Goal: Task Accomplishment & Management: Use online tool/utility

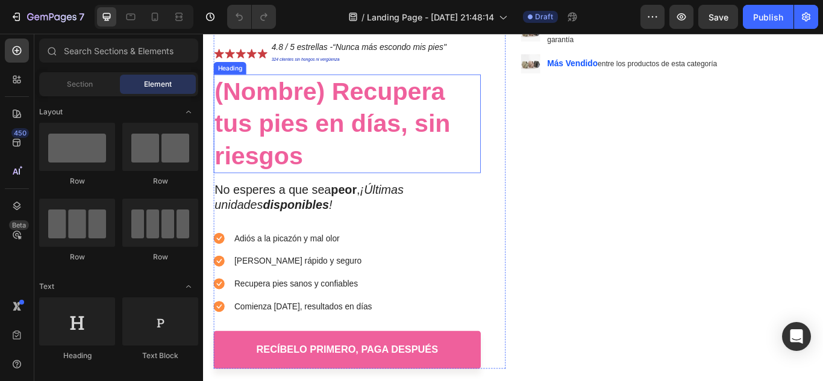
scroll to position [181, 0]
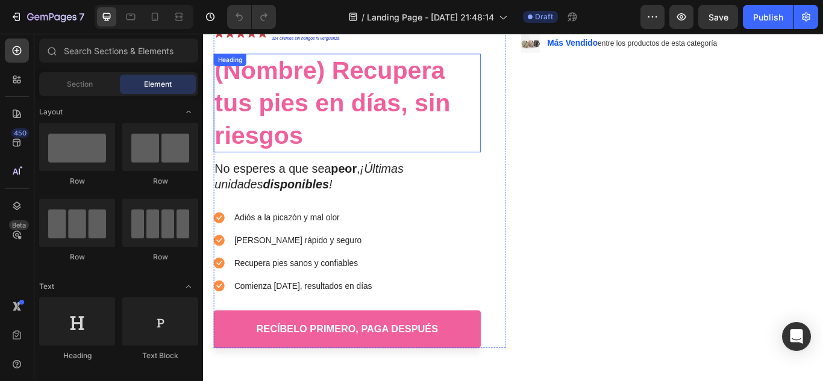
click at [307, 70] on h1 "(Nombre) Recupera tus pies en días, sin riesgos" at bounding box center [370, 114] width 311 height 115
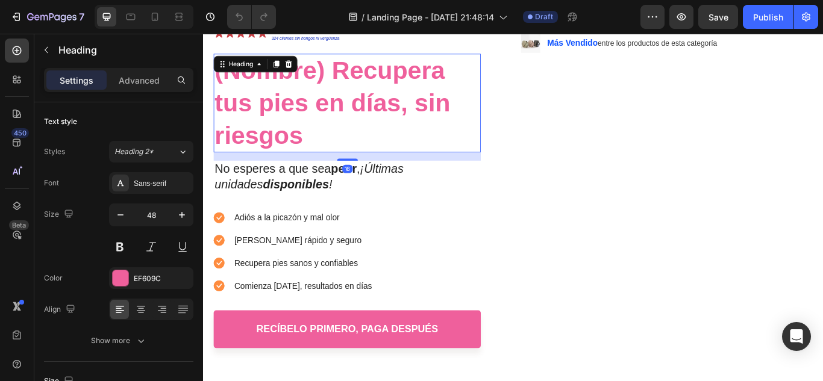
click at [340, 84] on h1 "(Nombre) Recupera tus pies en días, sin riesgos" at bounding box center [370, 114] width 311 height 115
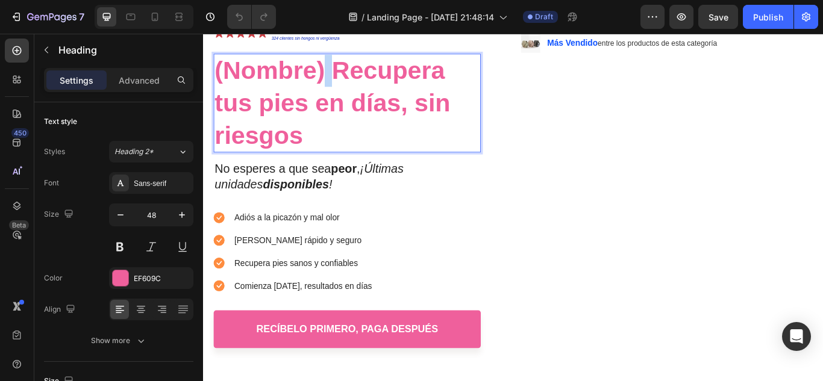
click at [340, 84] on p "(Nombre) Recupera tus pies en días, sin riesgos" at bounding box center [370, 114] width 309 height 113
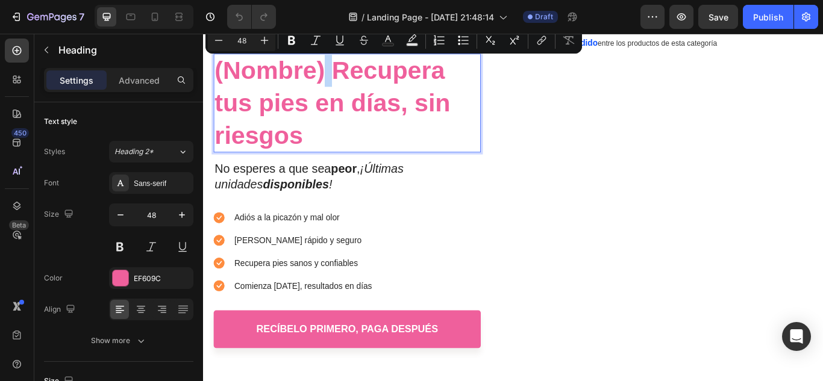
click at [345, 81] on p "(Nombre) Recupera tus pies en días, sin riesgos" at bounding box center [370, 114] width 309 height 113
drag, startPoint x: 345, startPoint y: 79, endPoint x: 260, endPoint y: 77, distance: 85.0
click at [260, 77] on p "(Nombre) Recupera tus pies en días, sin riesgos" at bounding box center [370, 114] width 309 height 113
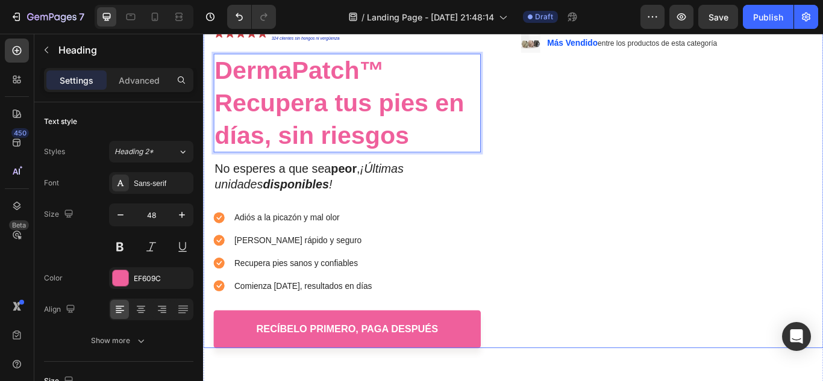
click at [589, 128] on div "Image Envío Gratis. Entrega rápida garantizada y embalaje seguro para tu produc…" at bounding box center [743, 180] width 340 height 440
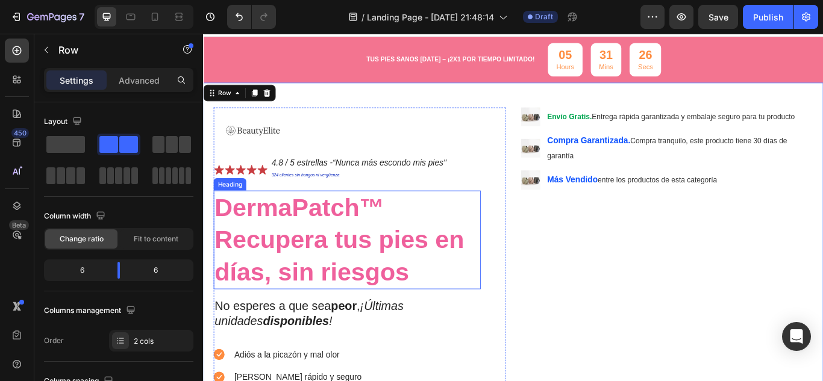
scroll to position [0, 0]
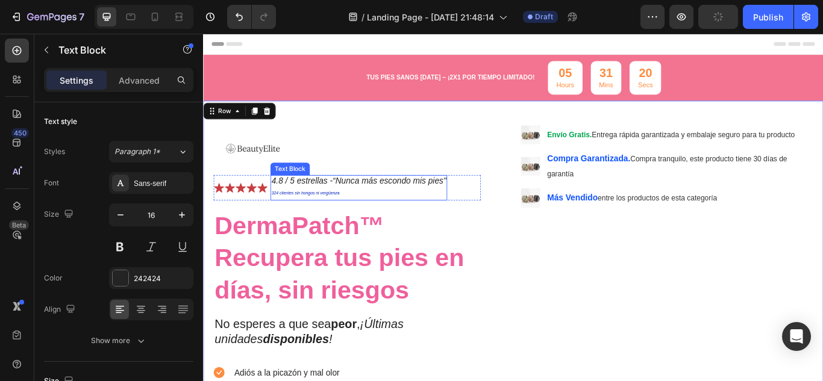
click at [305, 205] on icon "4.8 / 5 estrellas -“Nunca más escondo mis pies"" at bounding box center [385, 206] width 204 height 10
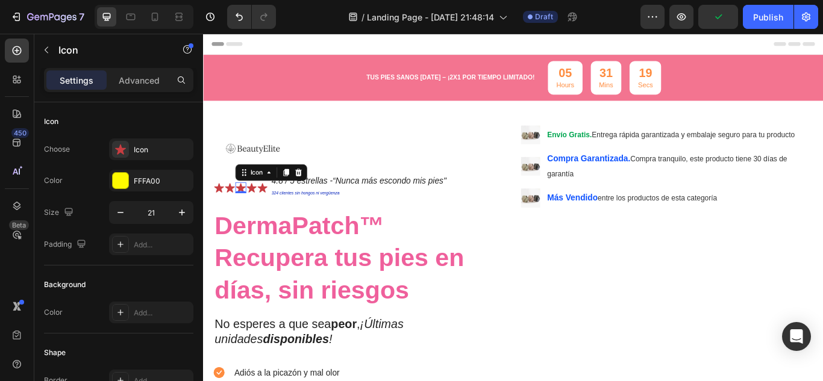
click at [242, 217] on div "Icon 0" at bounding box center [246, 213] width 13 height 13
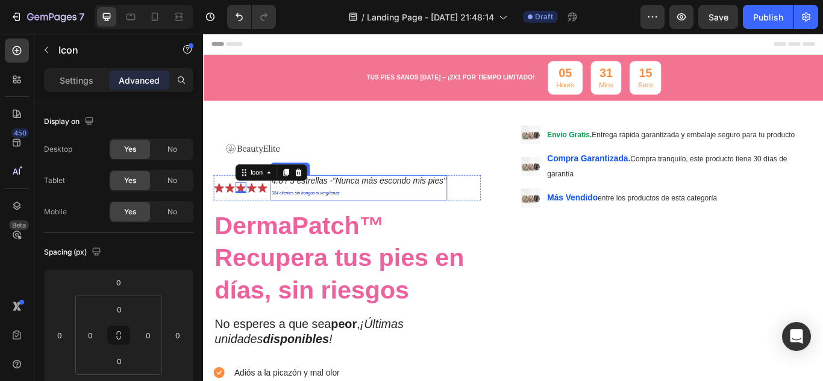
click at [362, 204] on icon "4.8 / 5 estrellas -“Nunca más escondo mis pies"" at bounding box center [385, 206] width 204 height 10
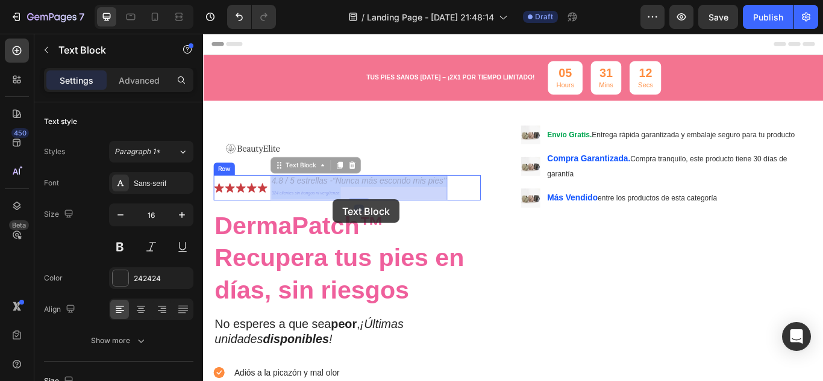
drag, startPoint x: 355, startPoint y: 214, endPoint x: 354, endPoint y: 227, distance: 12.7
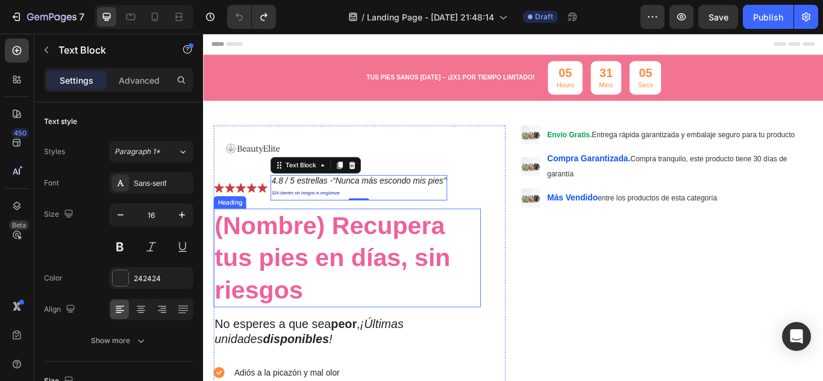
click at [333, 250] on h1 "(Nombre) Recupera tus pies en días, sin riesgos" at bounding box center [370, 295] width 311 height 115
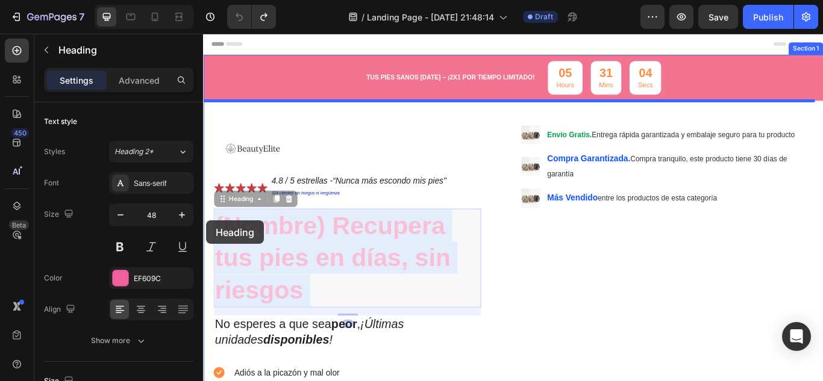
drag, startPoint x: 347, startPoint y: 252, endPoint x: 207, endPoint y: 252, distance: 140.4
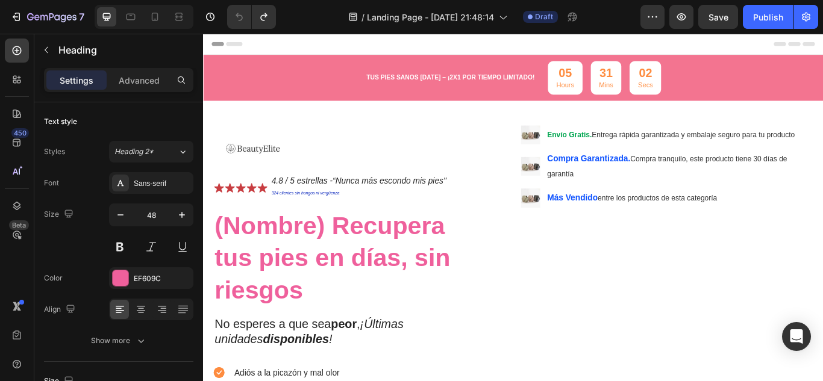
click at [304, 258] on h1 "(Nombre) Recupera tus pies en días, sin riesgos" at bounding box center [370, 295] width 311 height 115
click at [337, 258] on p "(Nombre) Recupera tus pies en días, sin riesgos" at bounding box center [370, 295] width 309 height 113
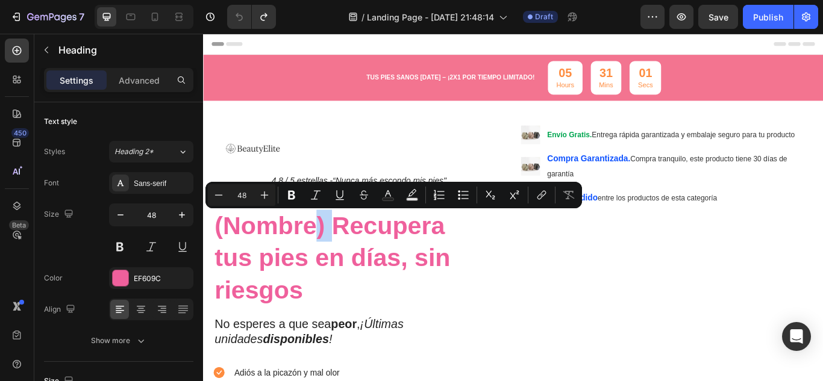
click at [345, 256] on p "(Nombre) Recupera tus pies en días, sin riesgos" at bounding box center [370, 295] width 309 height 113
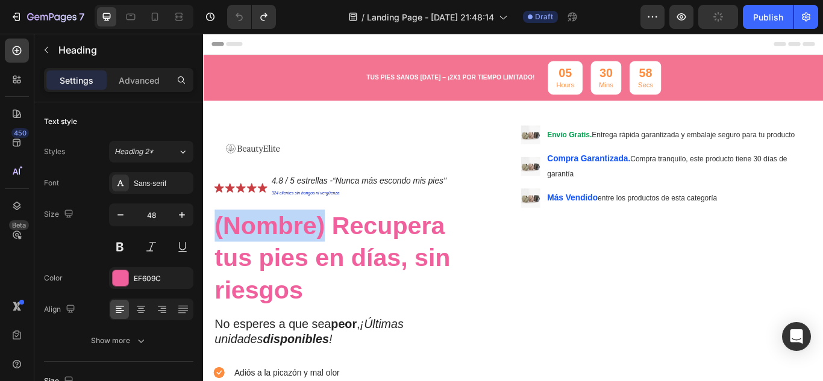
drag, startPoint x: 217, startPoint y: 255, endPoint x: 348, endPoint y: 261, distance: 131.5
click at [348, 261] on p "(Nombre) Recupera tus pies en días, sin riesgos" at bounding box center [370, 295] width 309 height 113
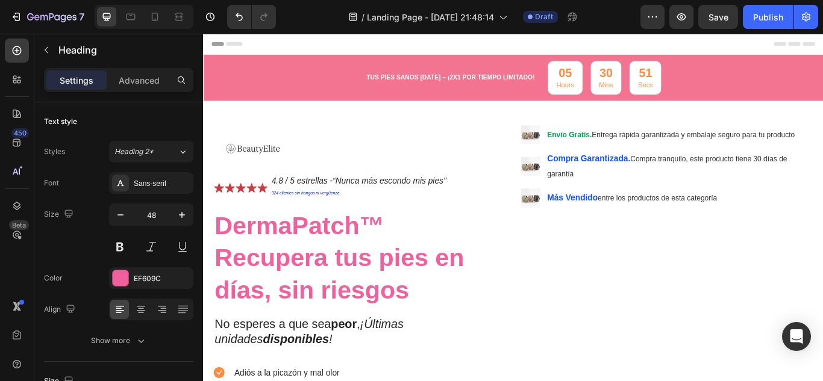
click at [497, 255] on p "DermaPatch™ Recupera tus pies en días, sin riesgos" at bounding box center [370, 295] width 309 height 113
click at [147, 14] on div at bounding box center [154, 16] width 19 height 19
type input "29"
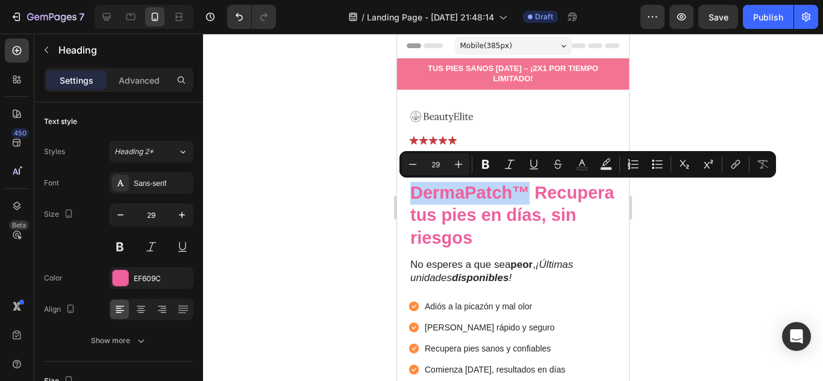
drag, startPoint x: 528, startPoint y: 193, endPoint x: 416, endPoint y: 196, distance: 111.5
click at [416, 196] on p "DermaPatch™ Recupera tus pies en días, sin riesgos" at bounding box center [512, 216] width 205 height 68
copy p "DermaPatch™"
click at [469, 226] on p "DermaPatch™ Recupera tus pies en días, sin riesgos" at bounding box center [512, 216] width 205 height 68
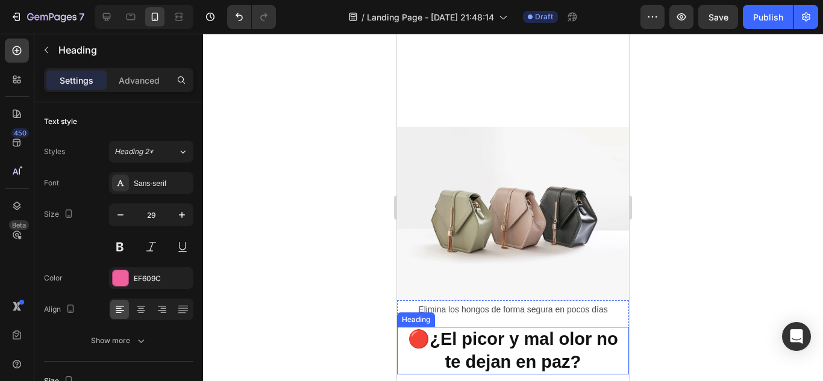
scroll to position [602, 0]
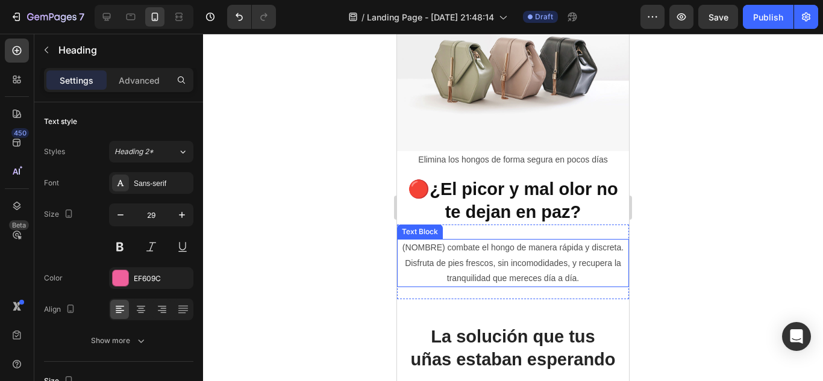
click at [445, 240] on p "(NOMBRE) combate el hongo de manera rápida y discreta. Disfruta de pies frescos…" at bounding box center [513, 263] width 230 height 46
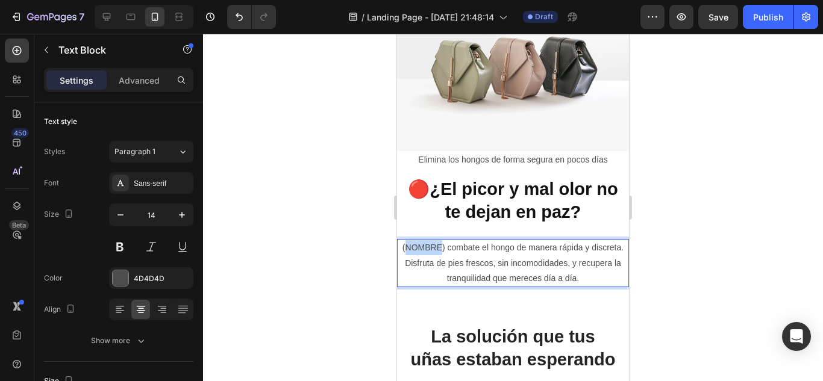
click at [445, 240] on p "(NOMBRE) combate el hongo de manera rápida y discreta. Disfruta de pies frescos…" at bounding box center [513, 263] width 230 height 46
click at [457, 243] on p "(NOMBRE) combate el hongo de manera rápida y discreta. Disfruta de pies frescos…" at bounding box center [513, 263] width 230 height 46
drag, startPoint x: 457, startPoint y: 243, endPoint x: 413, endPoint y: 242, distance: 44.0
click at [413, 242] on p "(NOMBRE) combate el hongo de manera rápida y discreta. Disfruta de pies frescos…" at bounding box center [513, 263] width 230 height 46
click at [675, 210] on div at bounding box center [513, 208] width 620 height 348
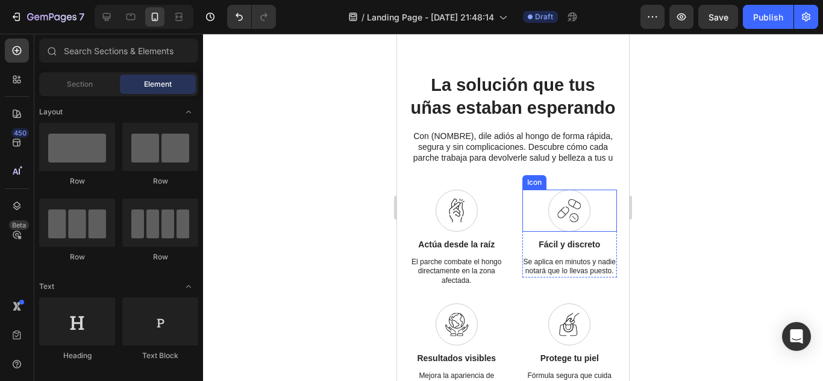
scroll to position [904, 0]
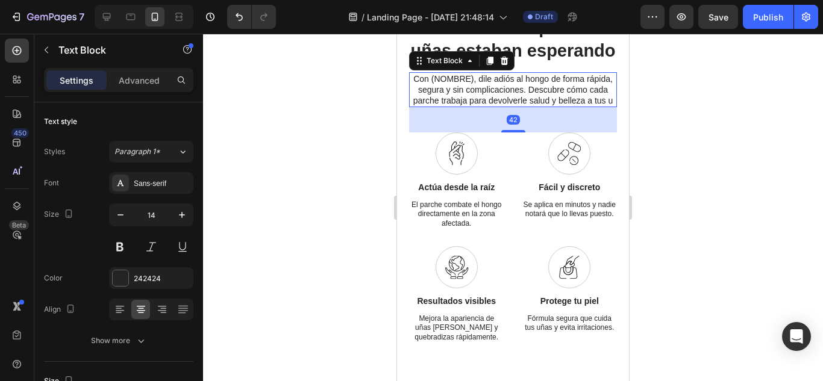
click at [483, 99] on p "Con (NOMBRE), dile adiós al hongo de forma rápida, segura y sin complicaciones.…" at bounding box center [512, 89] width 205 height 33
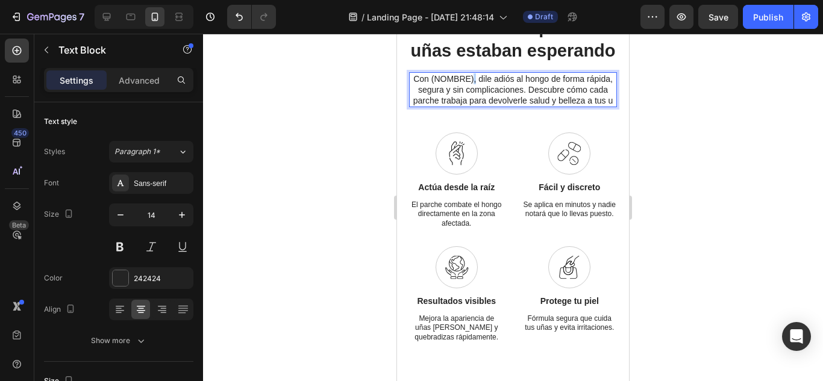
click at [483, 101] on p "Con (NOMBRE), dile adiós al hongo de forma rápida, segura y sin complicaciones.…" at bounding box center [512, 89] width 205 height 33
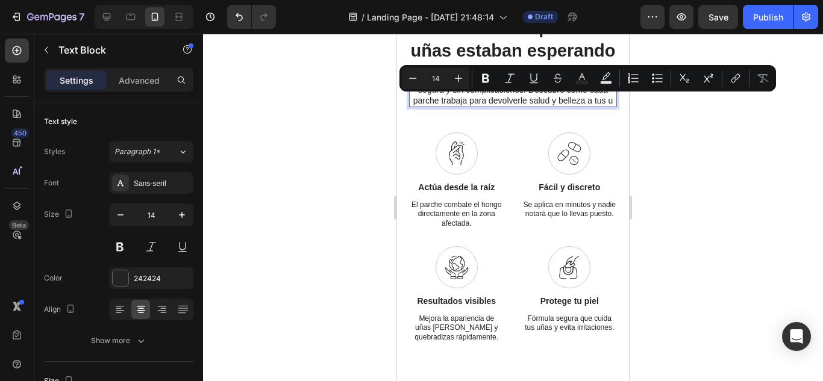
click at [481, 104] on p "Con (NOMBRE), dile adiós al hongo de forma rápida, segura y sin complicaciones.…" at bounding box center [512, 89] width 205 height 33
drag, startPoint x: 440, startPoint y: 99, endPoint x: 482, endPoint y: 101, distance: 42.2
click at [482, 101] on p "Con (NOMBRE), dile adiós al hongo de forma rápida, segura y sin complicaciones.…" at bounding box center [512, 89] width 205 height 33
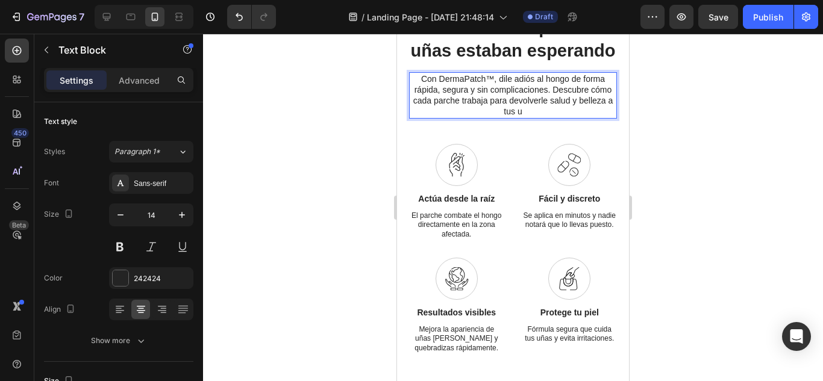
click at [649, 119] on div at bounding box center [513, 208] width 620 height 348
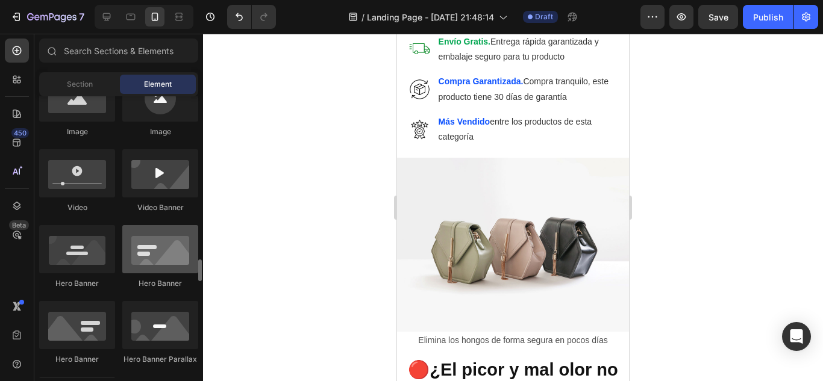
scroll to position [602, 0]
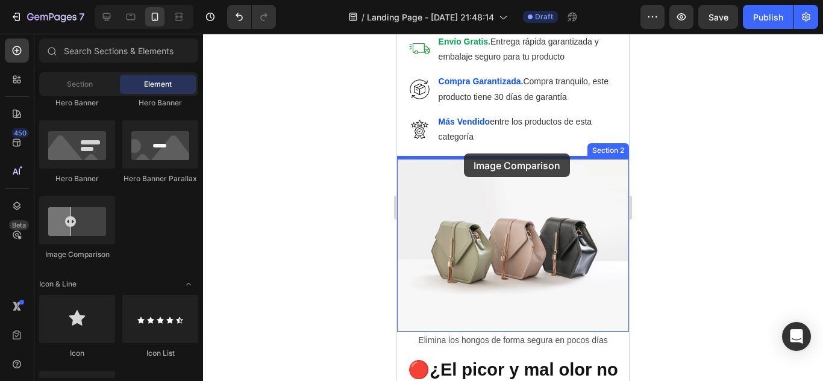
drag, startPoint x: 451, startPoint y: 265, endPoint x: 465, endPoint y: 155, distance: 110.5
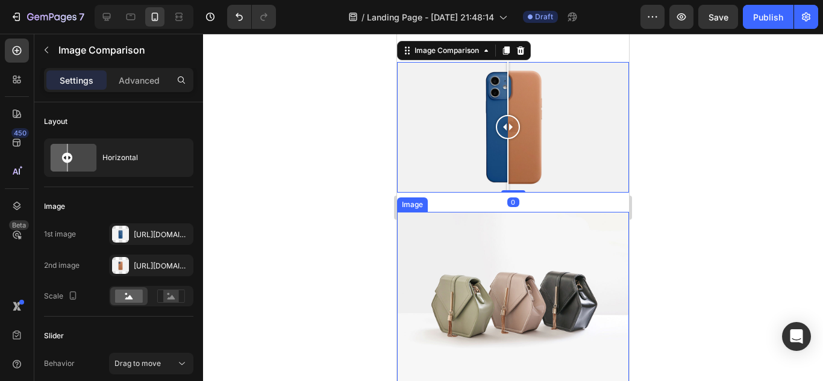
scroll to position [542, 0]
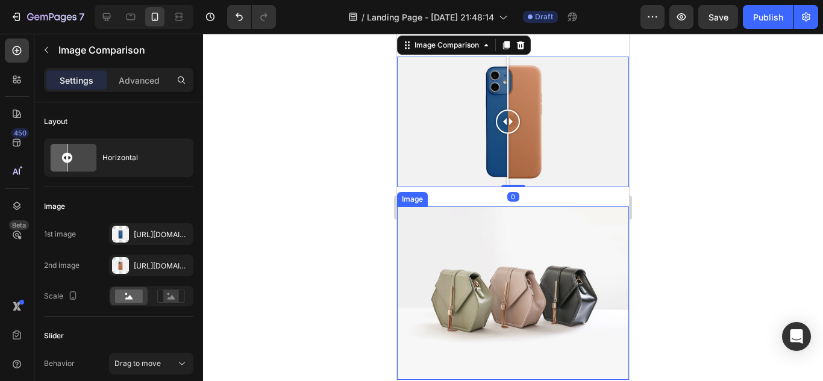
click at [523, 260] on img at bounding box center [513, 294] width 232 height 174
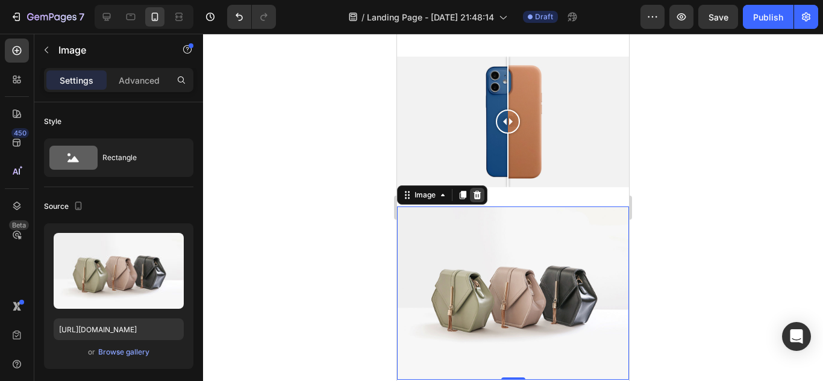
click at [476, 190] on icon at bounding box center [477, 195] width 10 height 10
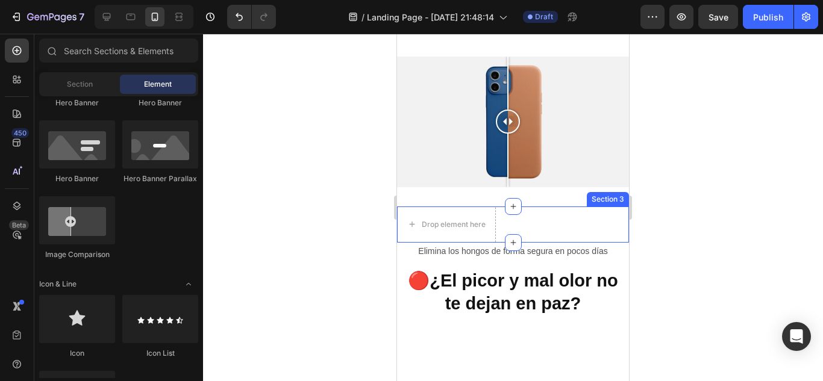
click at [559, 216] on div "Drop element here Section 3" at bounding box center [513, 225] width 232 height 36
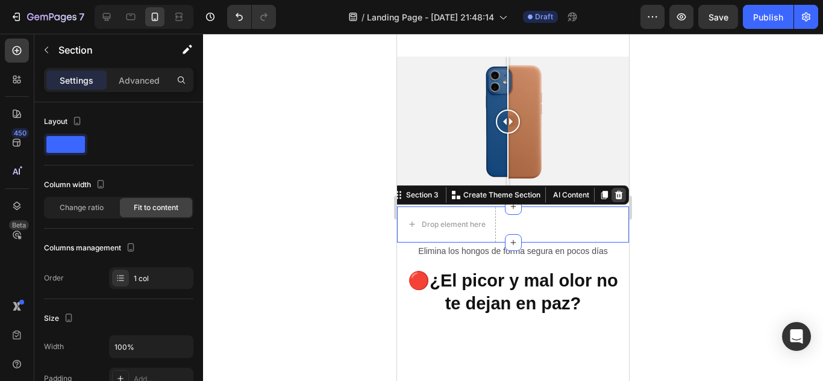
click at [614, 190] on icon at bounding box center [619, 195] width 10 height 10
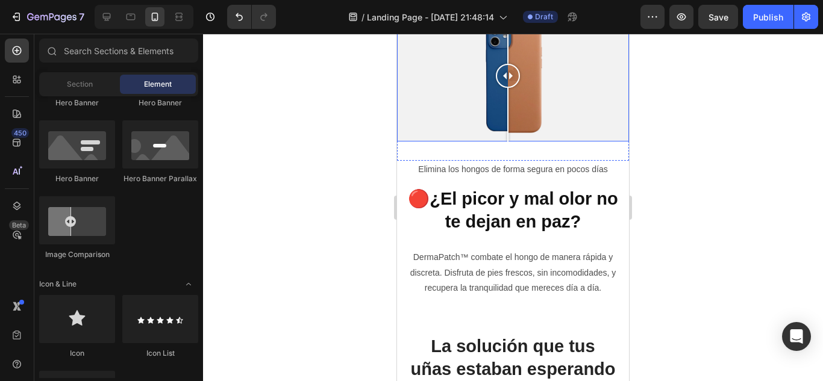
scroll to position [422, 0]
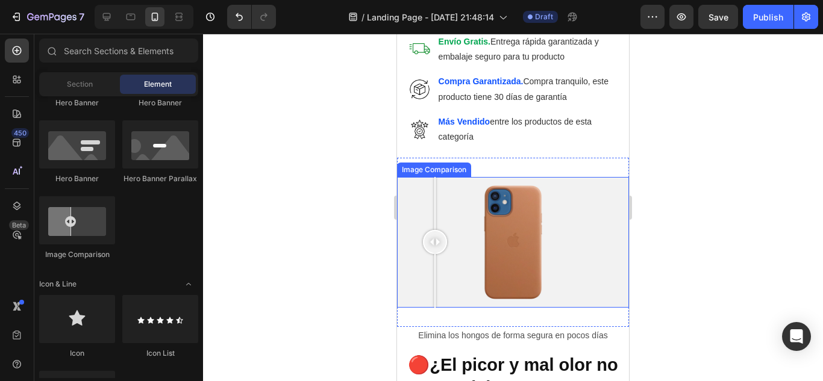
drag, startPoint x: 435, startPoint y: 268, endPoint x: 428, endPoint y: 268, distance: 7.2
click at [434, 268] on div at bounding box center [513, 242] width 232 height 131
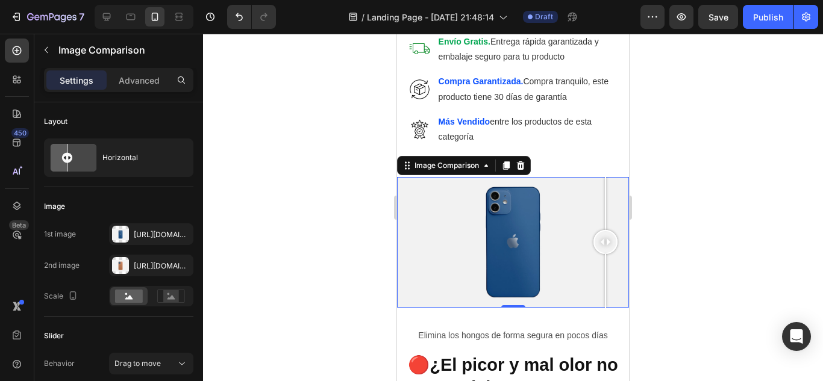
drag, startPoint x: 434, startPoint y: 242, endPoint x: 625, endPoint y: 252, distance: 190.6
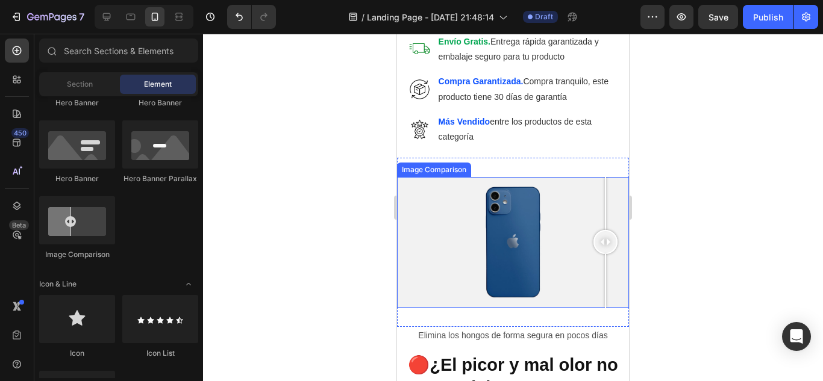
click at [488, 230] on div at bounding box center [513, 242] width 232 height 131
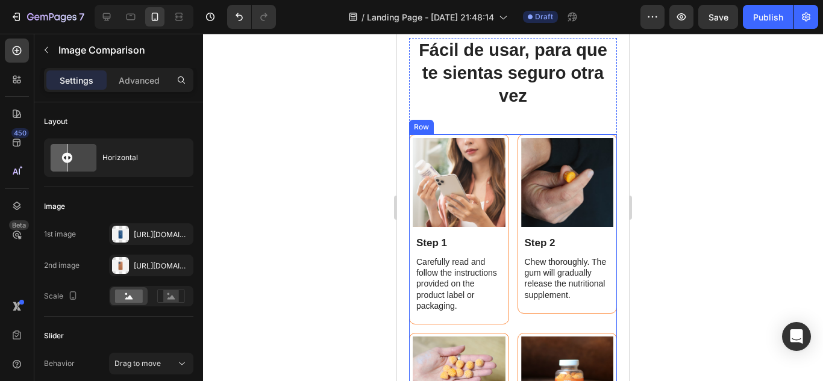
scroll to position [1265, 0]
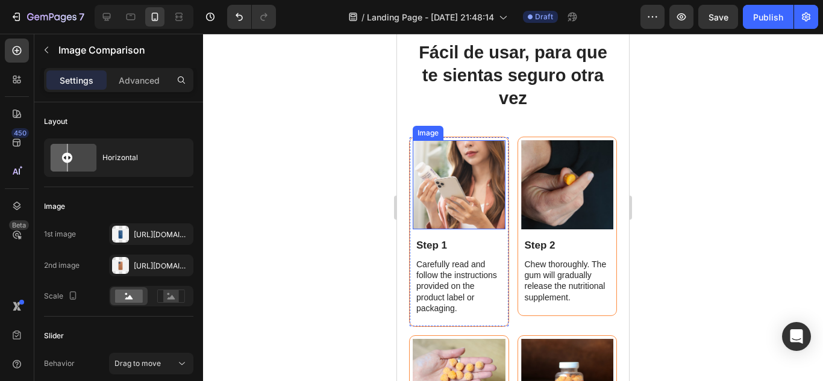
click at [445, 201] on img at bounding box center [459, 184] width 93 height 89
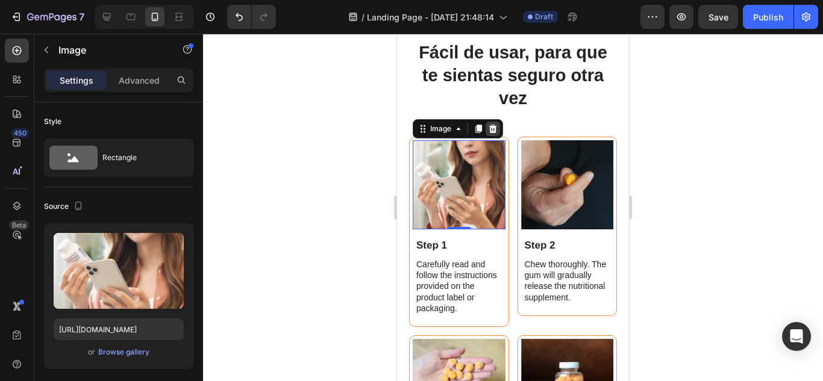
click at [494, 134] on icon at bounding box center [493, 129] width 10 height 10
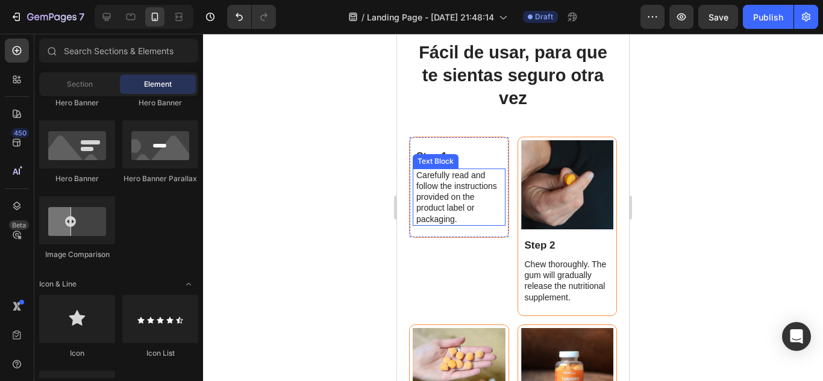
click at [486, 163] on p "Step 1" at bounding box center [460, 156] width 88 height 13
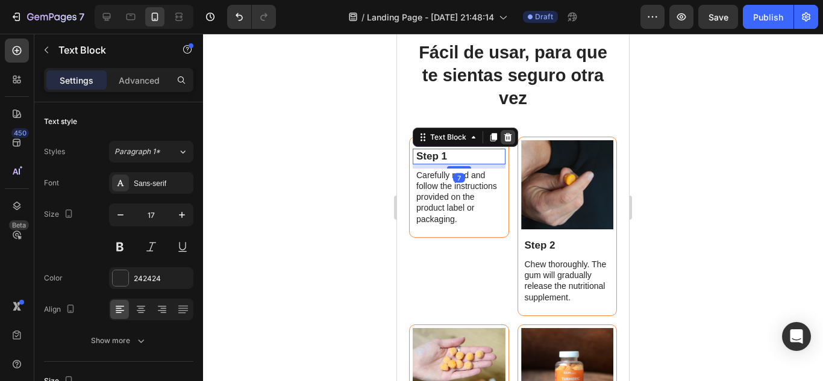
click at [505, 141] on icon at bounding box center [508, 137] width 8 height 8
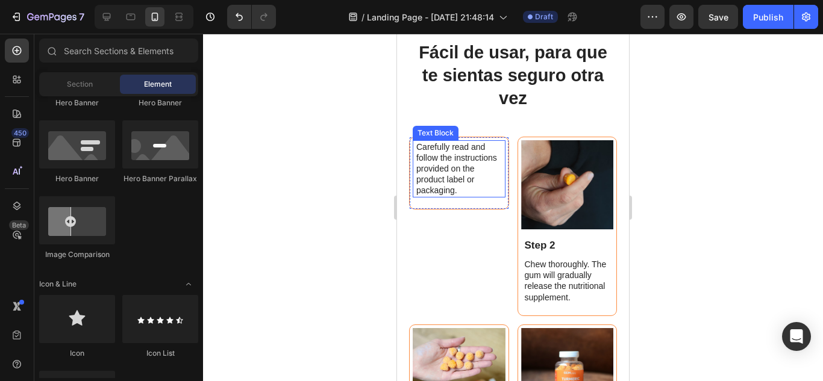
click at [490, 198] on div "Carefully read and follow the instructions provided on the product label or pac…" at bounding box center [460, 168] width 90 height 57
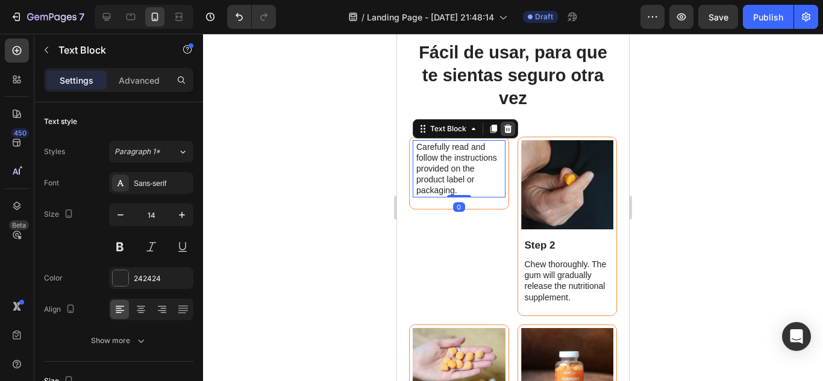
click at [504, 134] on icon at bounding box center [508, 129] width 10 height 10
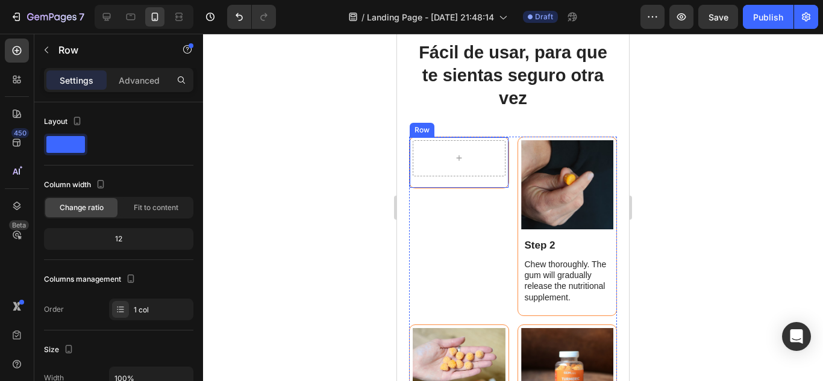
click at [467, 189] on div "Row" at bounding box center [459, 163] width 100 height 52
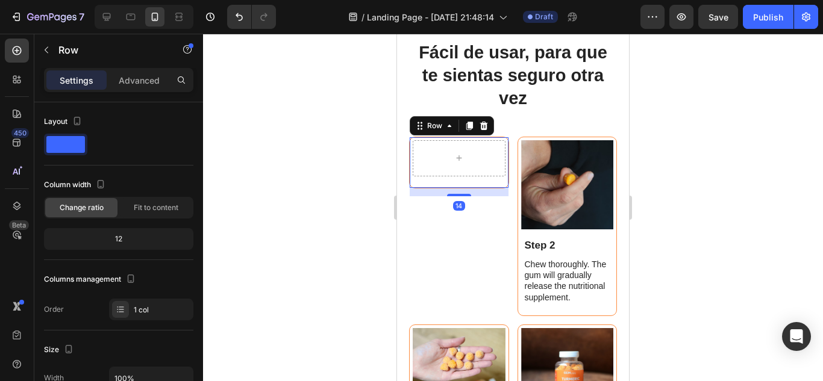
drag, startPoint x: 481, startPoint y: 149, endPoint x: 481, endPoint y: 157, distance: 7.2
click at [481, 130] on icon at bounding box center [484, 125] width 8 height 8
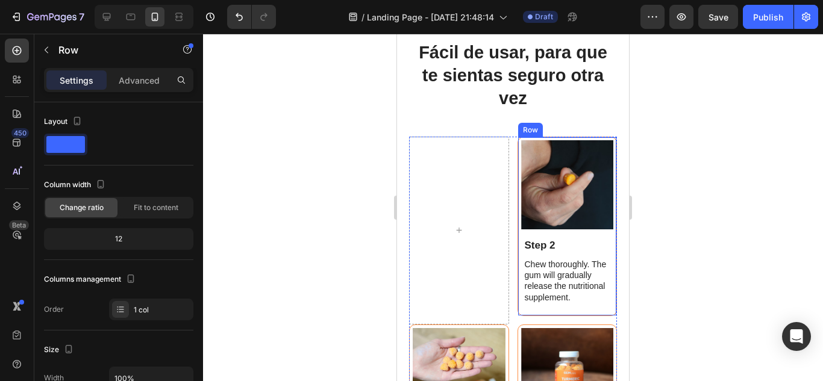
click at [592, 160] on div "Image Step 2 Text Block Chew thoroughly. The gum will gradually release the nut…" at bounding box center [567, 227] width 100 height 180
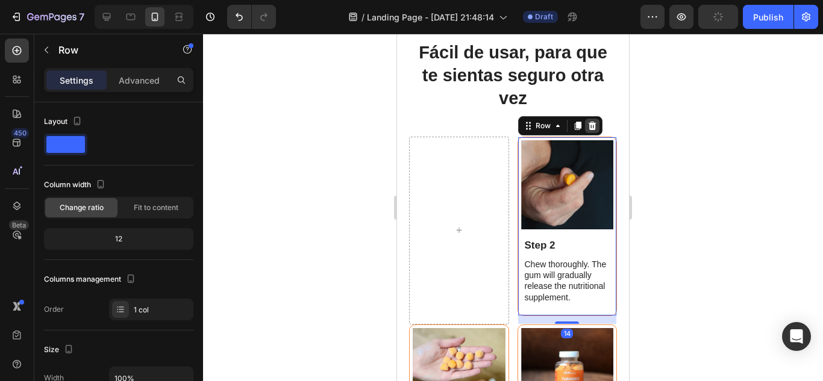
click at [587, 131] on icon at bounding box center [592, 126] width 10 height 10
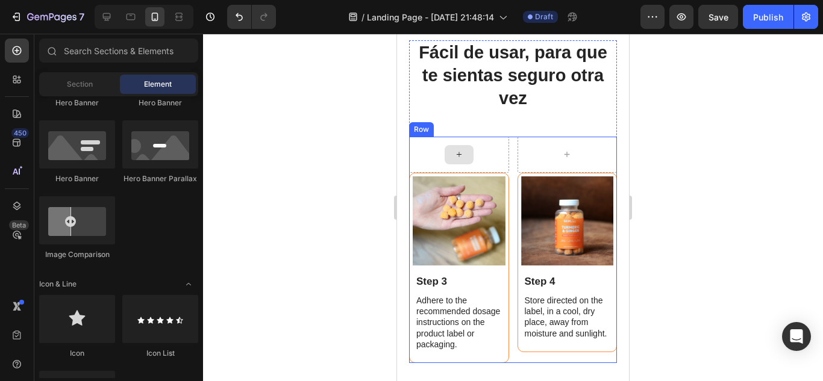
click at [496, 166] on div at bounding box center [459, 155] width 100 height 36
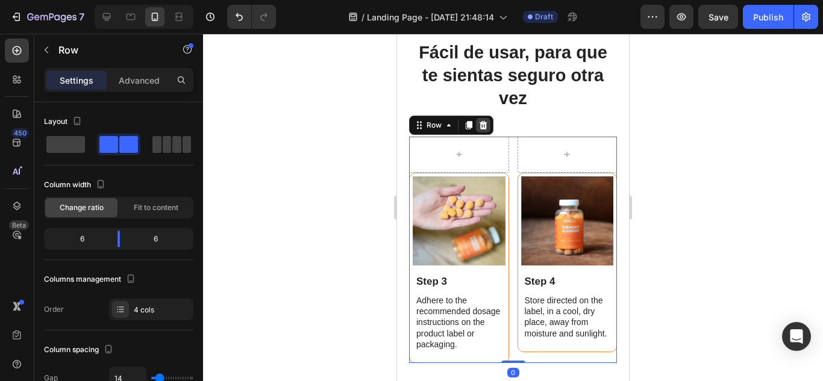
click at [489, 133] on div at bounding box center [483, 125] width 14 height 14
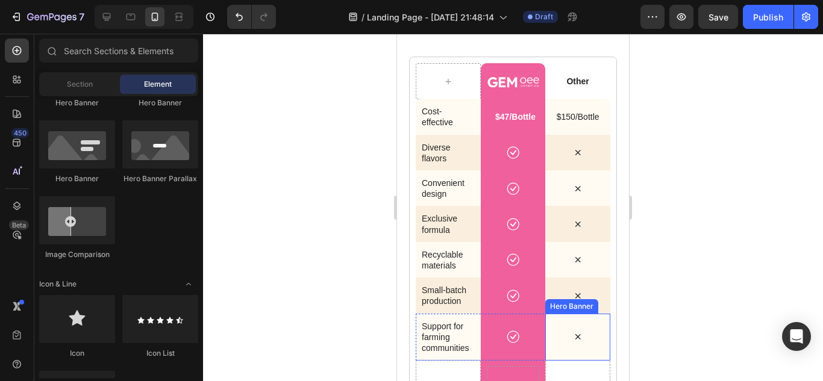
scroll to position [2771, 0]
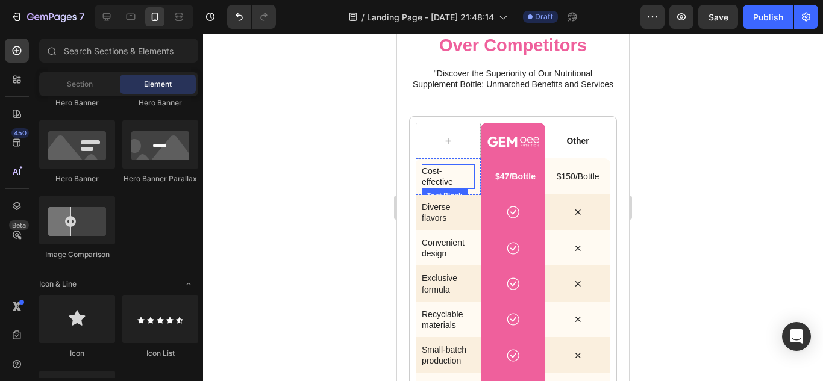
click at [449, 187] on p "Cost-effective" at bounding box center [446, 177] width 48 height 22
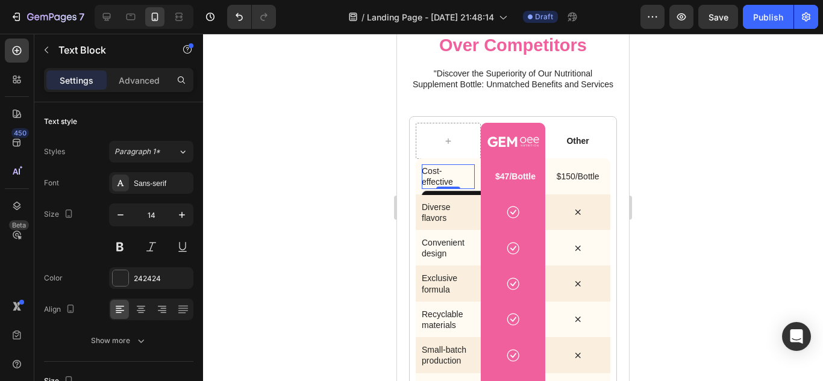
click at [449, 187] on p "Cost-effective" at bounding box center [446, 177] width 48 height 22
click at [442, 223] on p "Diverse flavors" at bounding box center [446, 213] width 48 height 22
click at [442, 231] on div "Diverse flavors Text Block 0" at bounding box center [448, 213] width 65 height 36
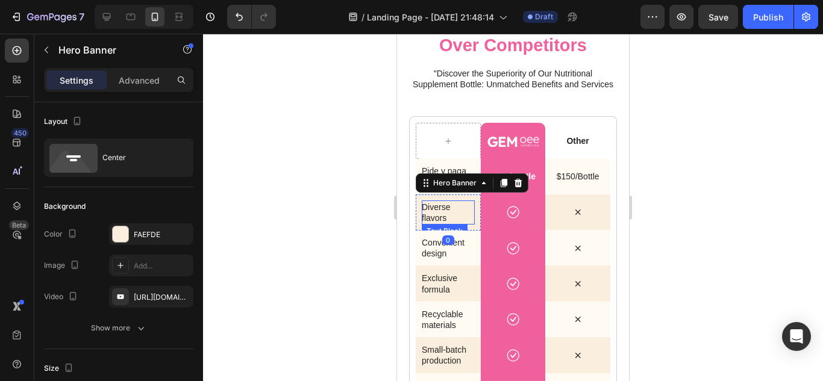
click at [445, 223] on p "Diverse flavors" at bounding box center [446, 213] width 48 height 22
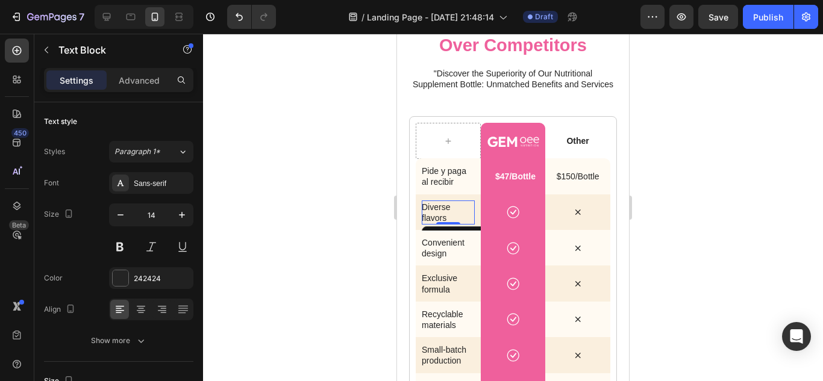
click at [445, 223] on p "Diverse flavors" at bounding box center [446, 213] width 48 height 22
click at [452, 223] on p "Diverse flavors" at bounding box center [446, 213] width 48 height 22
click at [454, 223] on p "Diverse flavors" at bounding box center [446, 213] width 48 height 22
drag, startPoint x: 454, startPoint y: 253, endPoint x: 417, endPoint y: 248, distance: 37.7
click at [417, 231] on div "Diverse flavors Text Block 0" at bounding box center [448, 213] width 65 height 36
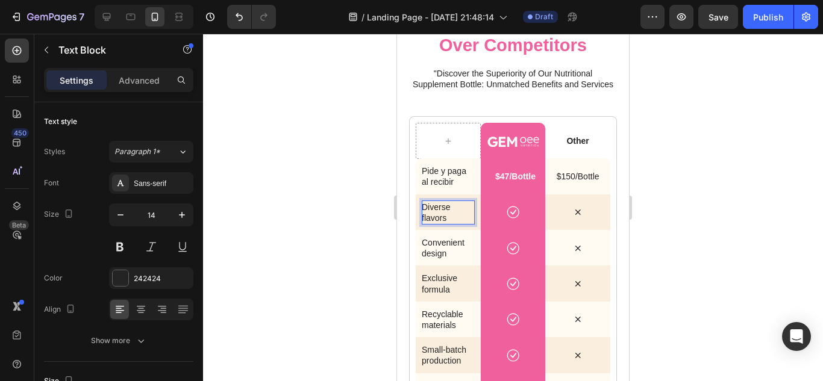
click at [441, 223] on p "Diverse flavors" at bounding box center [446, 213] width 48 height 22
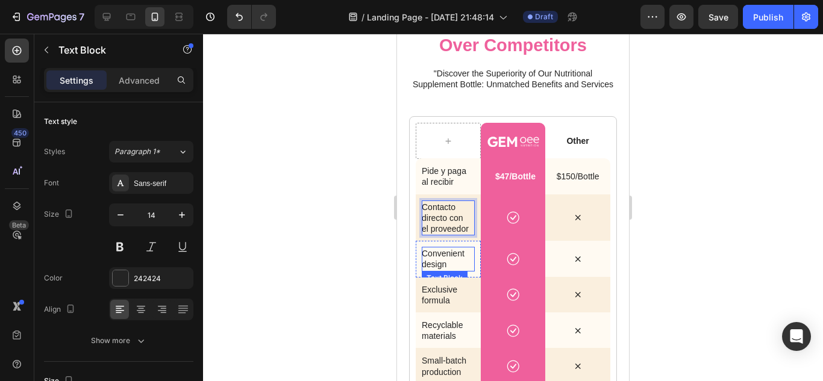
click at [459, 270] on p "Convenient design" at bounding box center [446, 259] width 48 height 22
click at [458, 270] on p "Convenient design" at bounding box center [446, 259] width 48 height 22
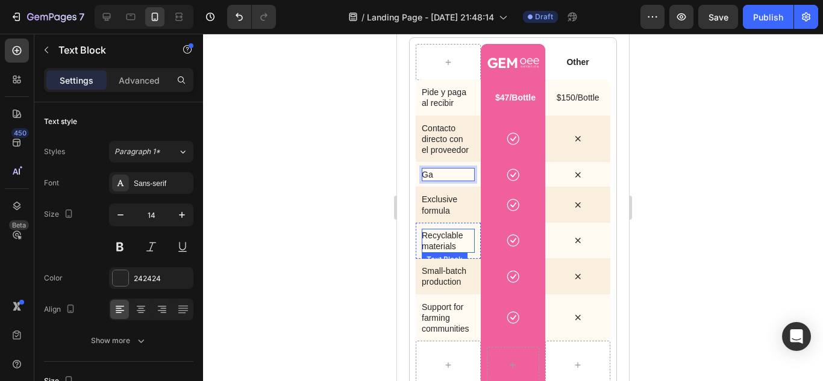
scroll to position [2891, 0]
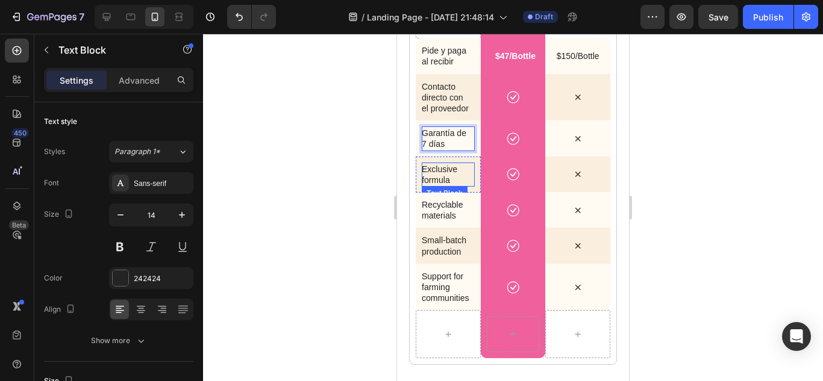
click at [449, 186] on p "Exclusive formula" at bounding box center [446, 175] width 48 height 22
click at [455, 186] on p "Exclusive formula" at bounding box center [446, 175] width 48 height 22
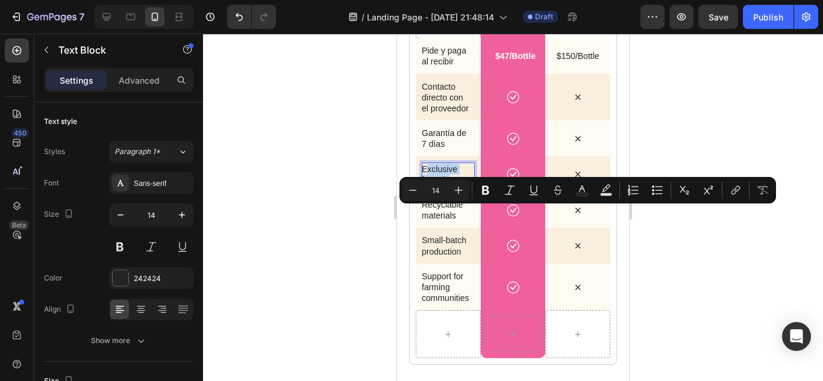
drag, startPoint x: 455, startPoint y: 223, endPoint x: 426, endPoint y: 207, distance: 33.2
click at [426, 187] on div "Exclusive formula" at bounding box center [448, 175] width 53 height 24
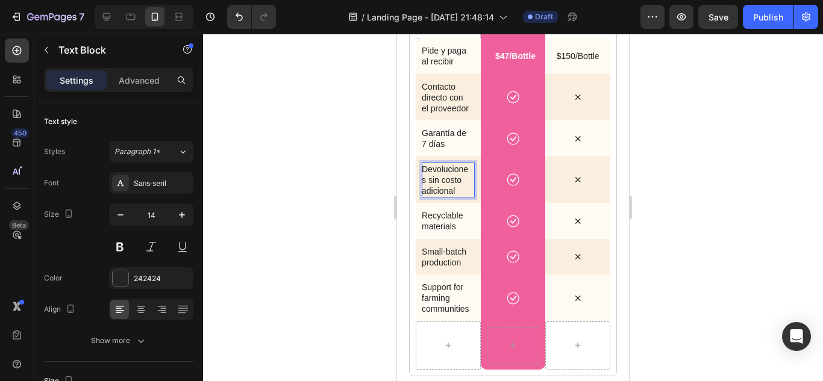
click at [693, 166] on div at bounding box center [513, 208] width 620 height 348
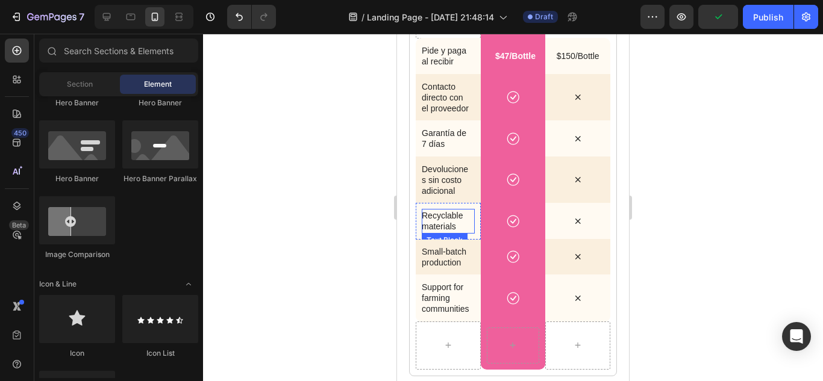
click at [449, 232] on p "Recyclable materials" at bounding box center [448, 221] width 53 height 22
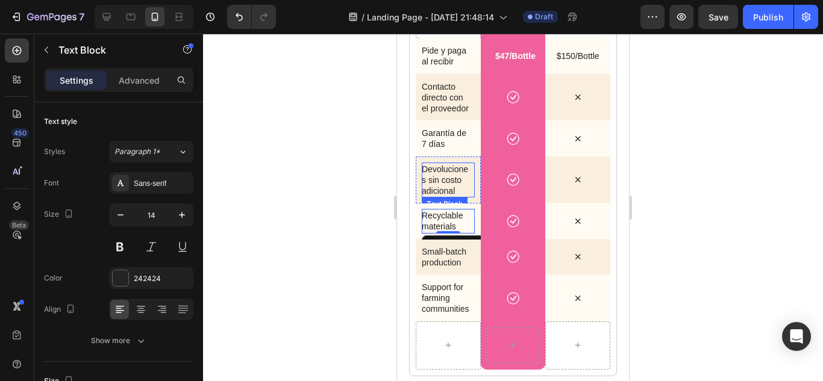
click at [446, 197] on p "Devoluciones sin costo adicional" at bounding box center [446, 180] width 48 height 33
click at [431, 197] on p "Devoluciones sin costo adicional" at bounding box center [446, 180] width 48 height 33
click at [447, 197] on p "Devolucionsin costo adicional" at bounding box center [446, 180] width 48 height 33
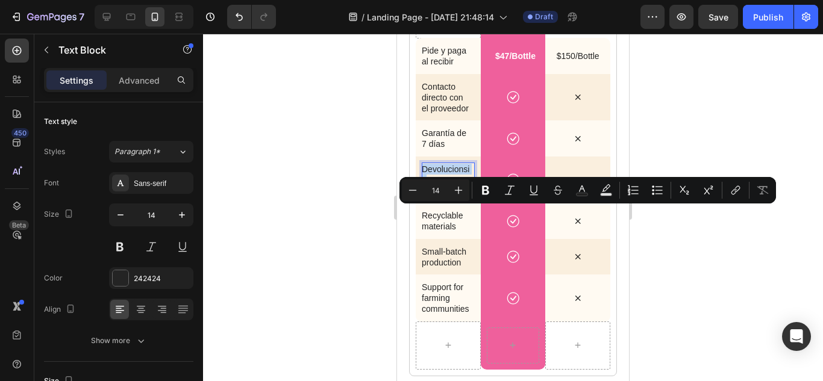
drag, startPoint x: 450, startPoint y: 214, endPoint x: 428, endPoint y: 223, distance: 24.1
click at [428, 197] on p "Devolucionsin costo adicional" at bounding box center [446, 180] width 48 height 33
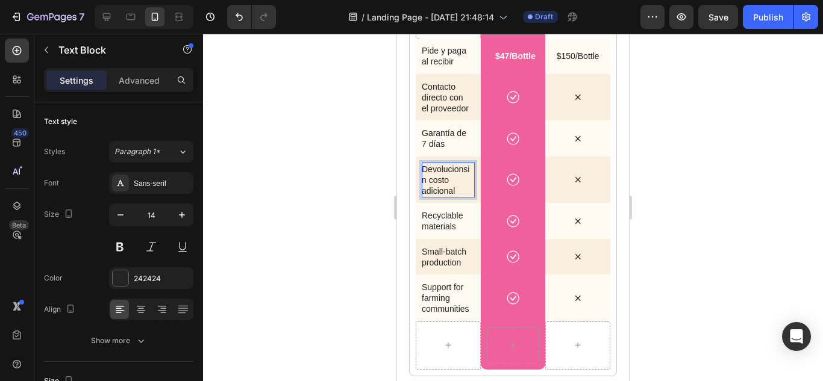
click at [460, 197] on p "Devolucionsin costo adicional" at bounding box center [446, 180] width 48 height 33
click at [718, 236] on div at bounding box center [513, 208] width 620 height 348
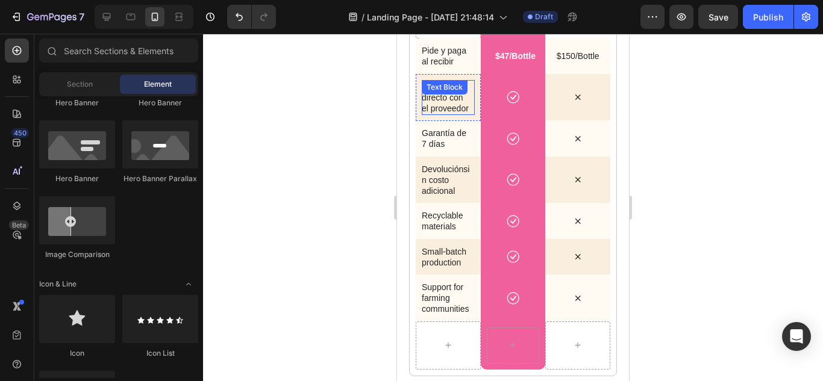
click at [442, 114] on p "Contacto directo con el proveedor" at bounding box center [446, 97] width 48 height 33
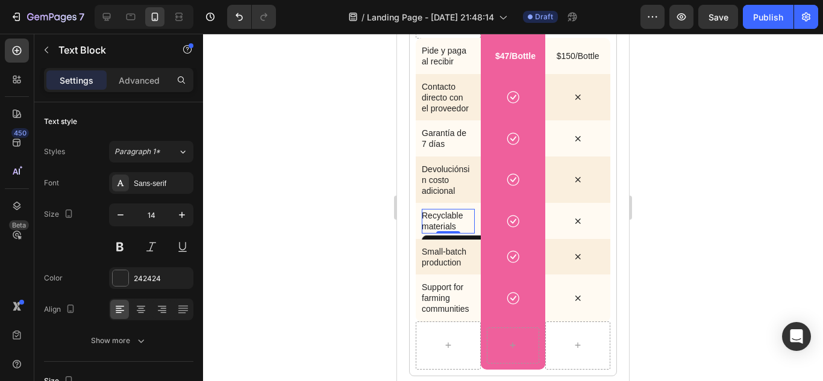
click at [460, 232] on p "Recyclable materials" at bounding box center [448, 221] width 53 height 22
click at [461, 232] on p "Recyclable materials" at bounding box center [448, 221] width 53 height 22
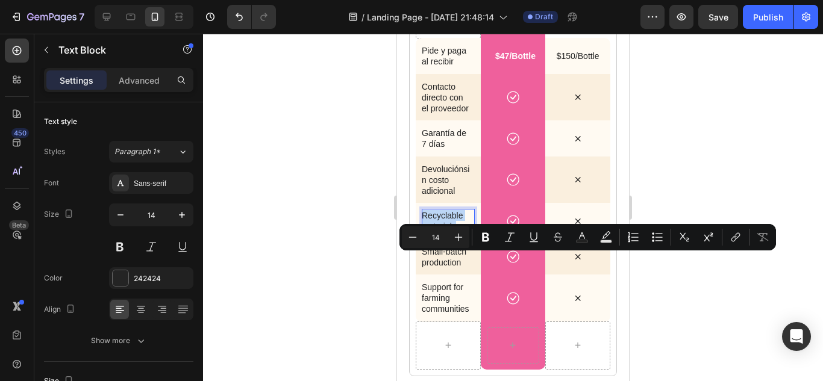
drag, startPoint x: 457, startPoint y: 272, endPoint x: 423, endPoint y: 260, distance: 35.8
click at [423, 232] on p "Recyclable materials" at bounding box center [448, 221] width 53 height 22
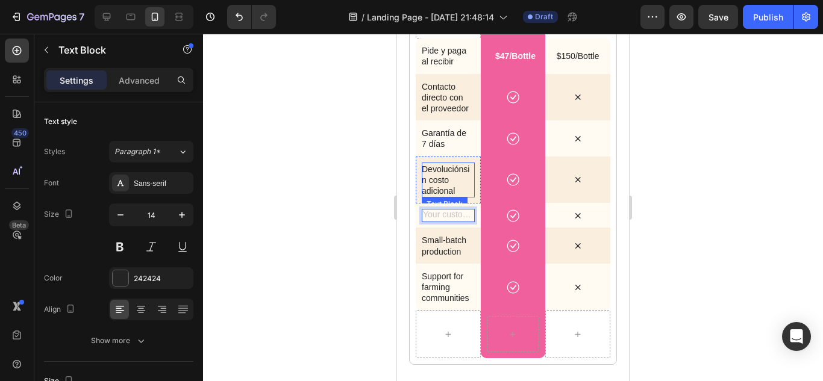
click at [448, 197] on p "Devoluciónsin costo adicional" at bounding box center [446, 180] width 48 height 33
drag, startPoint x: 460, startPoint y: 232, endPoint x: 422, endPoint y: 212, distance: 42.3
click at [422, 197] on p "Devoluciónsin costo adicional" at bounding box center [446, 180] width 48 height 33
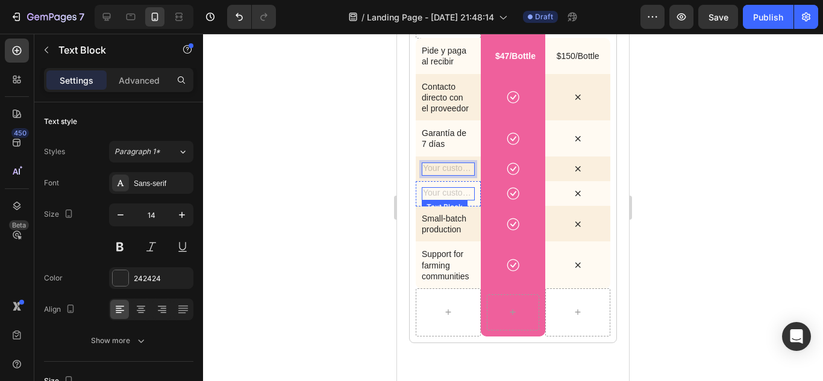
click at [443, 201] on div "Rich Text Editor. Editing area: main" at bounding box center [448, 193] width 53 height 13
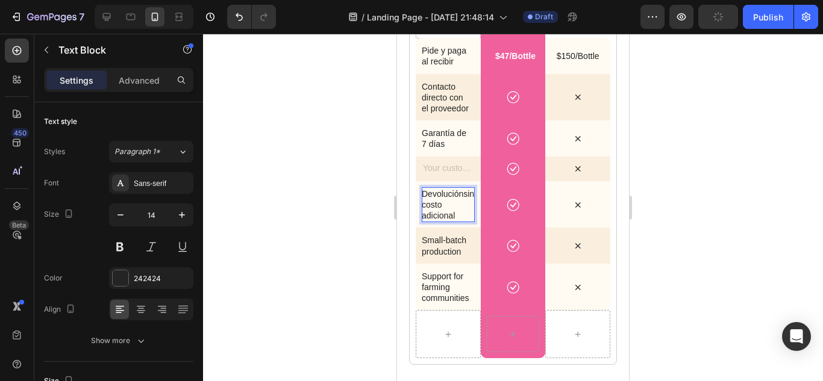
click at [461, 222] on p "Devoluciónsin costo adicional" at bounding box center [448, 205] width 53 height 33
click at [438, 149] on p "Garantía de 7 días" at bounding box center [446, 139] width 48 height 22
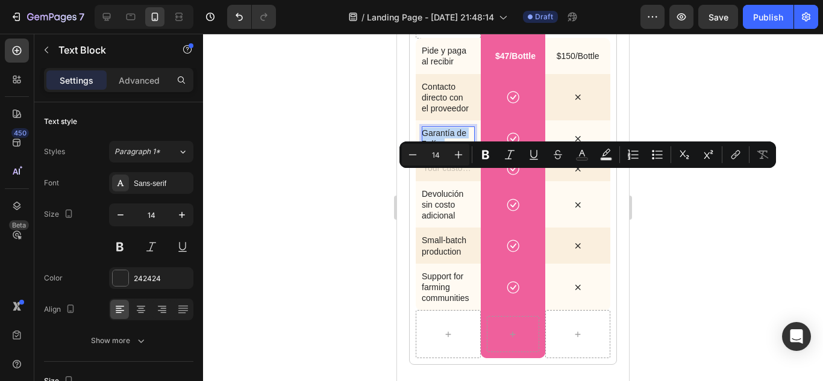
drag, startPoint x: 449, startPoint y: 191, endPoint x: 423, endPoint y: 178, distance: 29.6
click at [423, 149] on p "Garantía de 7 días" at bounding box center [446, 139] width 48 height 22
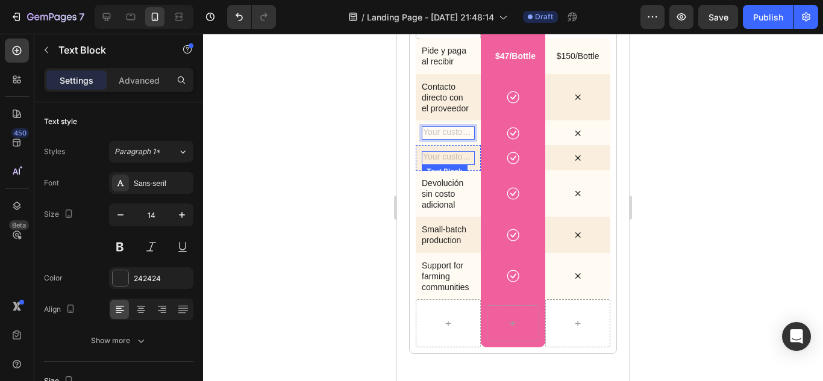
click at [440, 164] on div "Text Block" at bounding box center [448, 157] width 53 height 13
click at [442, 164] on div "Rich Text Editor. Editing area: main" at bounding box center [448, 157] width 53 height 13
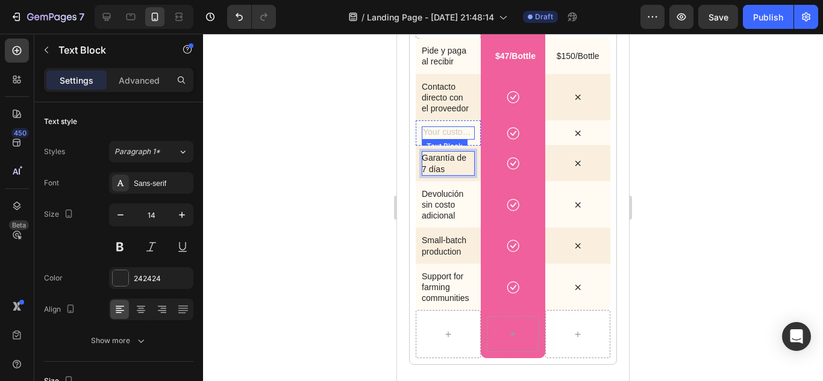
click at [443, 140] on div "Rich Text Editor. Editing area: main" at bounding box center [448, 133] width 53 height 13
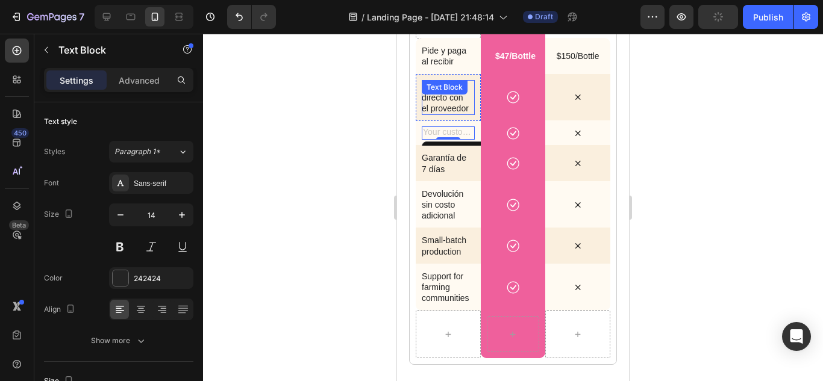
click at [445, 114] on p "Contacto directo con el proveedor" at bounding box center [446, 97] width 48 height 33
click at [458, 114] on p "Contacto directo con el proveedor" at bounding box center [446, 97] width 48 height 33
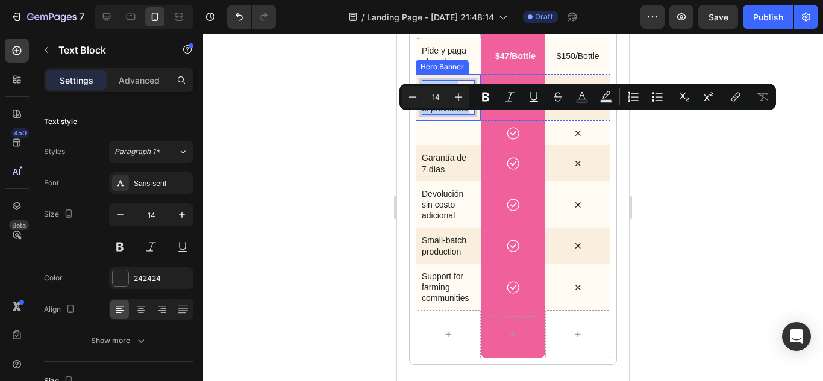
drag, startPoint x: 461, startPoint y: 152, endPoint x: 420, endPoint y: 119, distance: 52.6
click at [420, 119] on div "Contacto directo con el proveedor Text Block 0" at bounding box center [448, 98] width 65 height 48
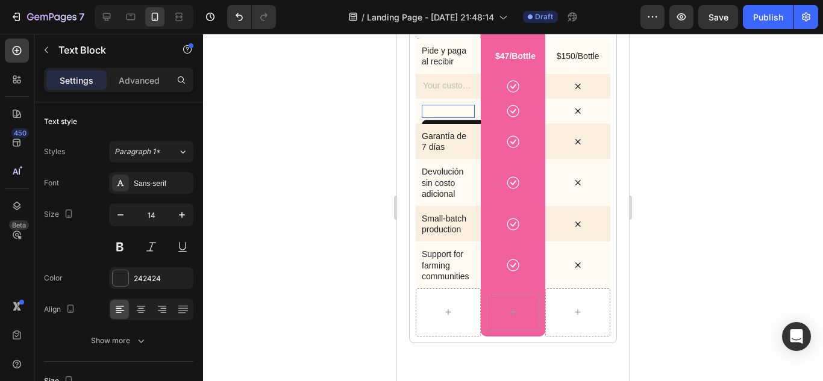
click at [450, 117] on p "Rich Text Editor. Editing area: main" at bounding box center [446, 111] width 48 height 11
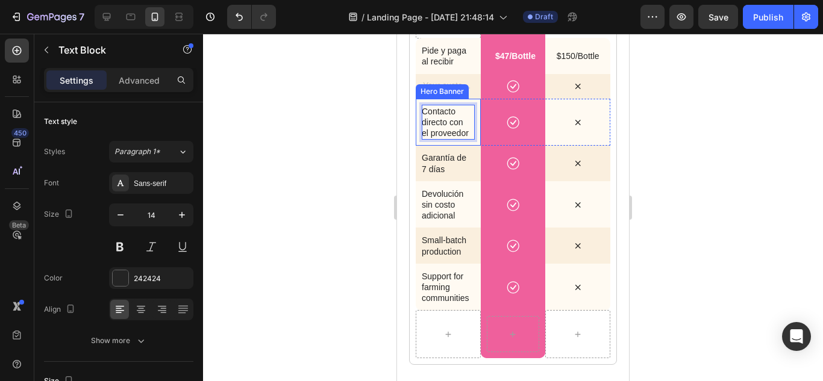
click at [457, 99] on div "Hero Banner" at bounding box center [442, 91] width 53 height 14
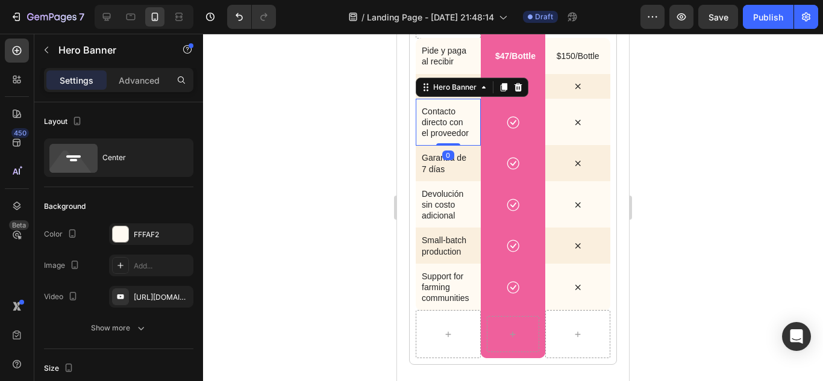
click at [314, 137] on div at bounding box center [513, 208] width 620 height 348
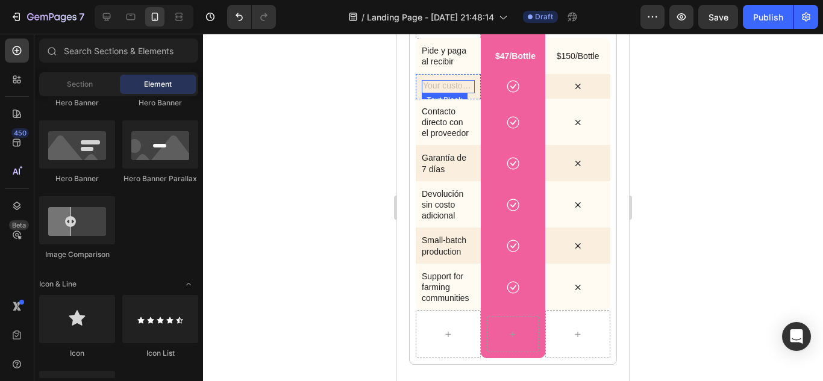
click at [439, 93] on div "Rich Text Editor. Editing area: main" at bounding box center [448, 86] width 53 height 13
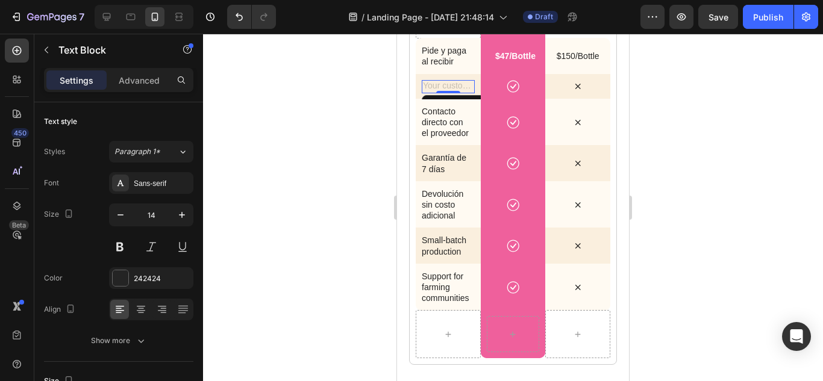
click at [439, 93] on div "Rich Text Editor. Editing area: main" at bounding box center [448, 86] width 53 height 13
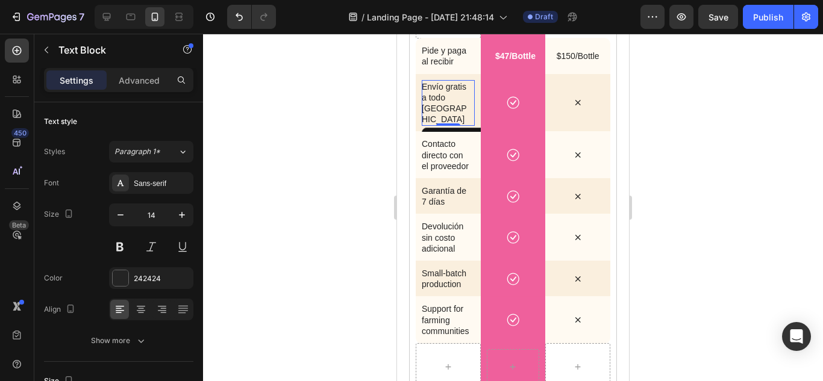
click at [715, 124] on div at bounding box center [513, 208] width 620 height 348
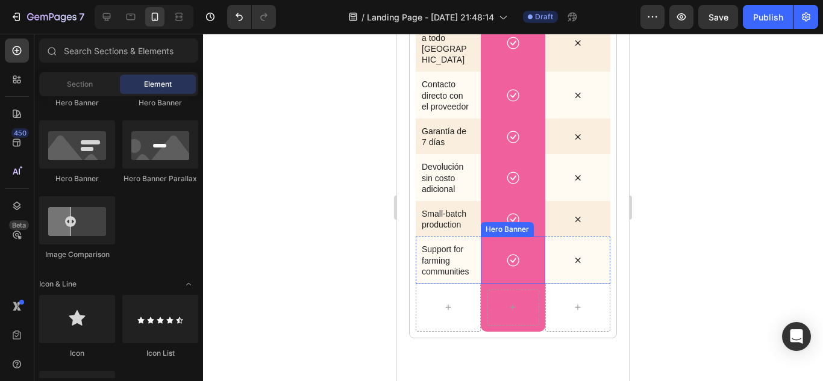
scroll to position [3012, 0]
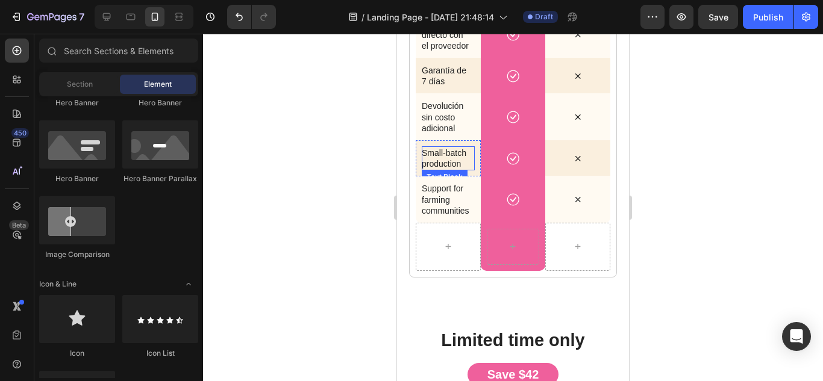
click at [454, 169] on p "Small-batch production" at bounding box center [448, 159] width 53 height 22
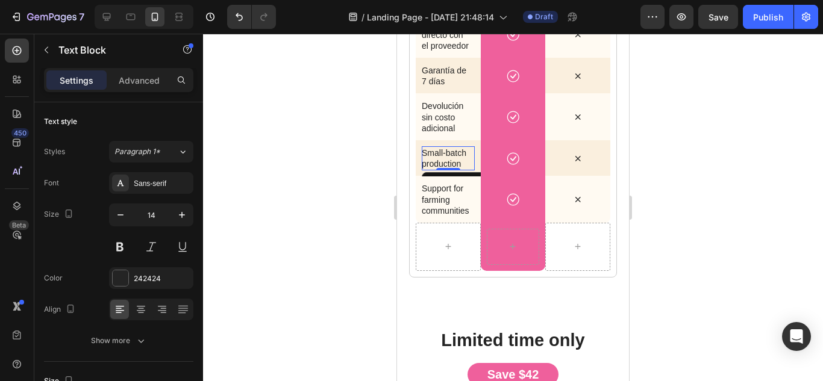
click at [452, 169] on p "Small-batch production" at bounding box center [448, 159] width 53 height 22
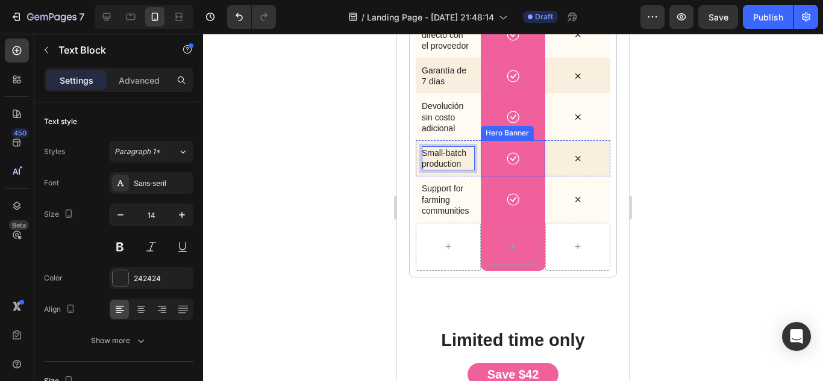
click at [481, 177] on div "Background Image" at bounding box center [513, 158] width 65 height 36
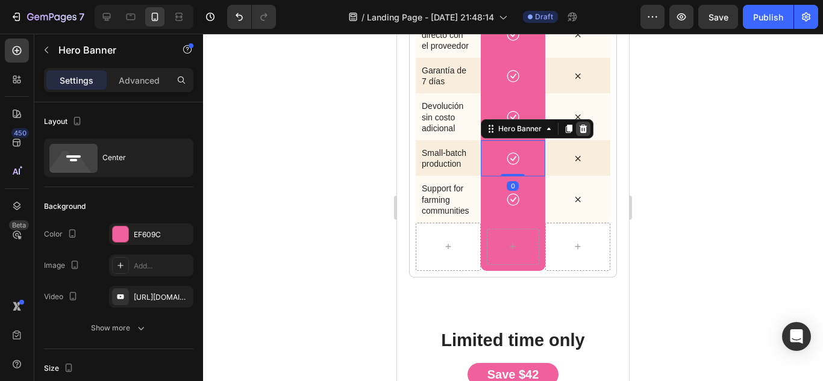
click at [583, 134] on icon at bounding box center [583, 129] width 10 height 10
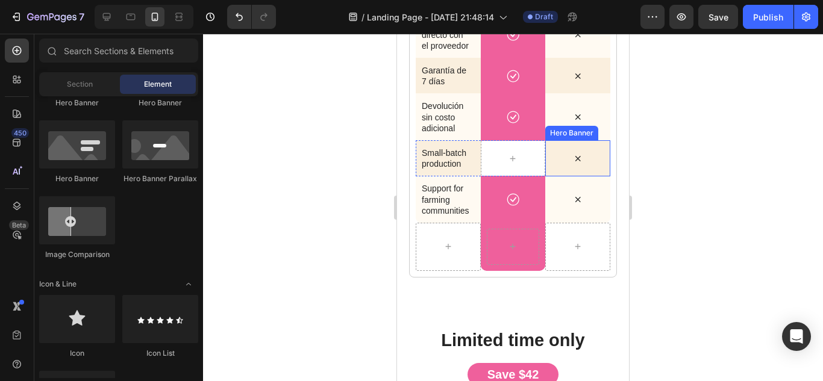
click at [558, 171] on div "Icon" at bounding box center [577, 158] width 65 height 25
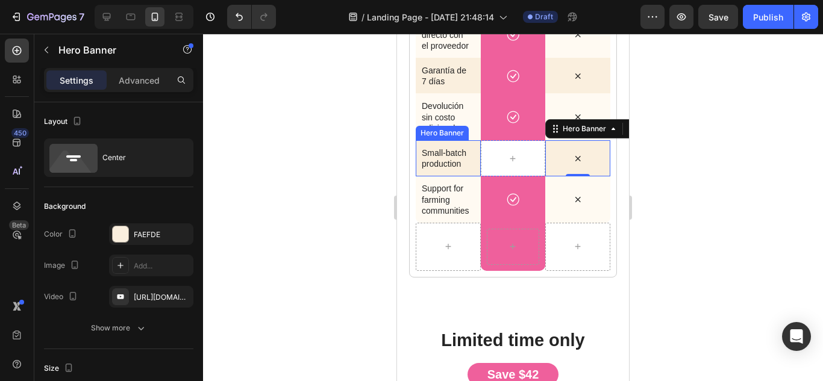
click at [475, 177] on div "Small-batch production Text Block" at bounding box center [448, 158] width 65 height 36
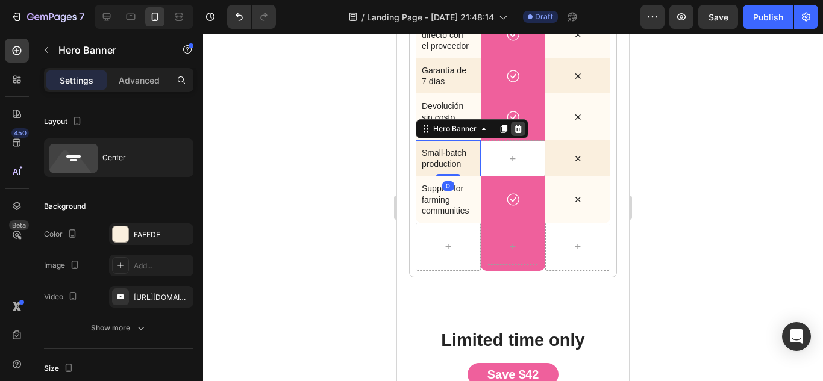
click at [516, 133] on icon at bounding box center [518, 129] width 8 height 8
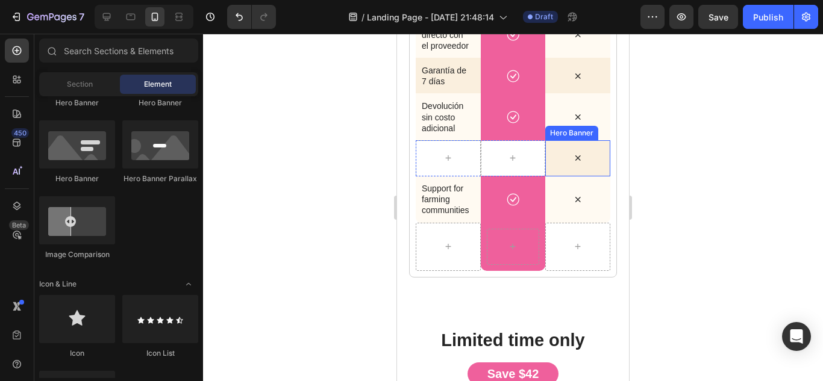
click at [566, 170] on div "Icon" at bounding box center [577, 158] width 65 height 25
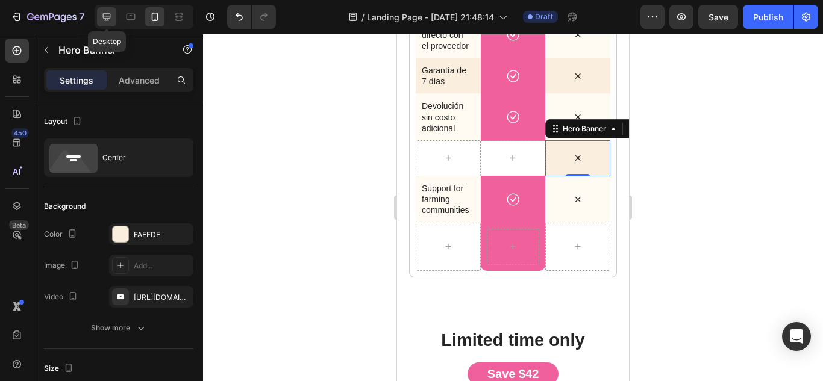
click at [108, 14] on icon at bounding box center [107, 17] width 8 height 8
type input "1200"
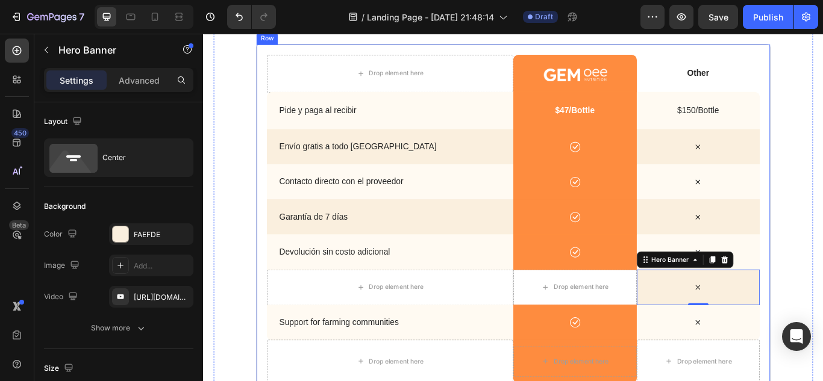
scroll to position [3369, 0]
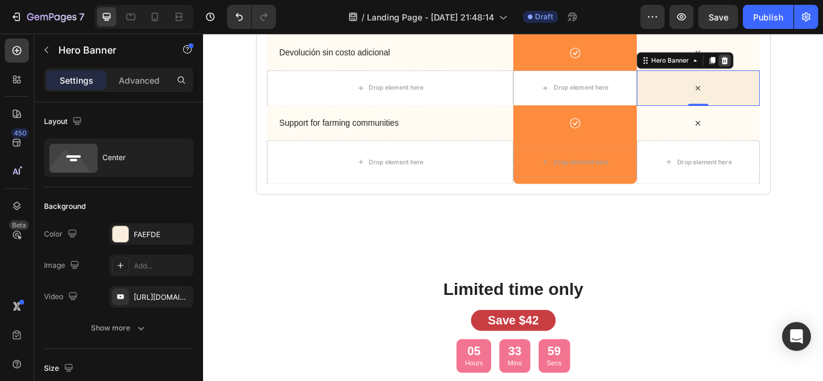
click at [808, 65] on icon at bounding box center [811, 65] width 8 height 8
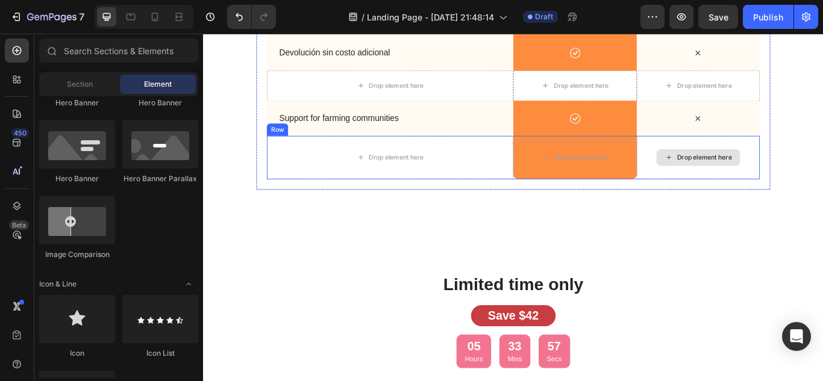
click at [822, 178] on div "Drop element here" at bounding box center [780, 178] width 144 height 51
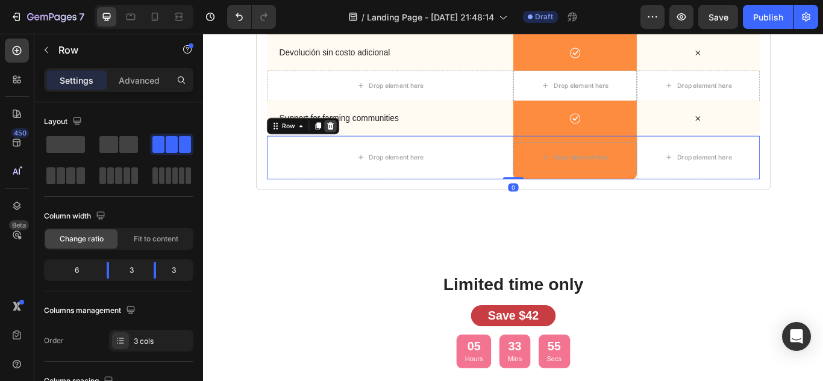
click at [346, 140] on icon at bounding box center [351, 142] width 10 height 10
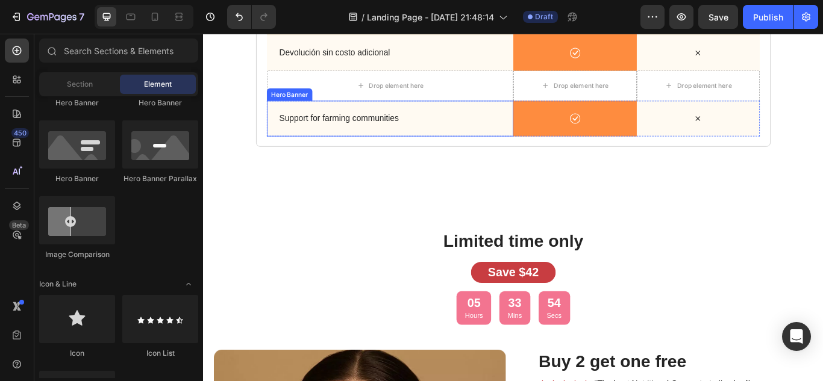
click at [510, 116] on div "Background Image" at bounding box center [420, 133] width 287 height 42
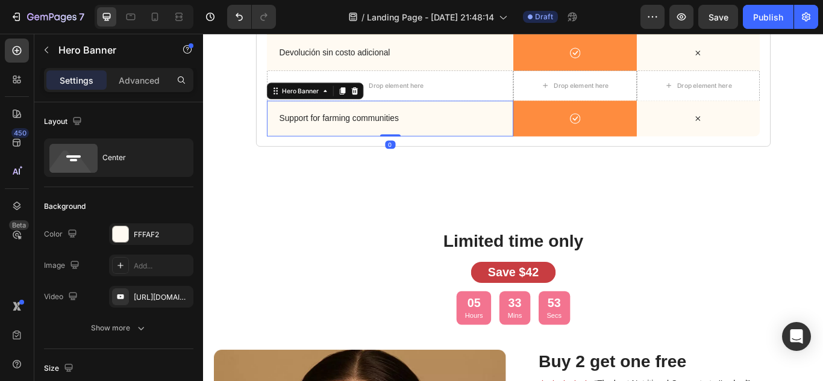
click at [381, 98] on div "Hero Banner" at bounding box center [333, 100] width 113 height 19
click at [375, 99] on icon at bounding box center [380, 101] width 10 height 10
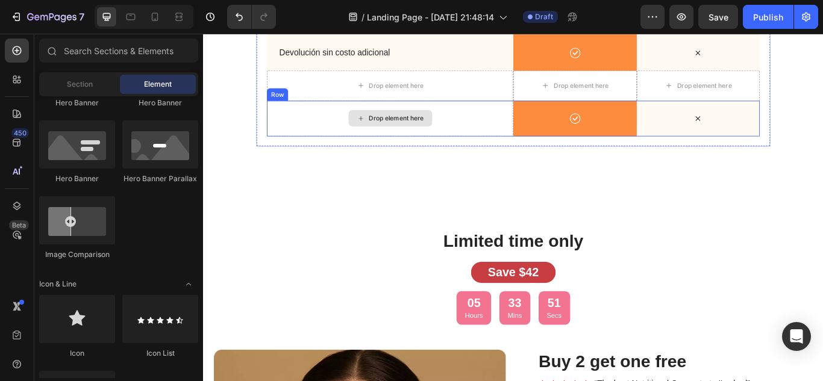
click at [525, 122] on div "Drop element here" at bounding box center [420, 133] width 287 height 42
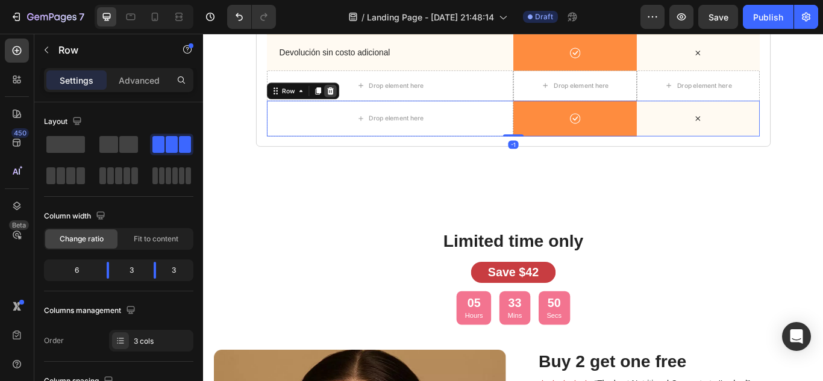
click at [349, 98] on icon at bounding box center [352, 100] width 8 height 8
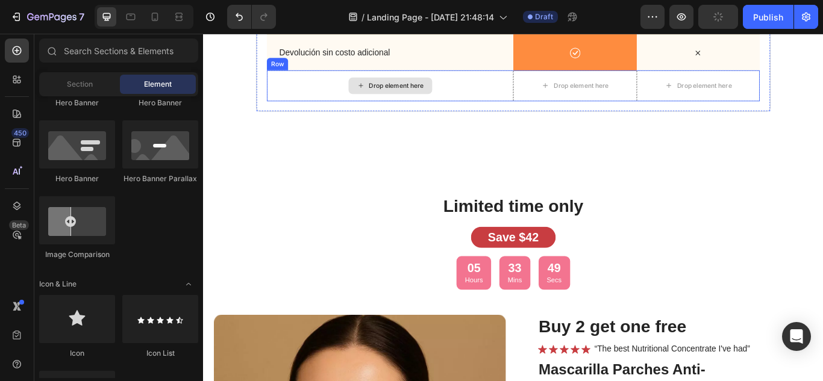
click at [339, 77] on div "Drop element here" at bounding box center [420, 95] width 287 height 36
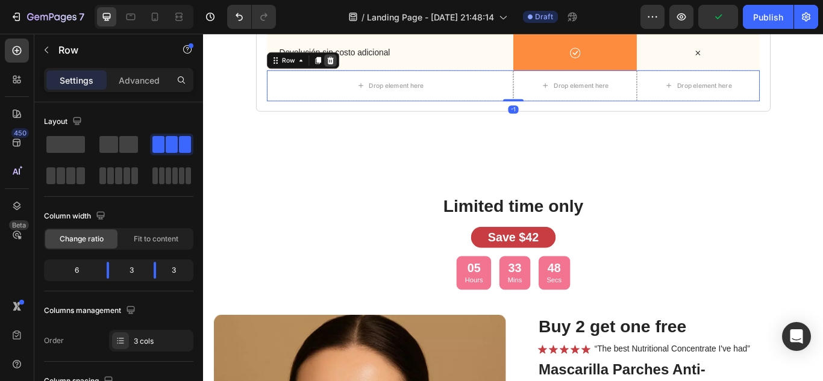
click at [348, 69] on icon at bounding box center [352, 65] width 8 height 8
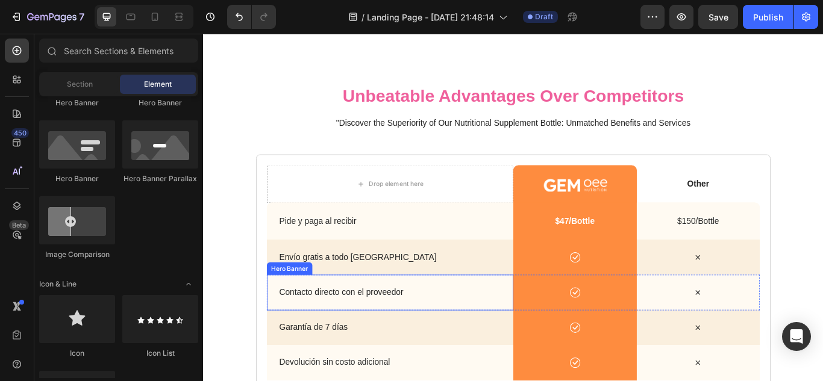
scroll to position [3128, 0]
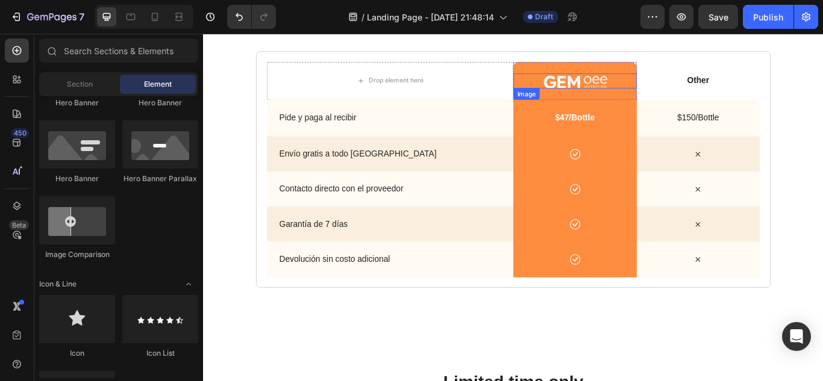
click at [633, 95] on img at bounding box center [636, 88] width 75 height 17
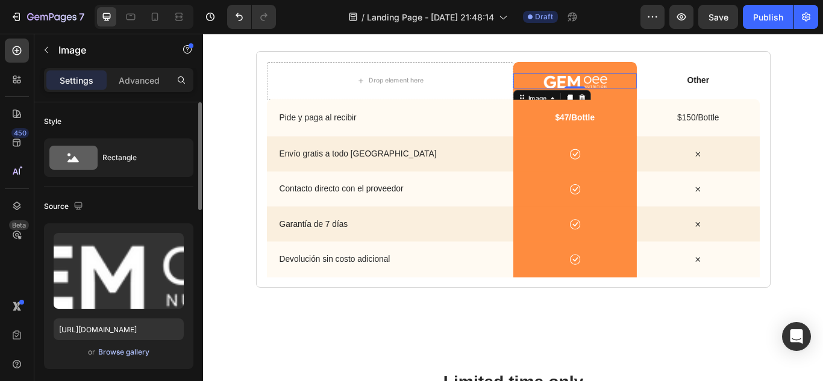
click at [117, 349] on div "Browse gallery" at bounding box center [123, 352] width 51 height 11
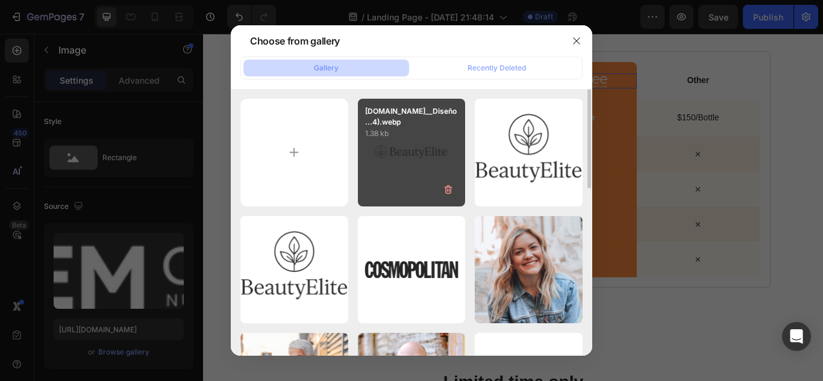
click at [428, 145] on div "[DOMAIN_NAME]__Diseño ...4).webp 1.38 kb" at bounding box center [412, 153] width 108 height 108
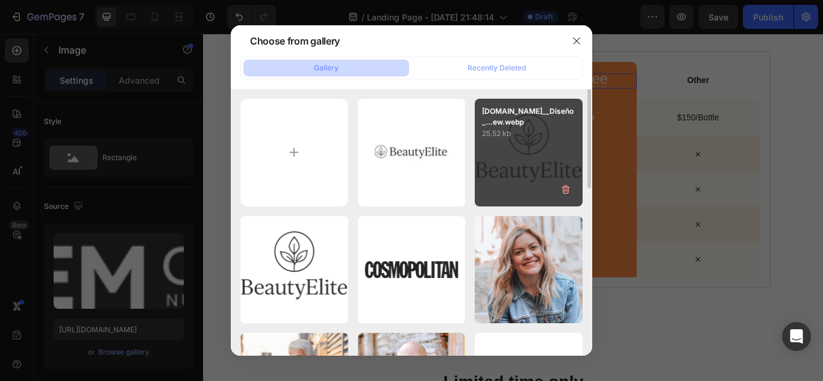
type input "[URL][DOMAIN_NAME]"
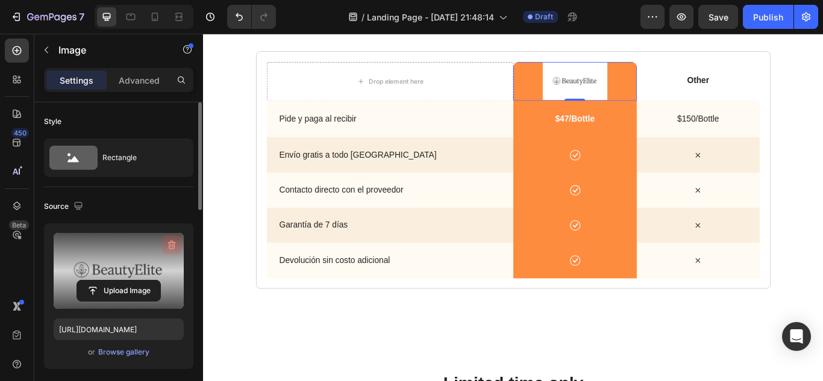
click at [170, 243] on icon "button" at bounding box center [172, 245] width 8 height 9
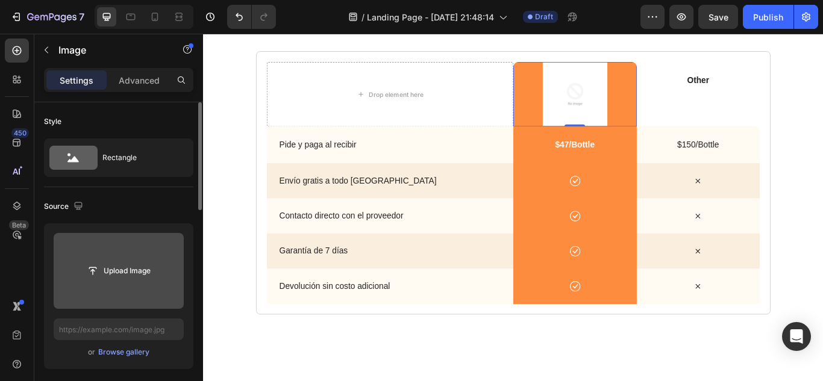
click at [118, 264] on input "file" at bounding box center [118, 271] width 83 height 20
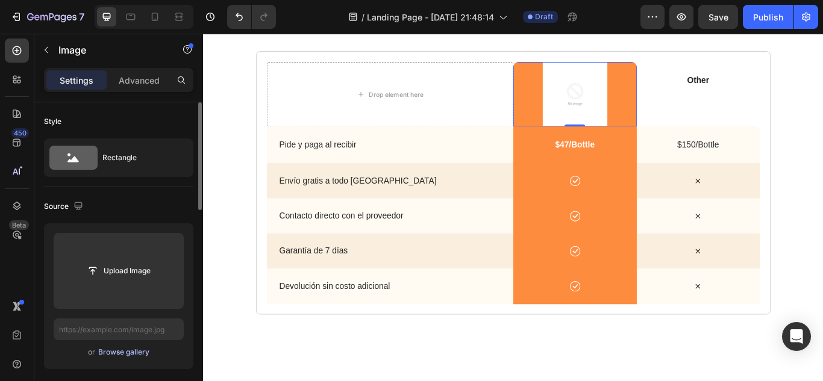
click at [115, 349] on div "Browse gallery" at bounding box center [123, 352] width 51 height 11
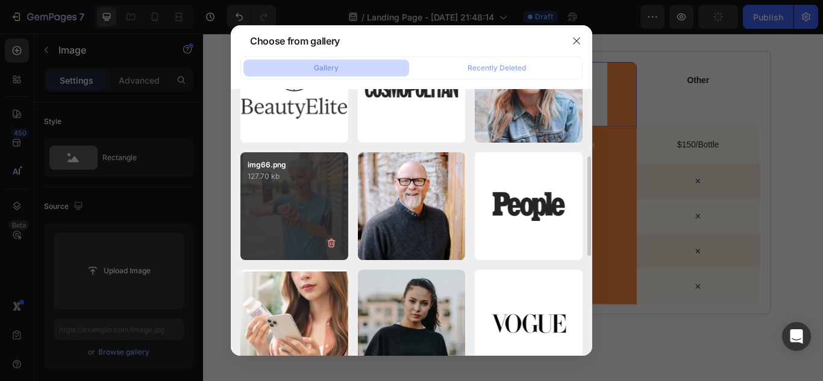
scroll to position [0, 0]
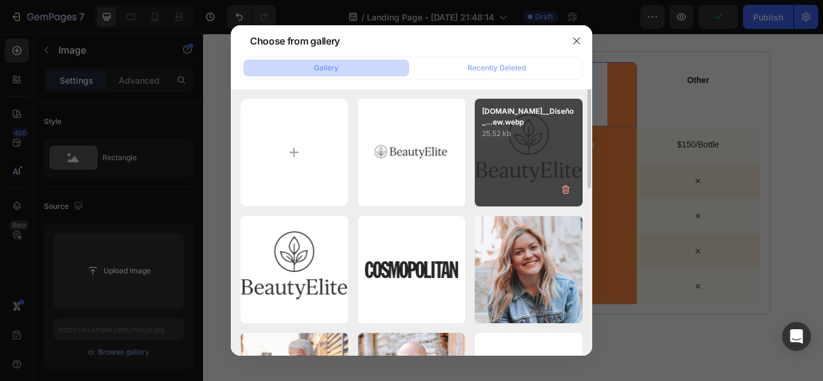
click at [516, 160] on div "[DOMAIN_NAME]__Diseño_...ew.webp 25.52 kb" at bounding box center [529, 153] width 108 height 108
type input "[URL][DOMAIN_NAME]"
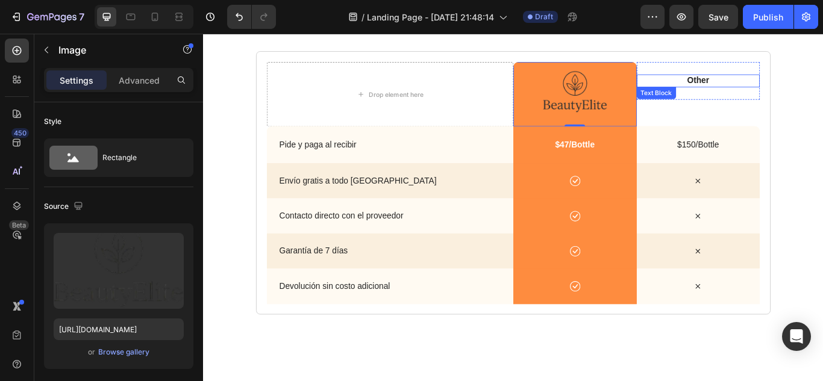
click at [779, 91] on p "Other" at bounding box center [780, 89] width 134 height 13
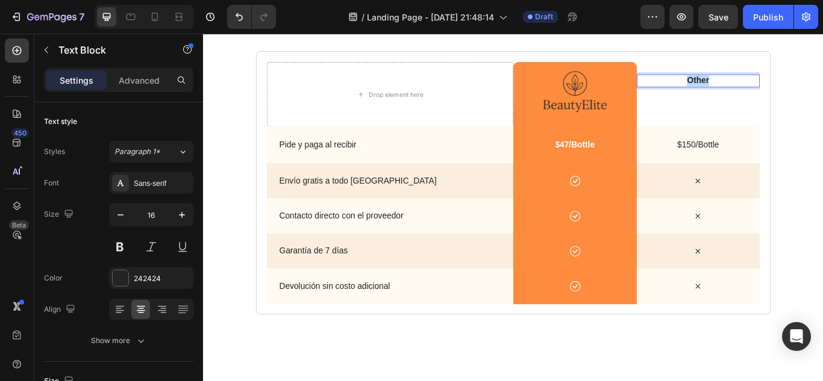
click at [779, 91] on p "Other" at bounding box center [780, 89] width 134 height 13
click at [822, 98] on div "unbeatable advantages over competitors Heading "Discover the Superiority of Our…" at bounding box center [564, 167] width 723 height 486
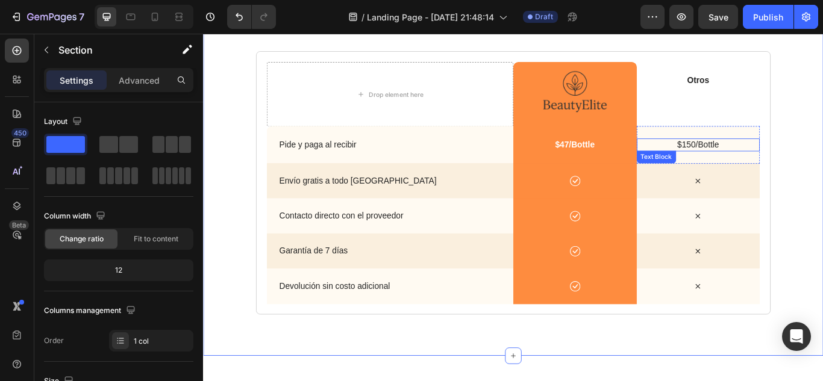
click at [758, 161] on p "$150/Bottle" at bounding box center [780, 163] width 134 height 13
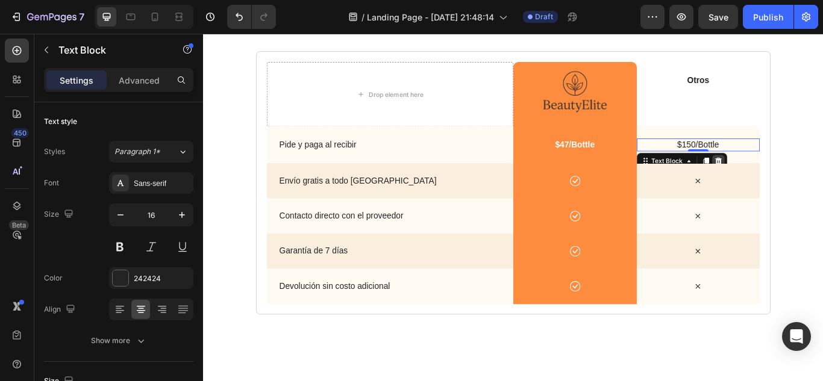
click at [799, 178] on icon at bounding box center [803, 182] width 8 height 8
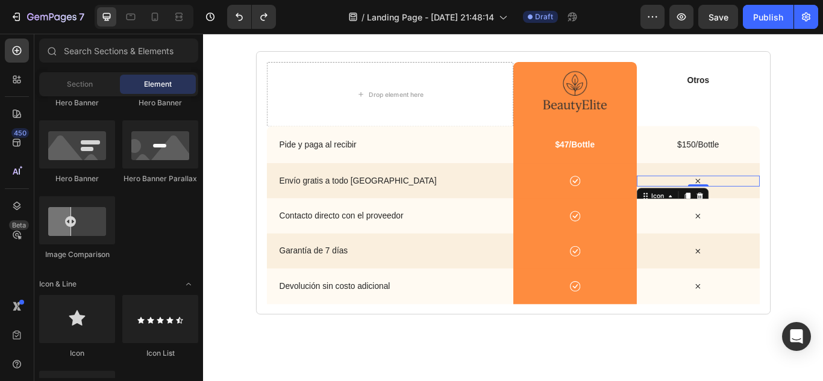
click at [777, 203] on icon at bounding box center [779, 205] width 13 height 13
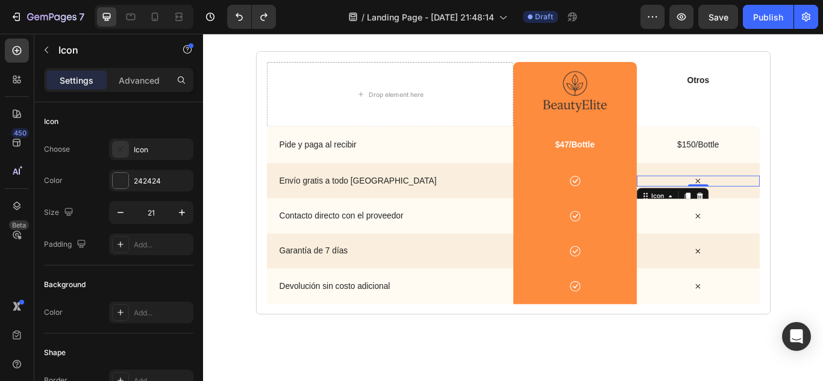
click at [777, 203] on icon at bounding box center [779, 205] width 13 height 13
click at [786, 205] on div "Icon 0" at bounding box center [780, 205] width 144 height 13
click at [781, 163] on p "$150/Bottle" at bounding box center [780, 163] width 134 height 13
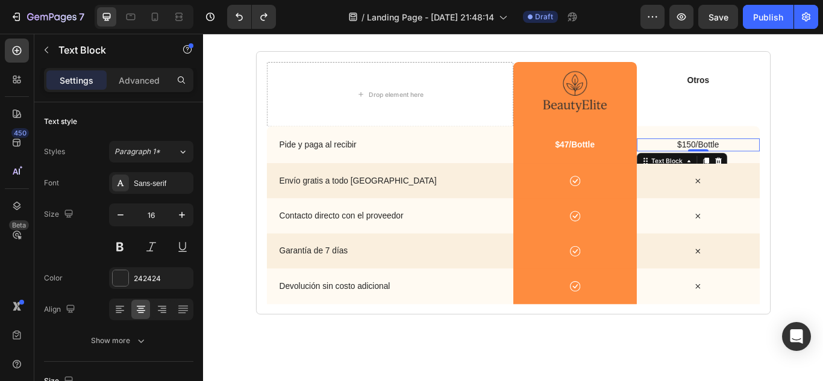
click at [781, 163] on p "$150/Bottle" at bounding box center [780, 163] width 134 height 13
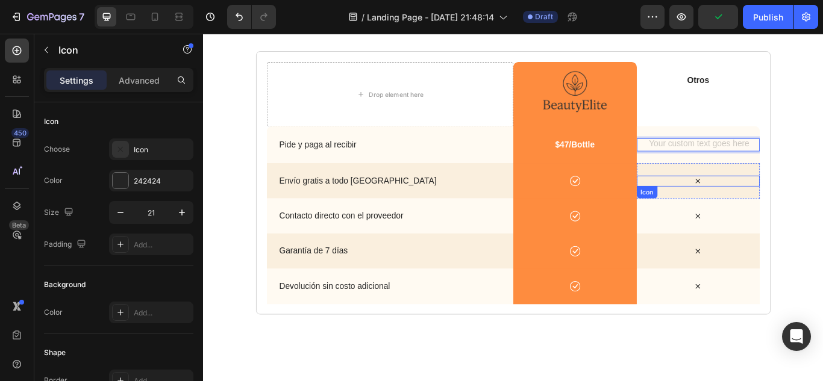
click at [780, 204] on icon at bounding box center [779, 205] width 13 height 13
click at [787, 162] on div "Rich Text Editor. Editing area: main" at bounding box center [780, 163] width 144 height 15
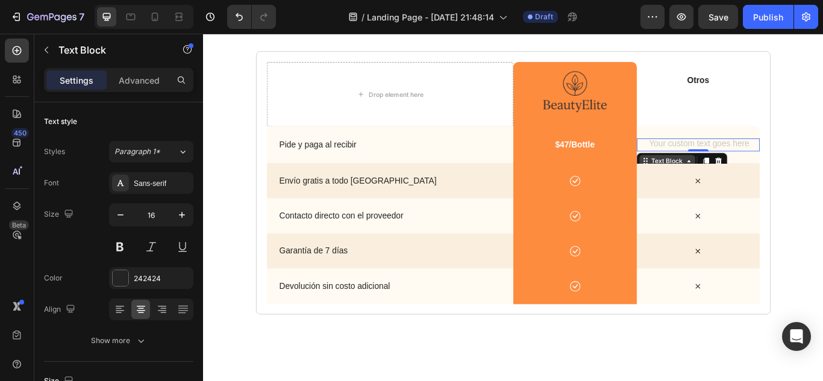
click at [737, 181] on div "Text Block" at bounding box center [743, 182] width 41 height 11
click at [760, 187] on div "Icon" at bounding box center [780, 206] width 144 height 42
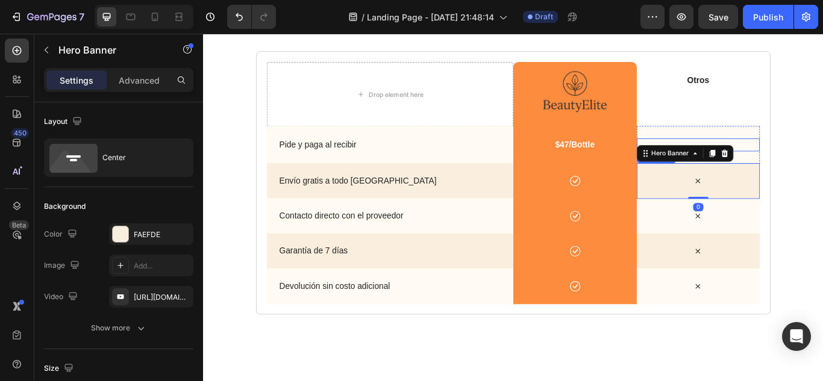
click at [767, 158] on p "Rich Text Editor. Editing area: main" at bounding box center [780, 163] width 134 height 13
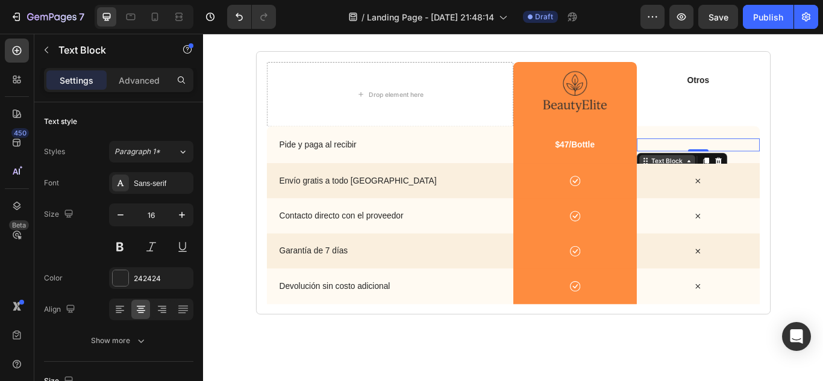
click at [764, 180] on icon at bounding box center [769, 183] width 10 height 10
click at [779, 163] on div "Rich Text Editor. Editing area: main" at bounding box center [780, 163] width 144 height 15
drag, startPoint x: 780, startPoint y: 163, endPoint x: 810, endPoint y: 161, distance: 29.5
click at [810, 161] on div "Rich Text Editor. Editing area: main" at bounding box center [780, 163] width 144 height 15
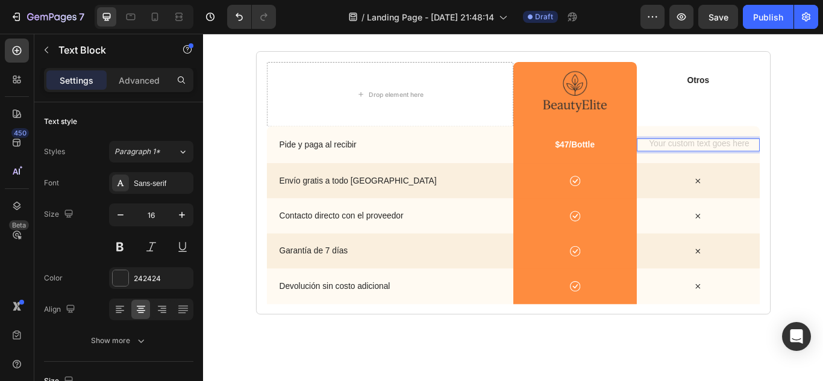
click at [822, 155] on div "unbeatable advantages over competitors Heading "Discover the Superiority of Our…" at bounding box center [564, 166] width 699 height 389
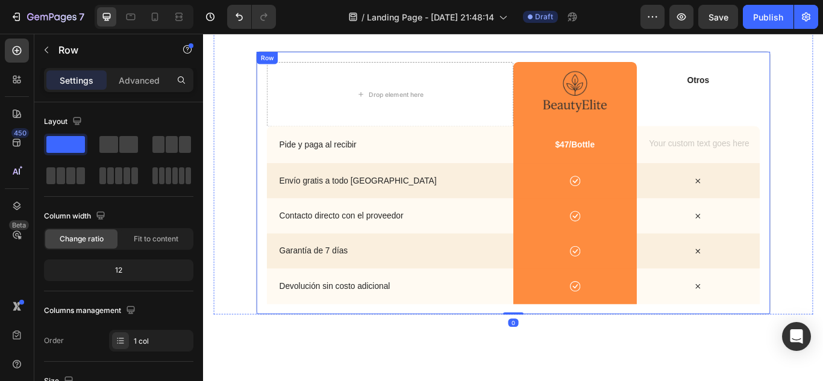
click at [820, 156] on div "Rich Text Editor. Editing area: main" at bounding box center [780, 163] width 144 height 15
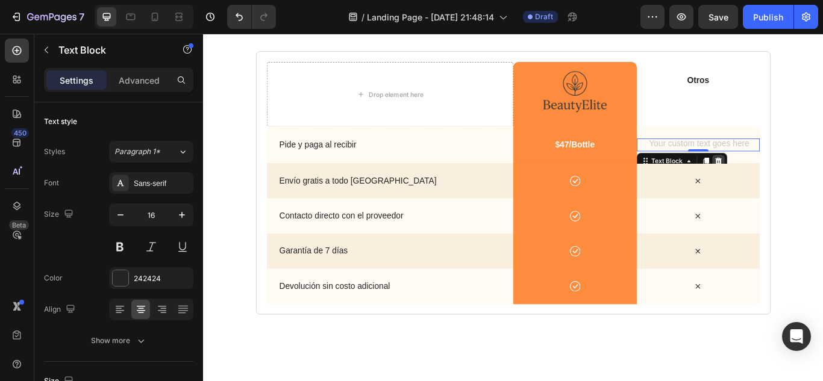
click at [799, 180] on icon at bounding box center [803, 182] width 8 height 8
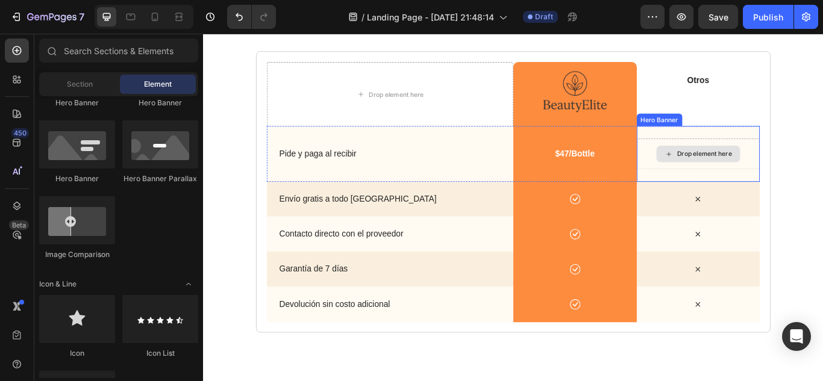
click at [771, 172] on div "Drop element here" at bounding box center [787, 174] width 64 height 10
click at [758, 172] on div "Drop element here" at bounding box center [787, 174] width 64 height 10
click at [746, 174] on div "Drop element here" at bounding box center [780, 173] width 98 height 19
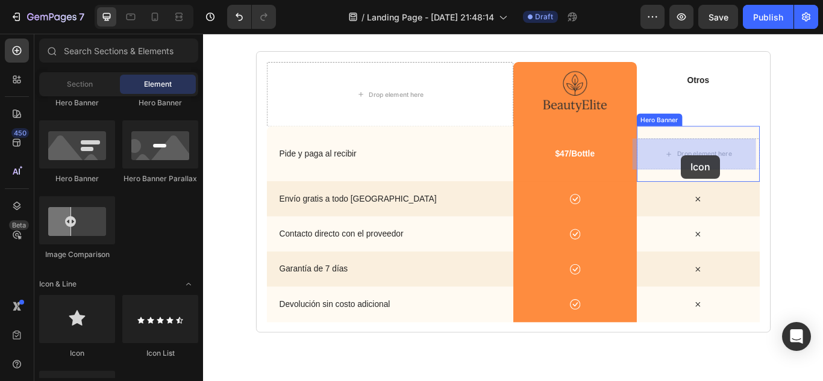
drag, startPoint x: 268, startPoint y: 347, endPoint x: 761, endPoint y: 175, distance: 522.4
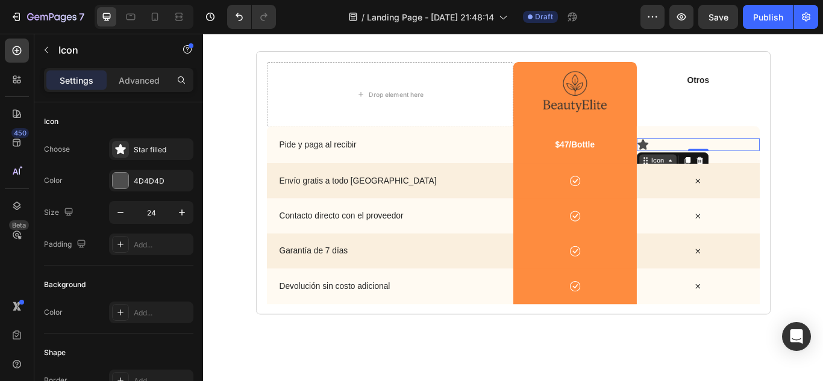
click at [729, 182] on div "Icon" at bounding box center [732, 182] width 19 height 0
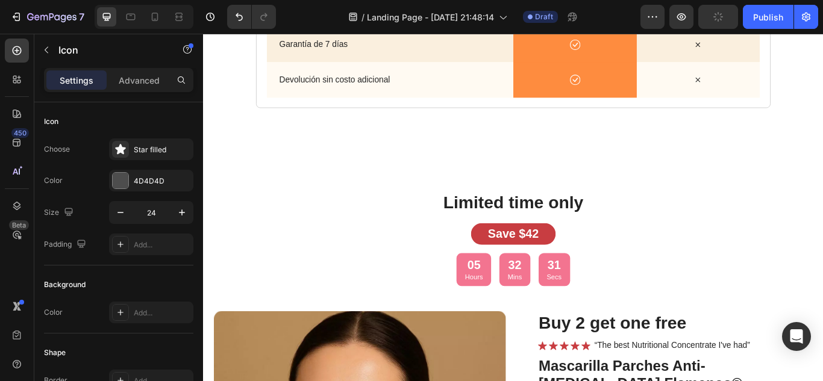
scroll to position [3128, 0]
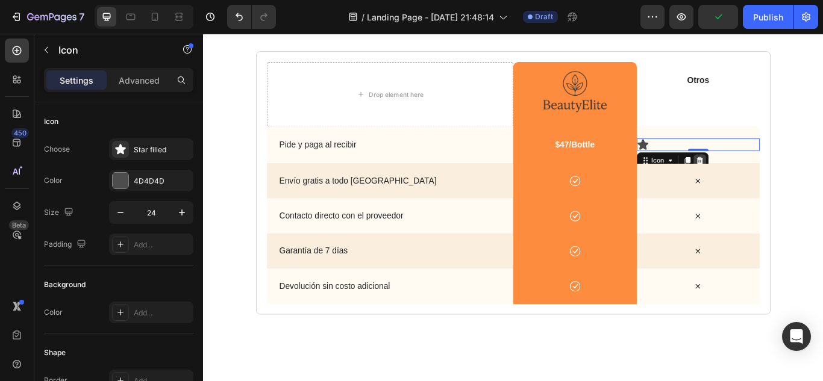
click at [777, 182] on icon at bounding box center [782, 182] width 10 height 10
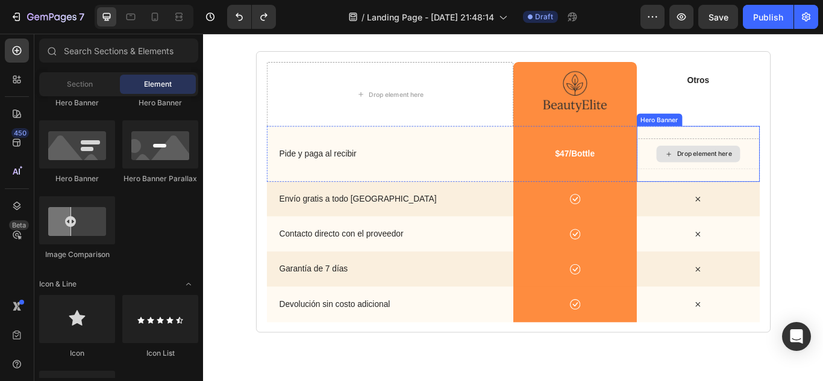
click at [780, 180] on div "Drop element here" at bounding box center [780, 173] width 98 height 19
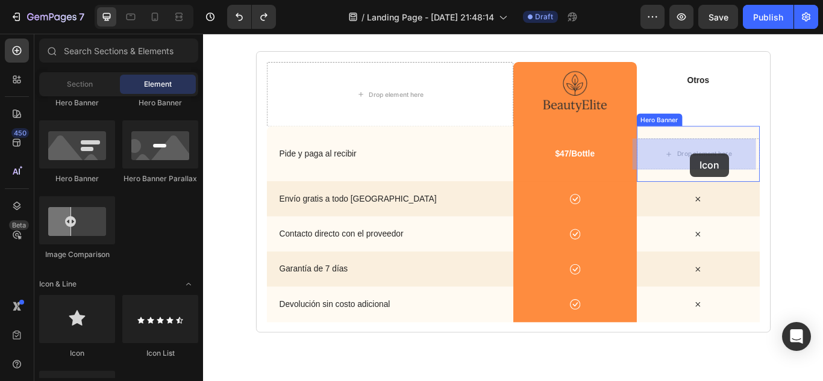
drag, startPoint x: 281, startPoint y: 337, endPoint x: 770, endPoint y: 173, distance: 515.7
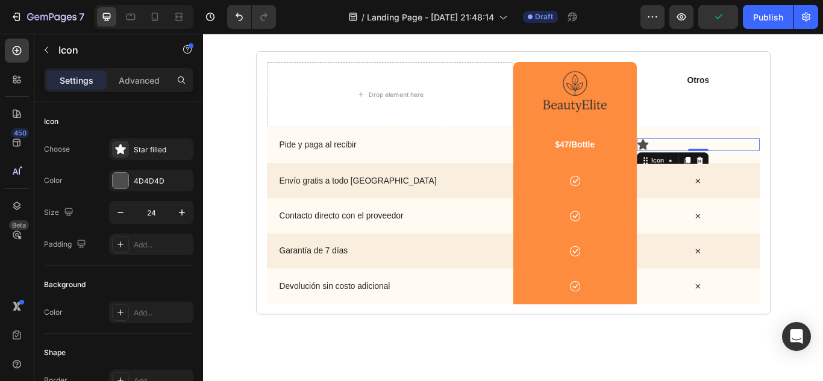
click at [709, 166] on icon at bounding box center [715, 163] width 13 height 12
click at [734, 182] on div "Icon" at bounding box center [732, 182] width 19 height 0
click at [126, 16] on icon at bounding box center [131, 17] width 12 height 12
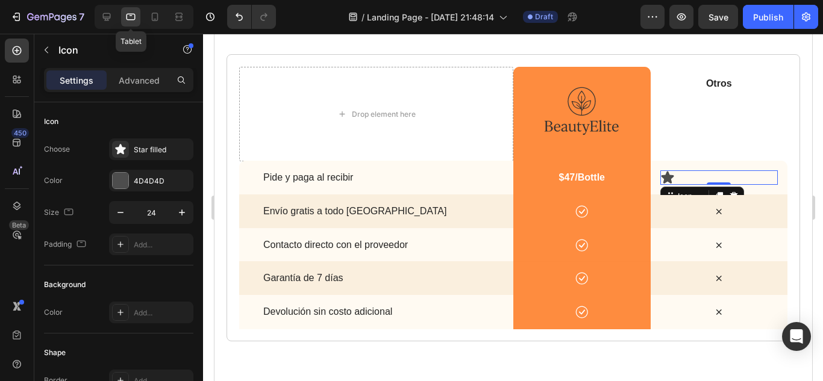
scroll to position [3222, 0]
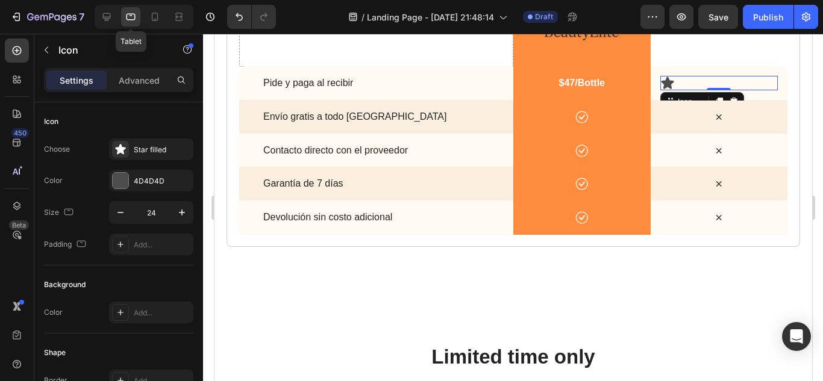
click at [126, 16] on icon at bounding box center [131, 17] width 12 height 12
click at [102, 14] on icon at bounding box center [107, 17] width 12 height 12
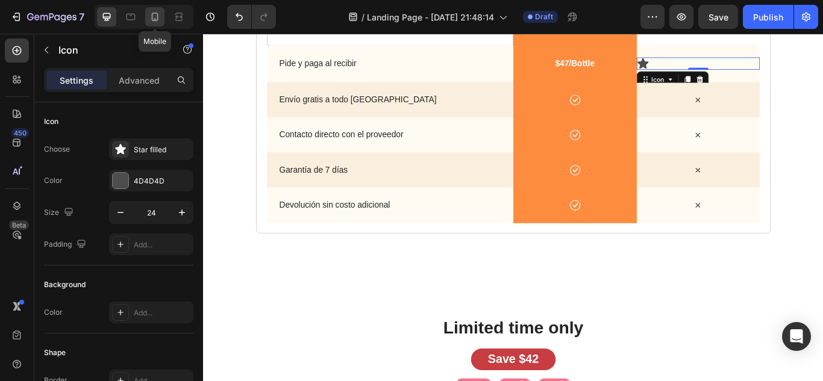
scroll to position [3208, 0]
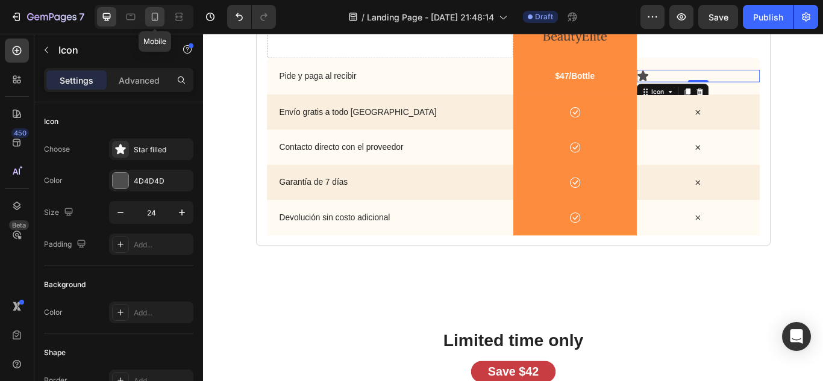
click at [149, 13] on icon at bounding box center [155, 17] width 12 height 12
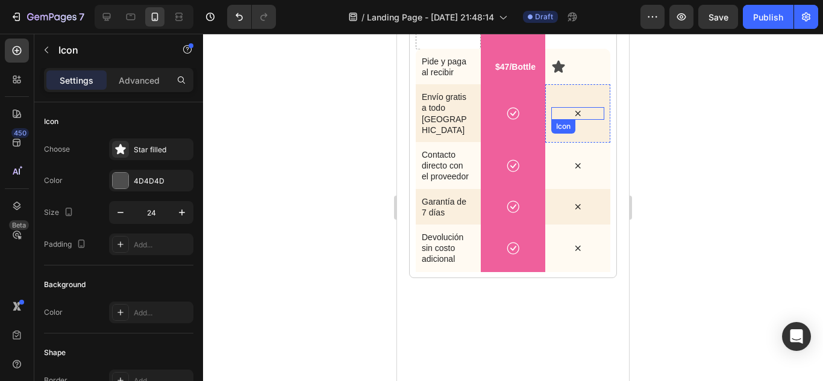
scroll to position [2786, 0]
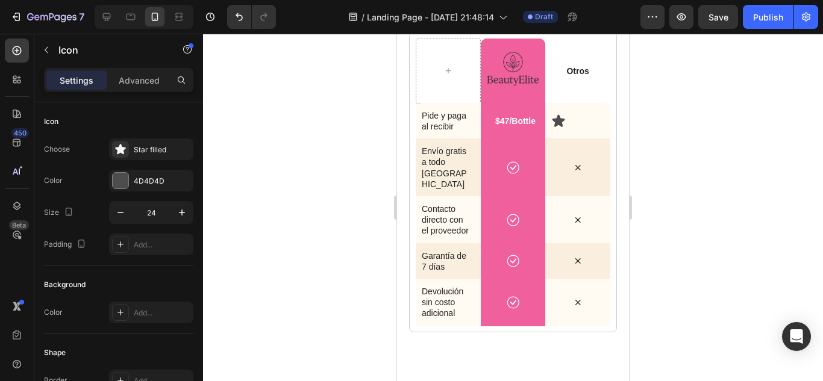
click at [557, 128] on icon at bounding box center [558, 121] width 14 height 14
click at [552, 127] on icon at bounding box center [558, 121] width 13 height 12
click at [557, 103] on div "Hero Banner" at bounding box center [571, 96] width 53 height 14
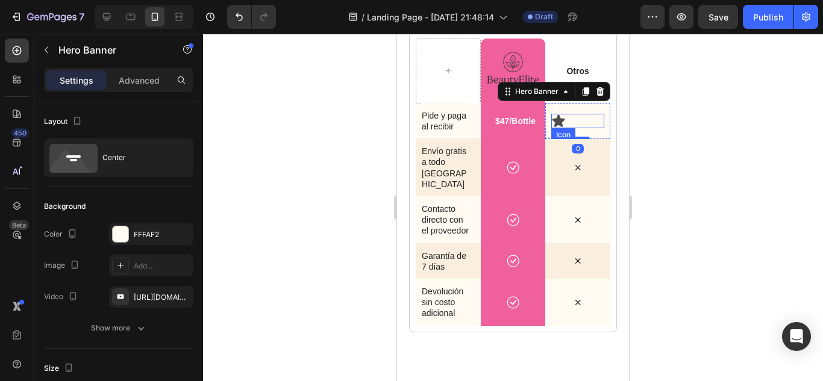
click at [557, 128] on icon at bounding box center [558, 121] width 14 height 14
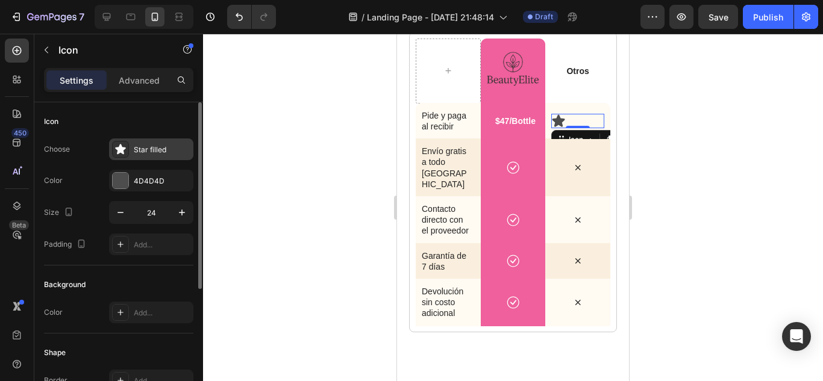
click at [133, 147] on div "Star filled" at bounding box center [151, 150] width 84 height 22
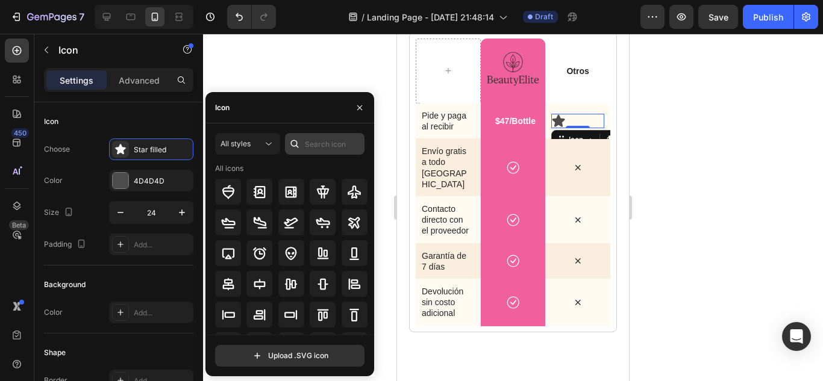
scroll to position [0, 0]
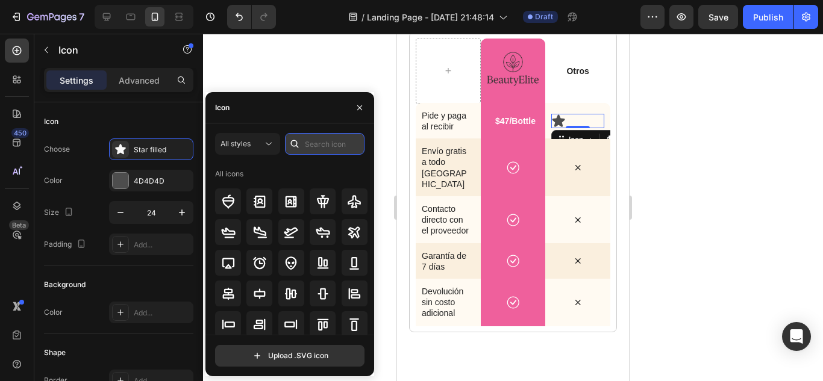
click at [312, 144] on input "text" at bounding box center [325, 144] width 80 height 22
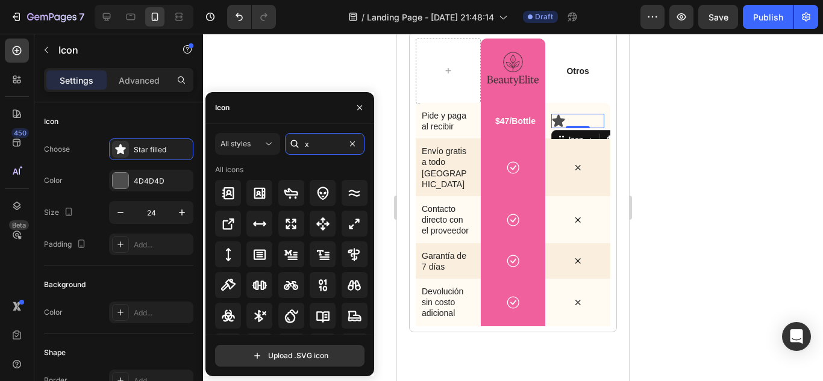
type input "x"
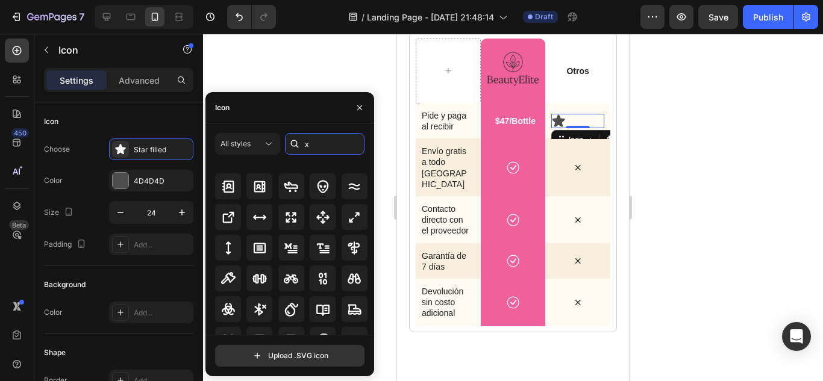
scroll to position [8, 0]
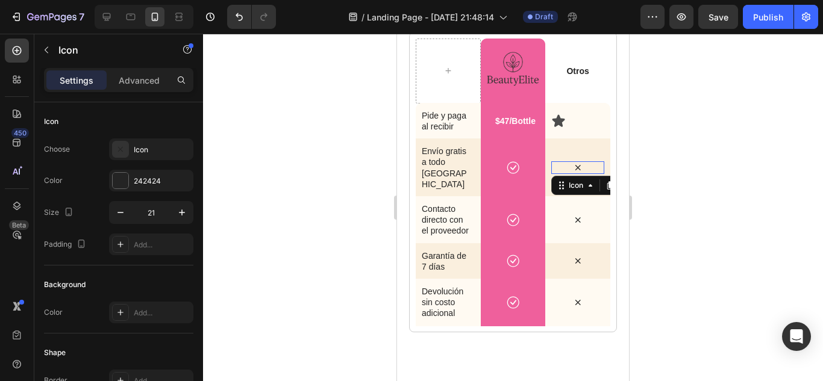
click at [572, 174] on icon at bounding box center [578, 167] width 13 height 13
click at [123, 148] on icon at bounding box center [120, 149] width 12 height 12
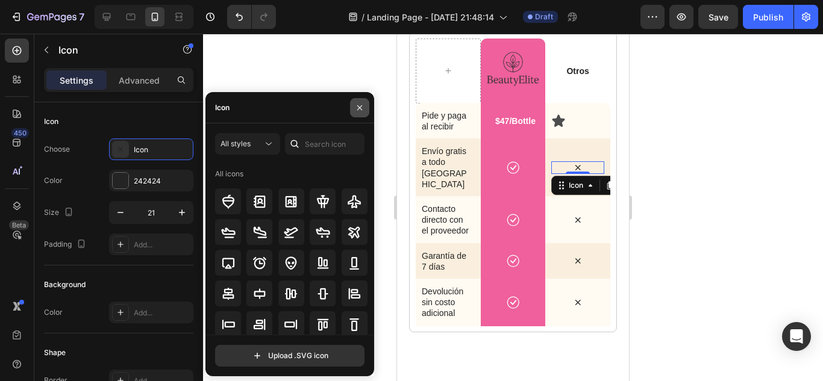
click at [361, 110] on icon "button" at bounding box center [360, 108] width 10 height 10
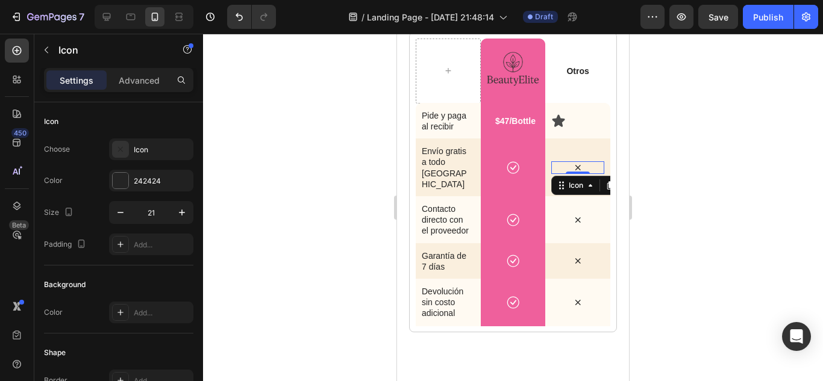
drag, startPoint x: 554, startPoint y: 186, endPoint x: 571, endPoint y: 192, distance: 17.9
click at [572, 174] on icon at bounding box center [578, 167] width 13 height 13
click at [603, 193] on div at bounding box center [610, 185] width 14 height 14
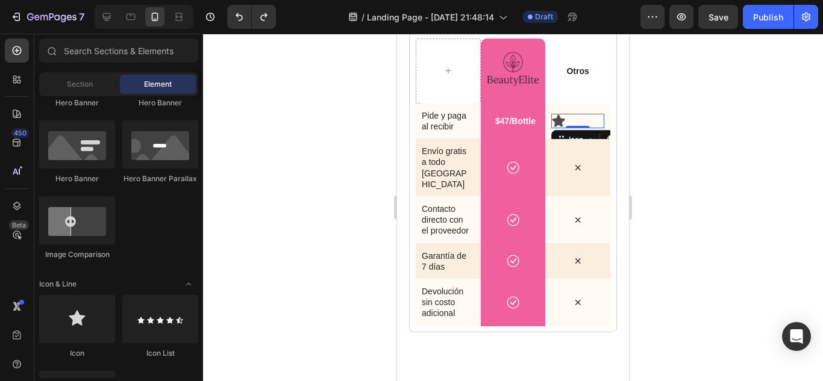
click at [564, 128] on div "Icon 0" at bounding box center [577, 121] width 53 height 14
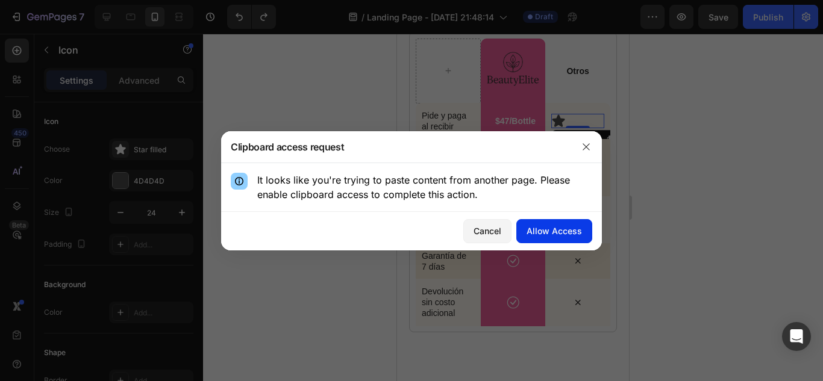
click at [566, 230] on div "Allow Access" at bounding box center [553, 231] width 55 height 13
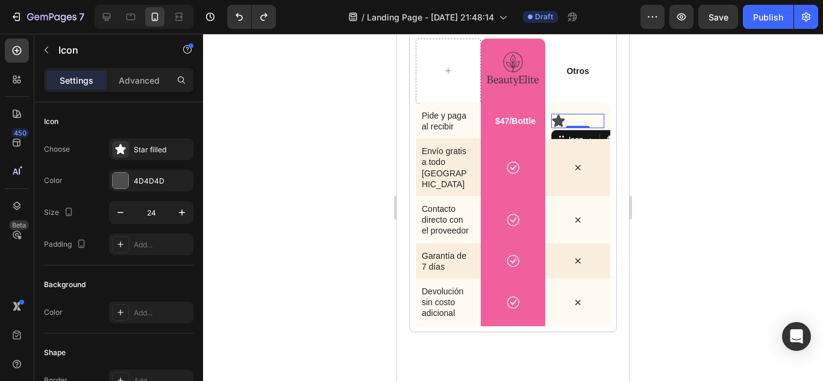
click at [560, 128] on div "Icon 0" at bounding box center [577, 121] width 53 height 14
click at [139, 156] on div "Star filled" at bounding box center [151, 150] width 84 height 22
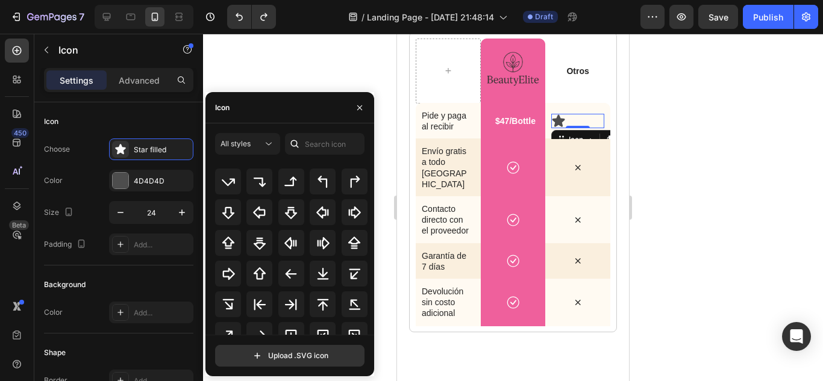
scroll to position [402, 0]
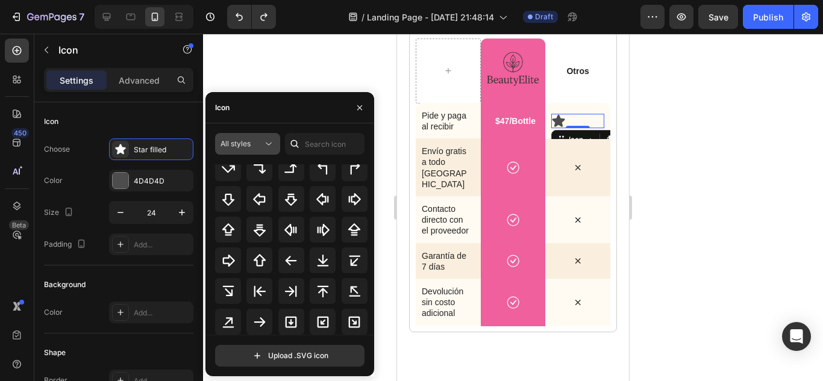
click at [246, 141] on span "All styles" at bounding box center [235, 143] width 30 height 9
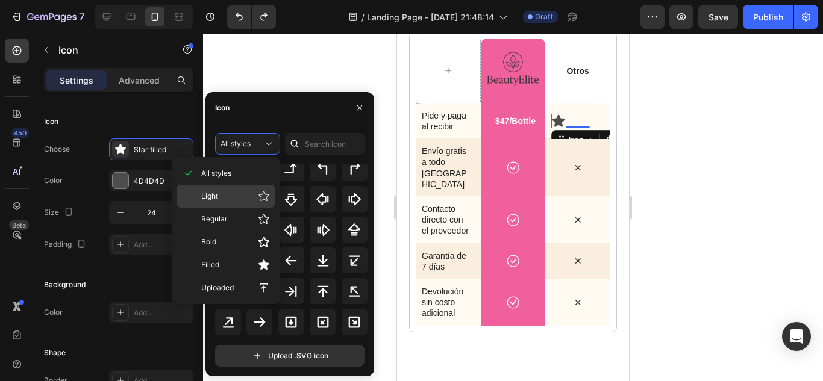
click at [234, 190] on p "Light" at bounding box center [235, 196] width 69 height 12
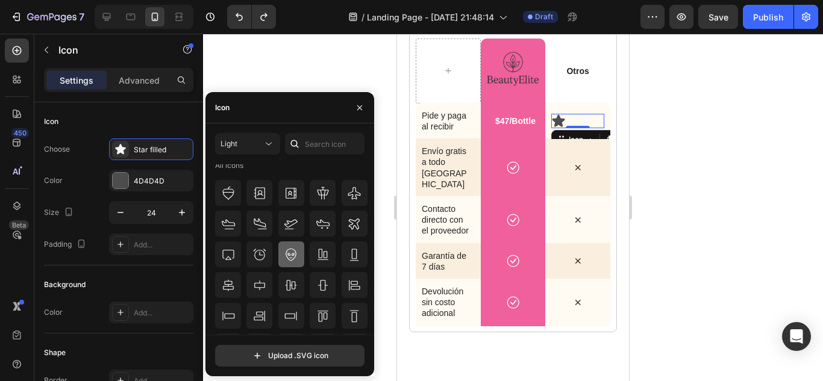
scroll to position [0, 0]
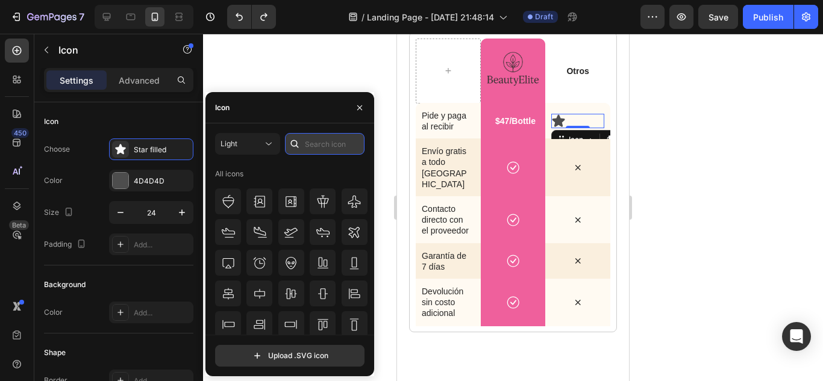
click at [329, 145] on input "text" at bounding box center [325, 144] width 80 height 22
type input "x"
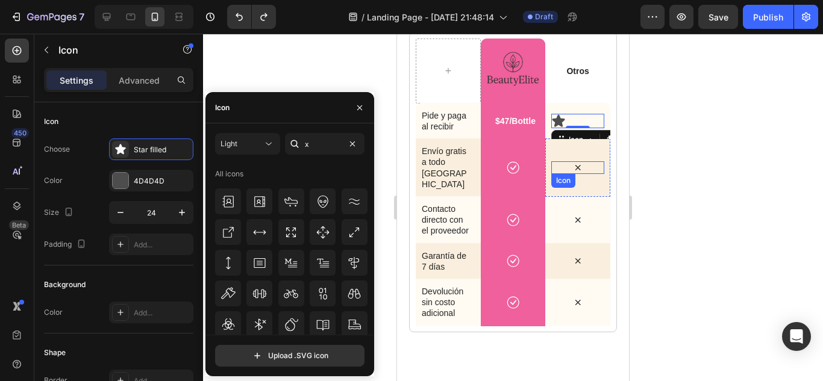
click at [572, 174] on icon at bounding box center [578, 167] width 13 height 13
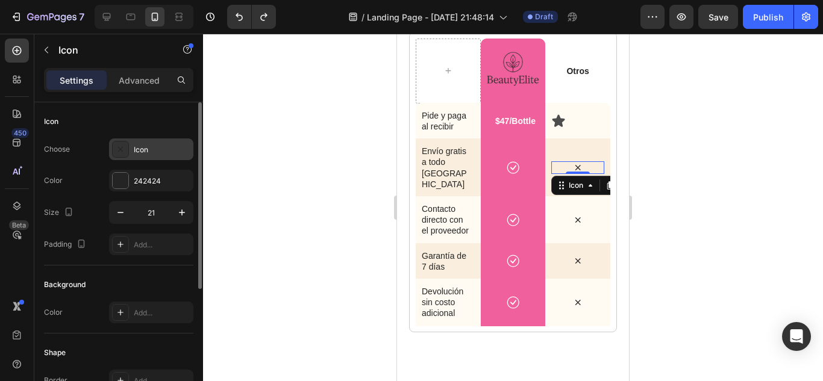
click at [178, 152] on div "Icon" at bounding box center [162, 150] width 57 height 11
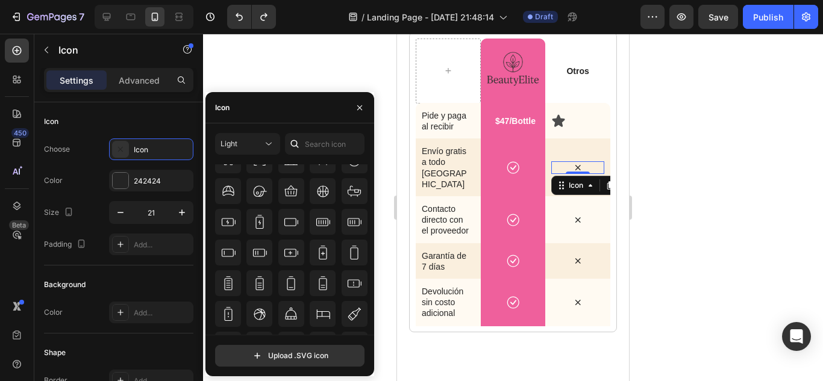
scroll to position [920, 0]
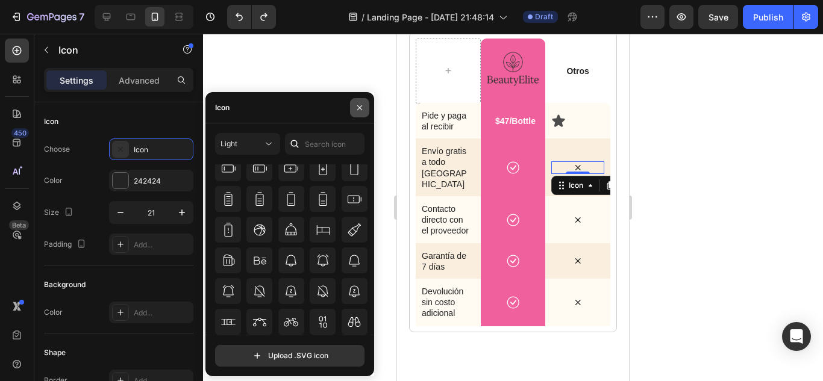
click at [358, 108] on icon "button" at bounding box center [360, 108] width 10 height 10
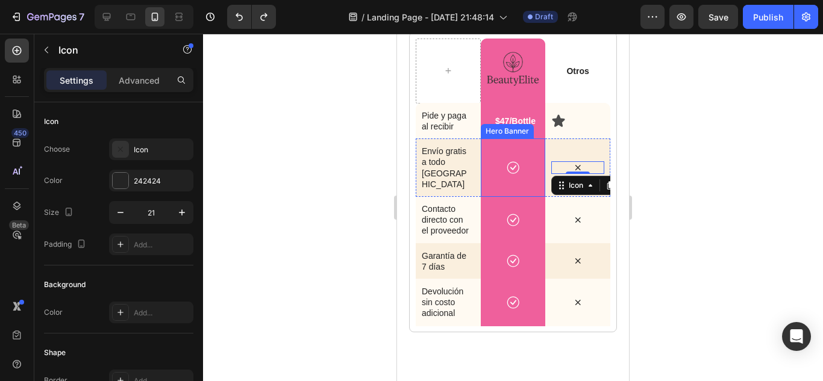
click at [526, 175] on div "Background Image" at bounding box center [513, 168] width 65 height 58
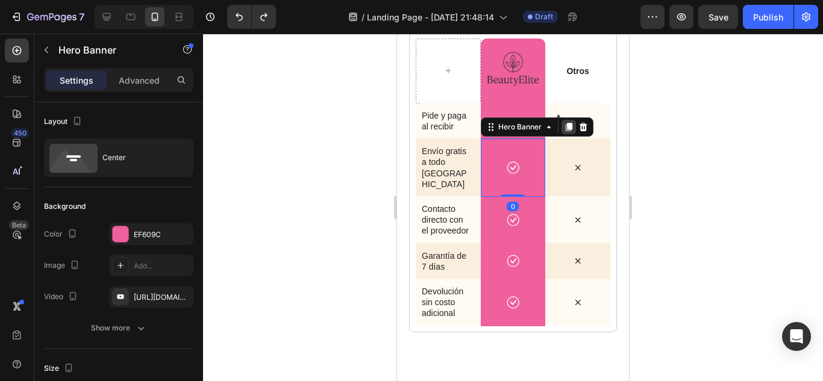
click at [561, 134] on div at bounding box center [568, 127] width 14 height 14
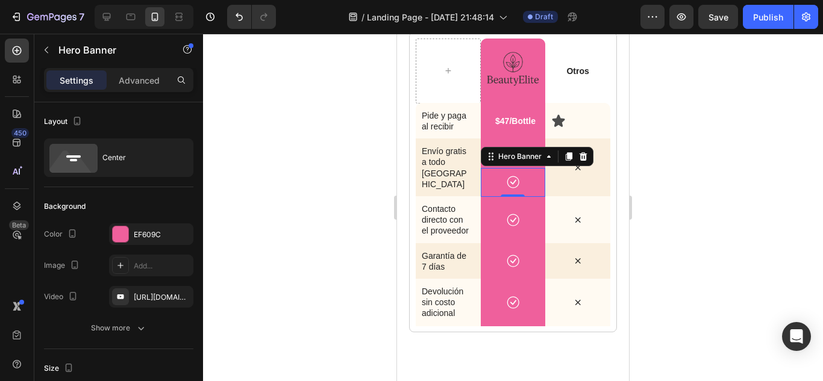
click at [320, 111] on div at bounding box center [513, 208] width 620 height 348
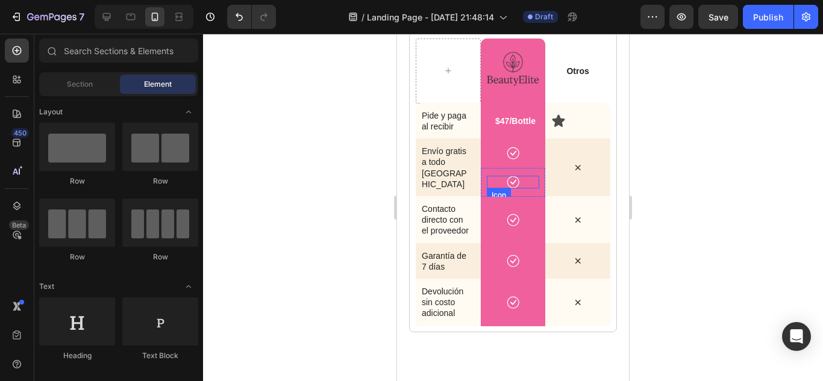
click at [508, 189] on icon at bounding box center [513, 182] width 13 height 13
click at [520, 172] on div "Background Image" at bounding box center [513, 168] width 65 height 58
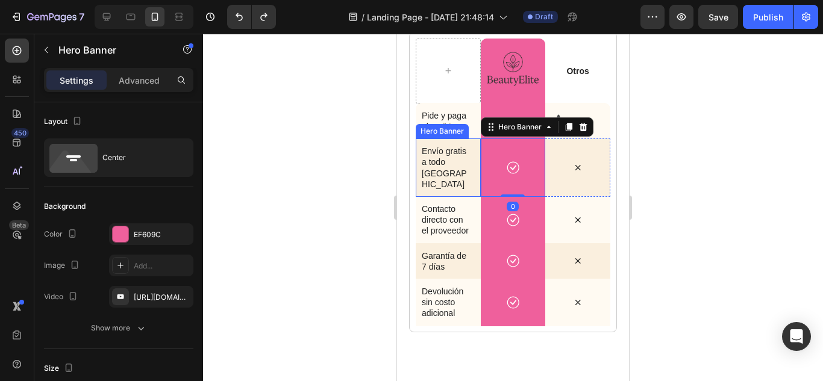
click at [446, 173] on div "Envío gratis a todo Chile Text Block" at bounding box center [448, 168] width 65 height 58
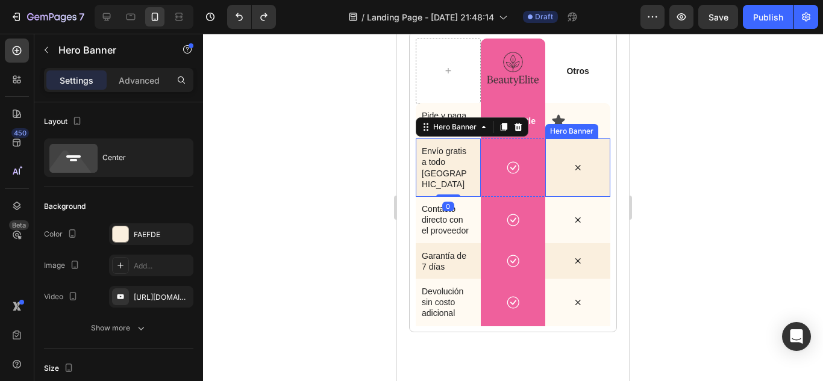
click at [593, 139] on div "Background Image" at bounding box center [577, 121] width 65 height 36
click at [422, 134] on div "Hero Banner" at bounding box center [455, 127] width 72 height 14
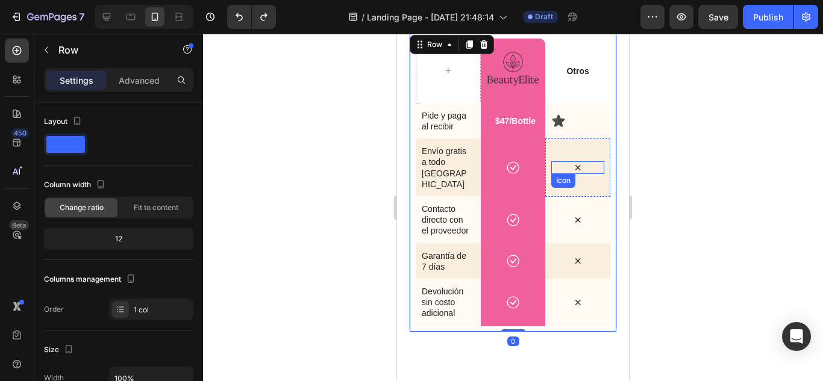
click at [327, 178] on div at bounding box center [513, 208] width 620 height 348
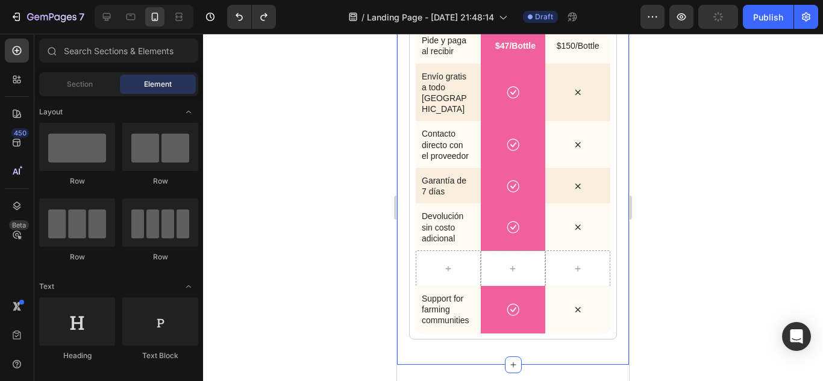
scroll to position [2907, 0]
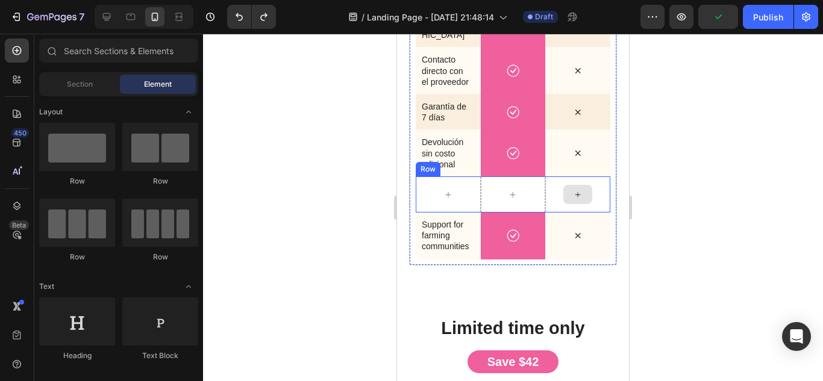
click at [549, 213] on div at bounding box center [577, 195] width 65 height 36
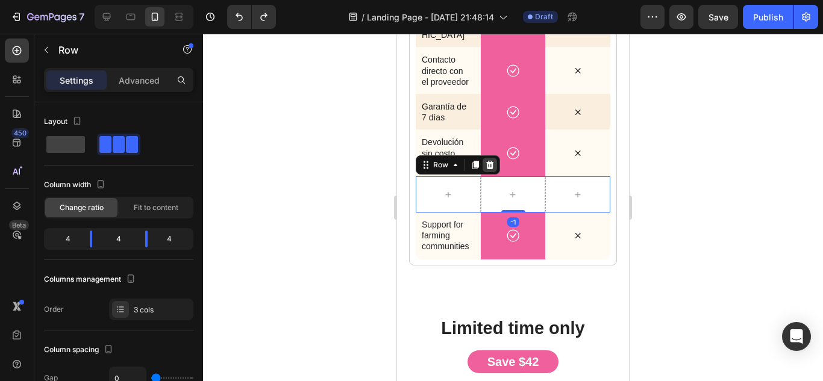
click at [492, 169] on icon at bounding box center [490, 165] width 8 height 8
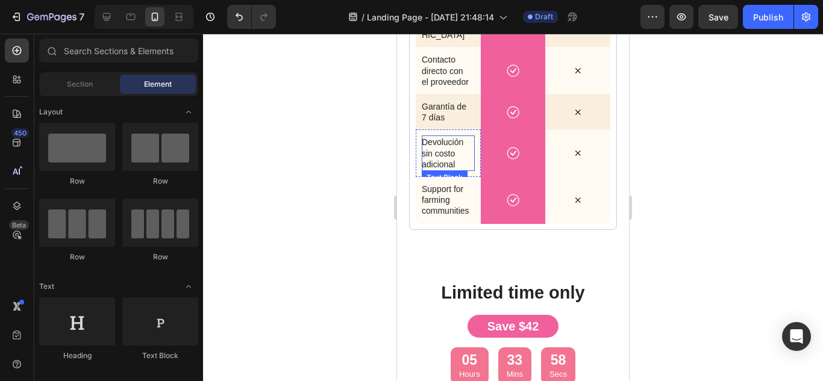
click at [449, 170] on p "Devolución sin costo adicional" at bounding box center [448, 153] width 53 height 33
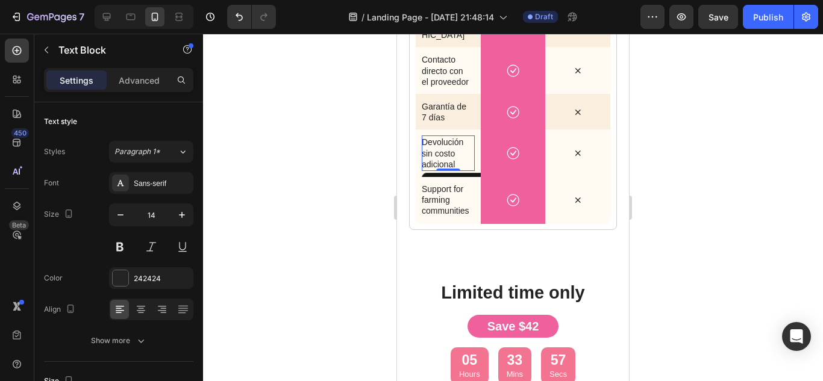
click at [446, 170] on p "Devolución sin costo adicional" at bounding box center [448, 153] width 53 height 33
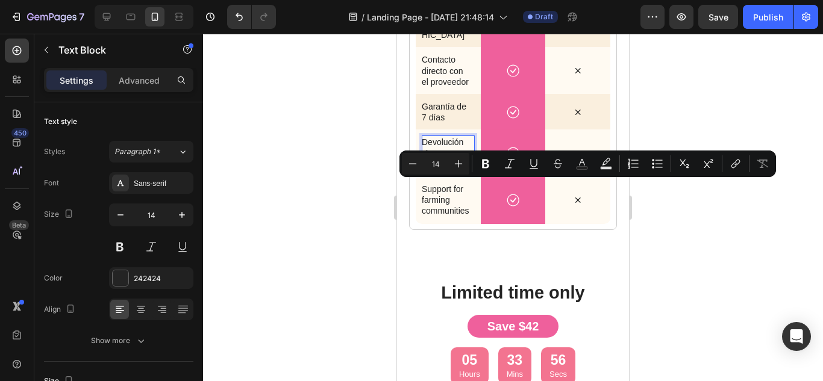
click at [459, 170] on p "Devolución sin costo adicional" at bounding box center [448, 153] width 53 height 33
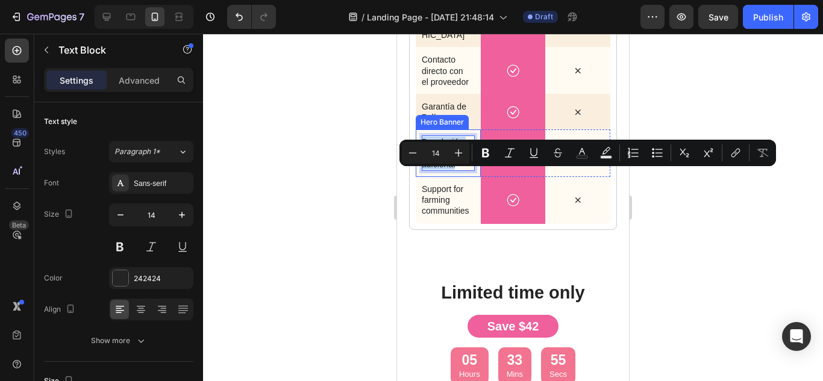
drag, startPoint x: 459, startPoint y: 197, endPoint x: 416, endPoint y: 175, distance: 48.8
click at [416, 175] on div "Devolución sin costo adicional Text Block 0" at bounding box center [448, 154] width 65 height 48
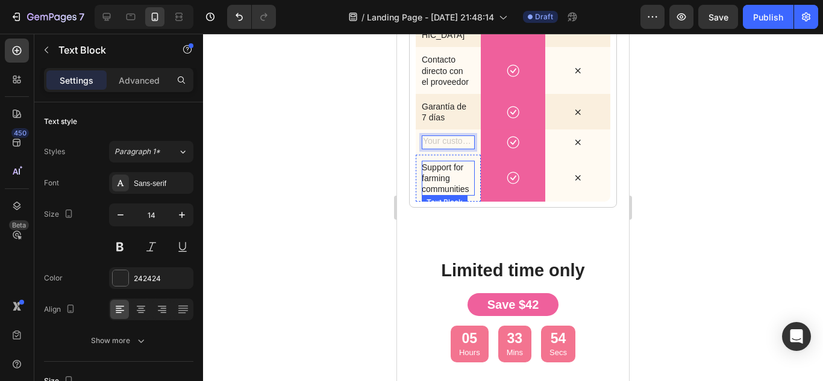
click at [446, 195] on p "Support for farming communities" at bounding box center [448, 178] width 53 height 33
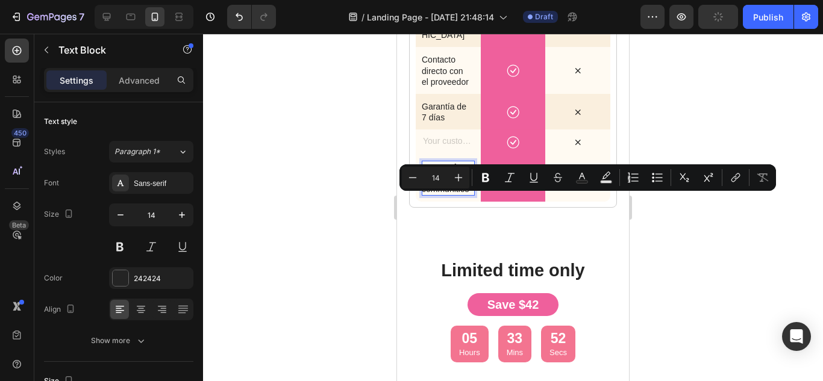
click at [464, 195] on p "Support for farming communities" at bounding box center [448, 178] width 53 height 33
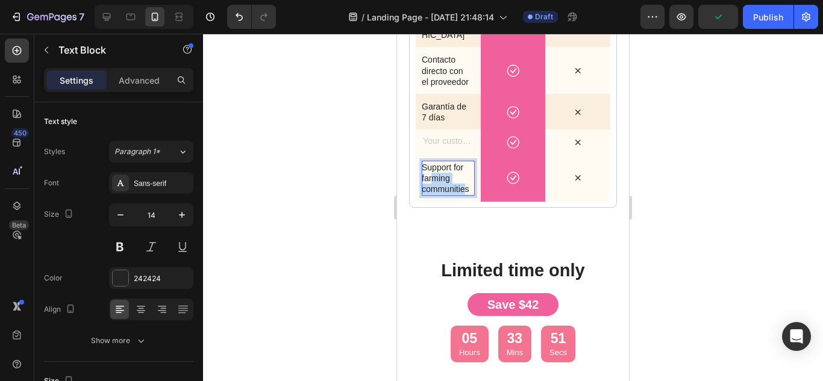
drag, startPoint x: 467, startPoint y: 223, endPoint x: 431, endPoint y: 216, distance: 36.4
click at [431, 195] on p "Support for farming communities" at bounding box center [448, 178] width 53 height 33
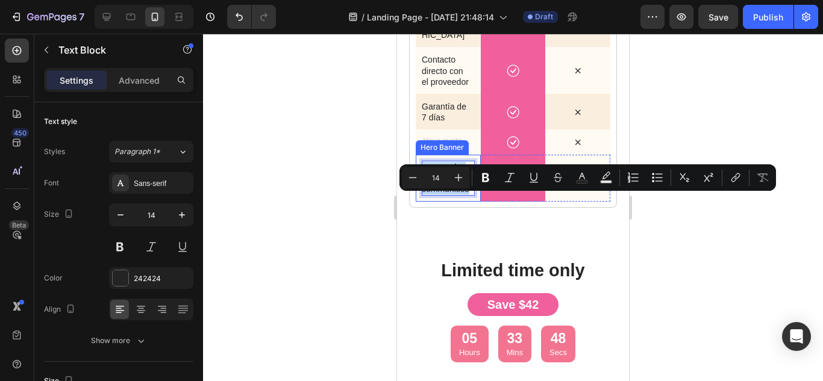
drag, startPoint x: 470, startPoint y: 224, endPoint x: 419, endPoint y: 202, distance: 55.8
click at [419, 202] on div "Support for farming communities Text Block 0" at bounding box center [448, 179] width 65 height 48
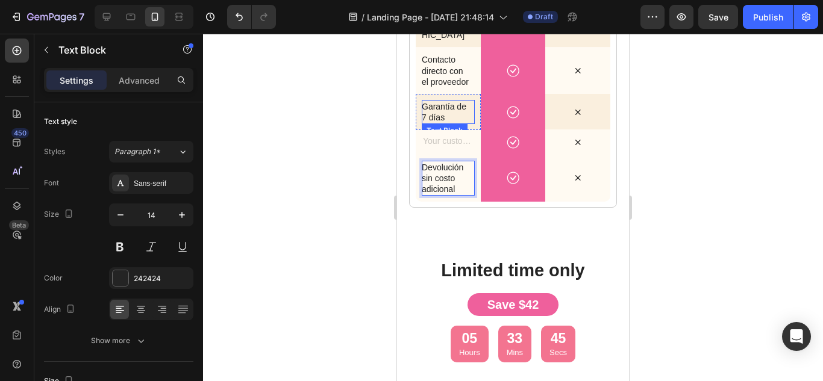
click at [463, 123] on p "Garantía de 7 días" at bounding box center [446, 112] width 48 height 22
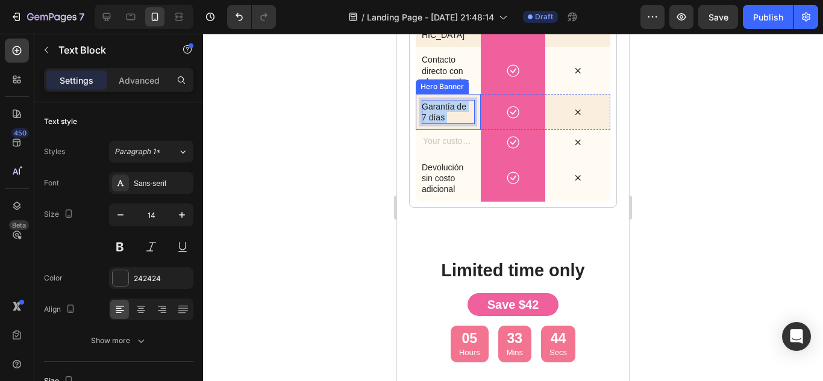
drag, startPoint x: 445, startPoint y: 152, endPoint x: 419, endPoint y: 143, distance: 26.9
click at [419, 130] on div "Garantía de 7 días Text Block 0" at bounding box center [448, 112] width 65 height 36
click at [425, 123] on p "Garantía de 7 días" at bounding box center [446, 112] width 48 height 22
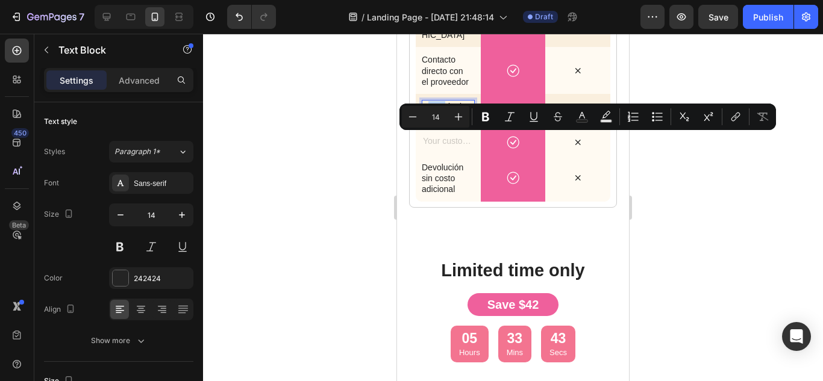
click at [447, 123] on p "Garantía de 7 días" at bounding box center [446, 112] width 48 height 22
drag, startPoint x: 448, startPoint y: 151, endPoint x: 424, endPoint y: 139, distance: 26.1
click at [424, 123] on p "Garantía de 7 días" at bounding box center [446, 112] width 48 height 22
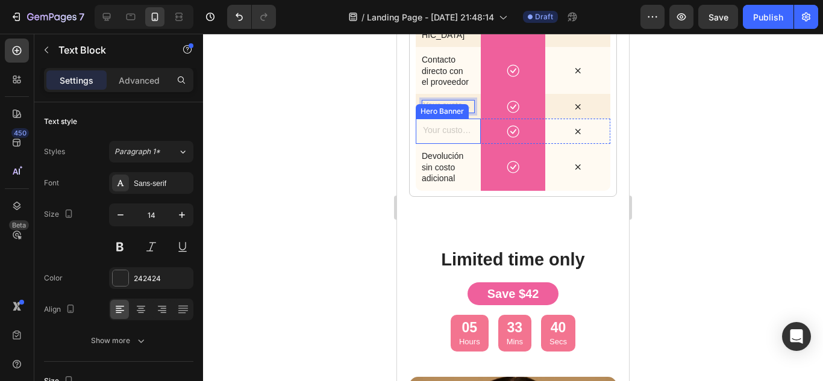
click at [457, 138] on div "Rich Text Editor. Editing area: main" at bounding box center [448, 131] width 53 height 13
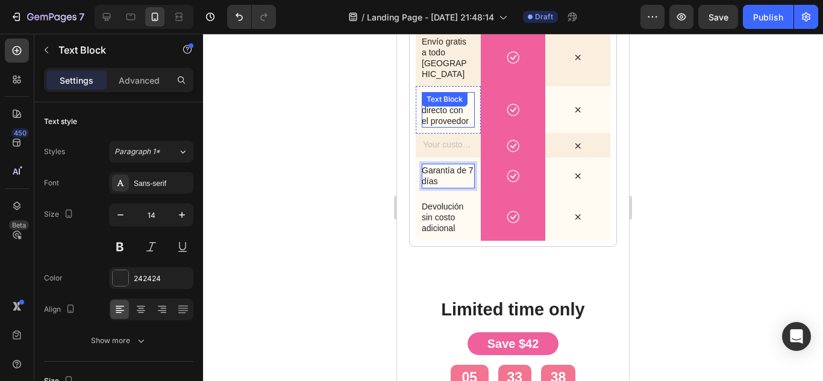
scroll to position [2846, 0]
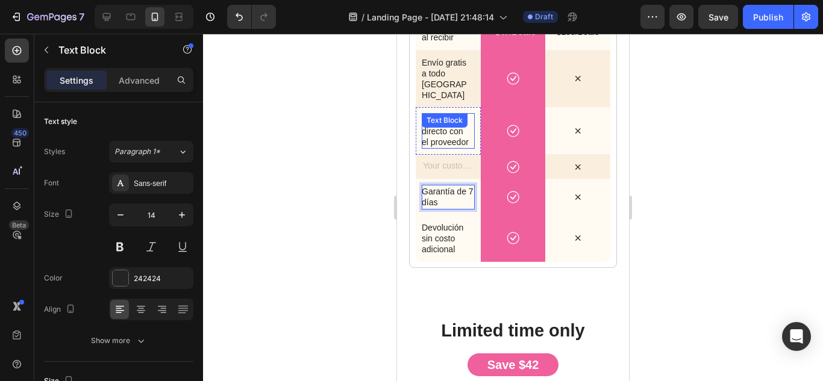
click at [451, 148] on p "Contacto directo con el proveedor" at bounding box center [446, 130] width 48 height 33
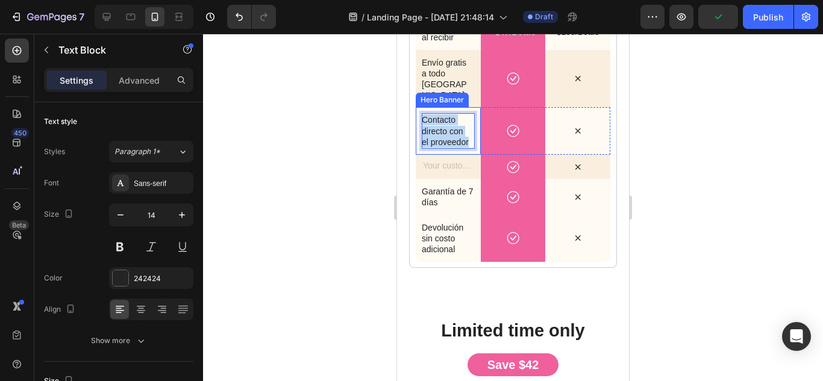
drag, startPoint x: 461, startPoint y: 175, endPoint x: 420, endPoint y: 143, distance: 51.9
click at [420, 143] on div "Contacto directo con el proveedor Text Block 0" at bounding box center [448, 131] width 65 height 48
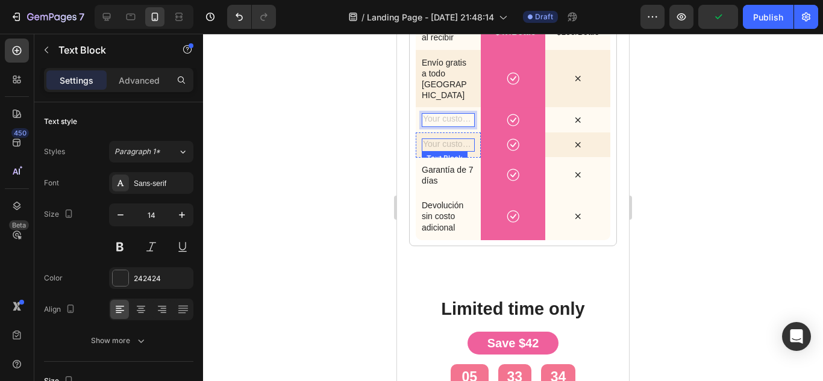
click at [445, 152] on div "Rich Text Editor. Editing area: main" at bounding box center [448, 145] width 53 height 13
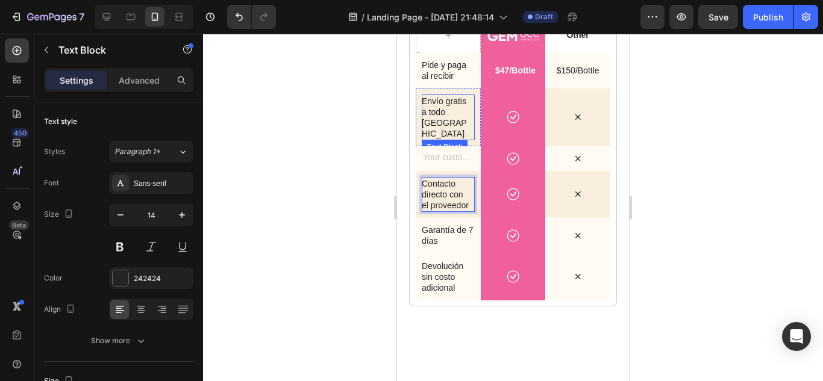
scroll to position [2786, 0]
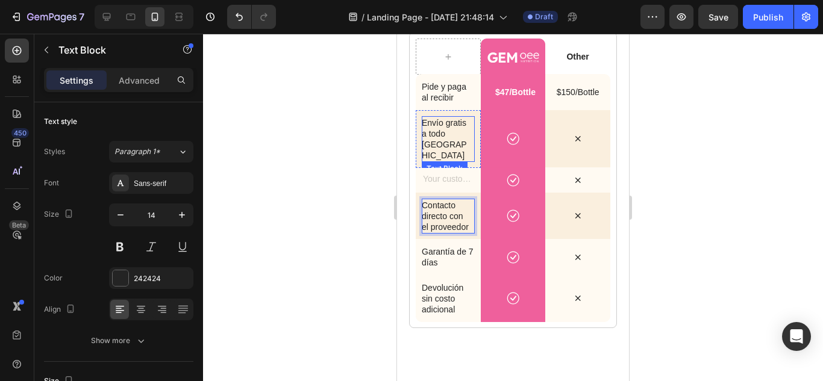
click at [448, 161] on p "Envío gratis a todo [GEOGRAPHIC_DATA]" at bounding box center [446, 139] width 48 height 44
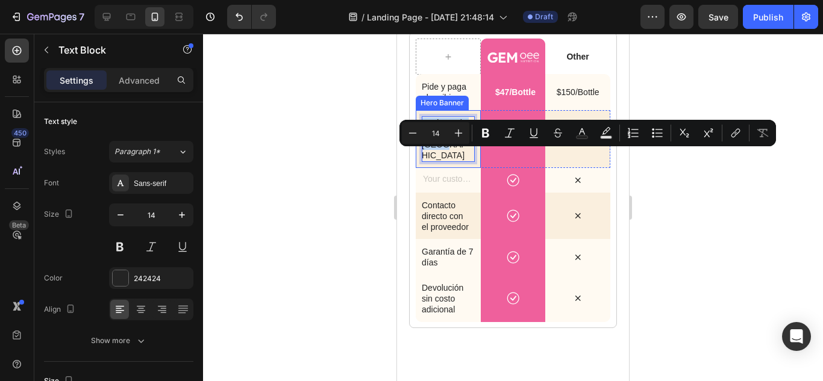
drag, startPoint x: 448, startPoint y: 181, endPoint x: 420, endPoint y: 153, distance: 39.6
click at [420, 153] on div "Envío gratis a todo Chile Text Block 0" at bounding box center [448, 139] width 65 height 58
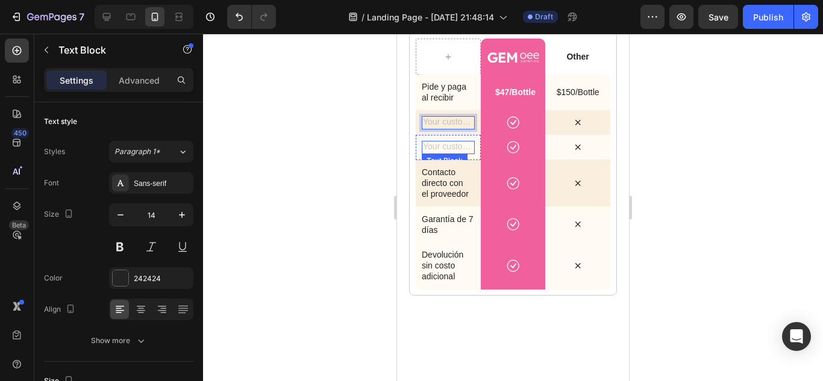
click at [444, 154] on div "Rich Text Editor. Editing area: main" at bounding box center [448, 147] width 53 height 13
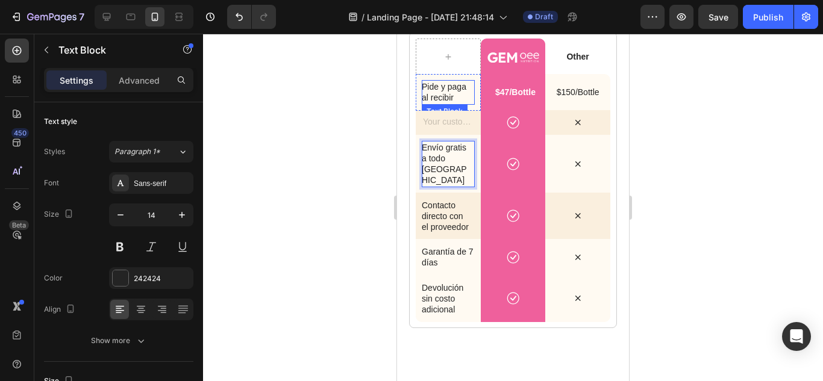
click at [452, 103] on p "Pide y paga al recibir" at bounding box center [446, 92] width 48 height 22
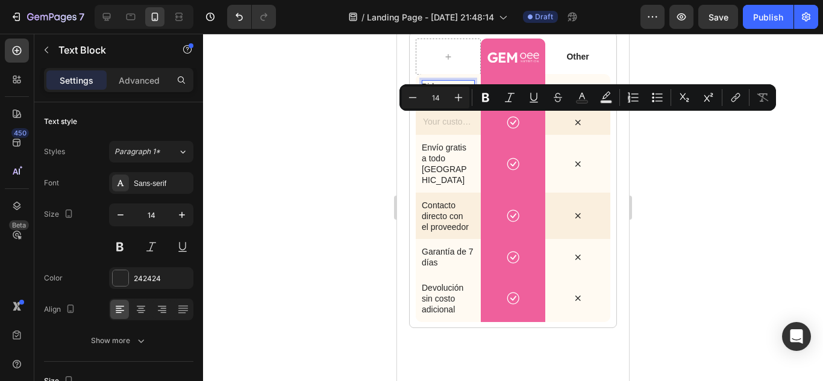
click at [458, 103] on p "Pide y paga al recibir" at bounding box center [446, 92] width 48 height 22
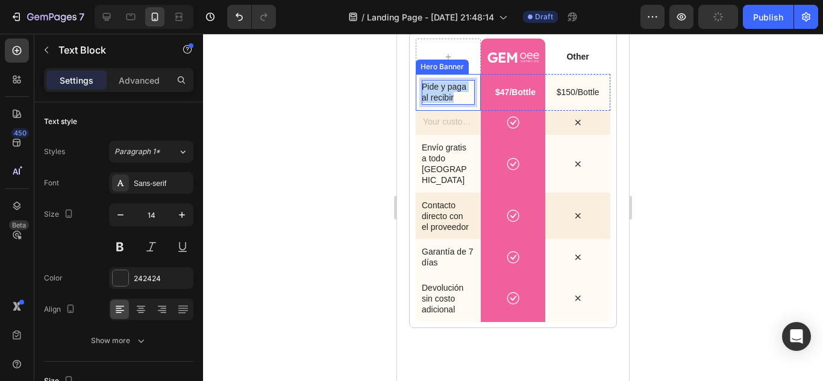
drag, startPoint x: 458, startPoint y: 130, endPoint x: 420, endPoint y: 122, distance: 38.8
click at [420, 110] on div "Pide y paga al recibir Text Block 0" at bounding box center [448, 92] width 65 height 36
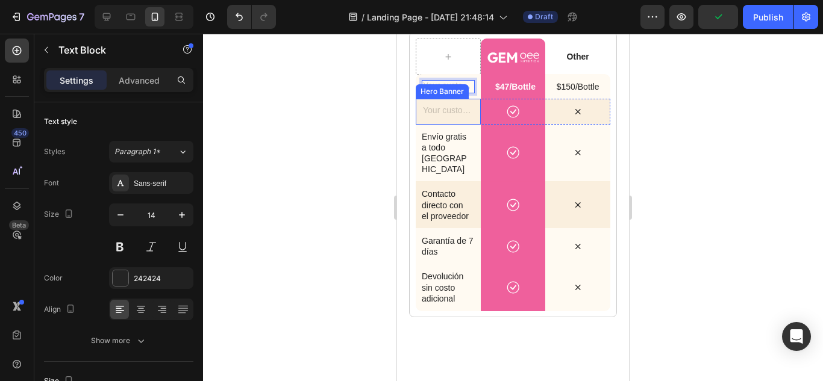
click at [454, 118] on div "Rich Text Editor. Editing area: main" at bounding box center [448, 111] width 53 height 13
click at [448, 118] on div "Rich Text Editor. Editing area: main" at bounding box center [448, 111] width 53 height 13
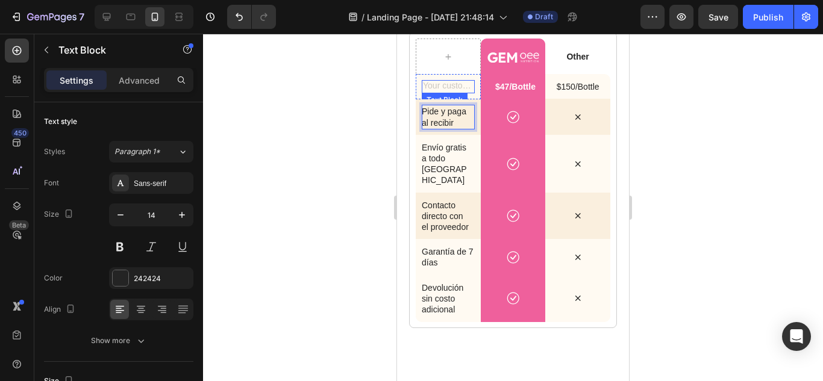
click at [450, 93] on div "Rich Text Editor. Editing area: main" at bounding box center [448, 86] width 53 height 13
click at [462, 99] on div "Text Block 0" at bounding box center [448, 86] width 65 height 25
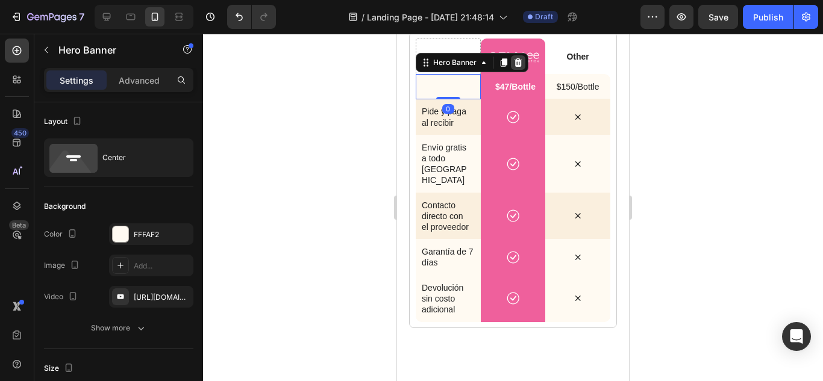
click at [513, 67] on icon at bounding box center [518, 63] width 10 height 10
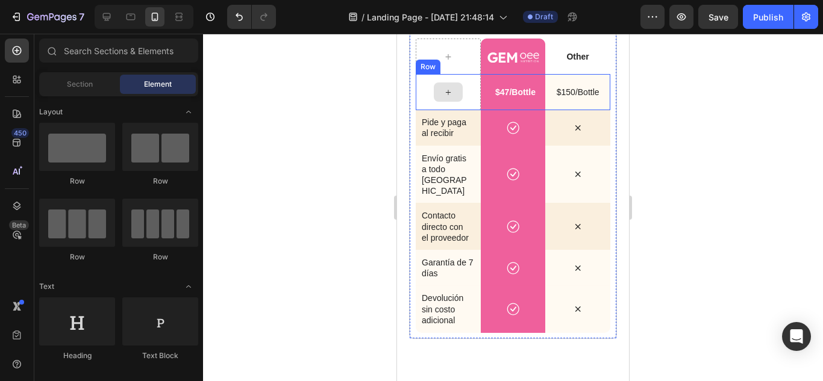
click at [466, 110] on div at bounding box center [448, 92] width 65 height 36
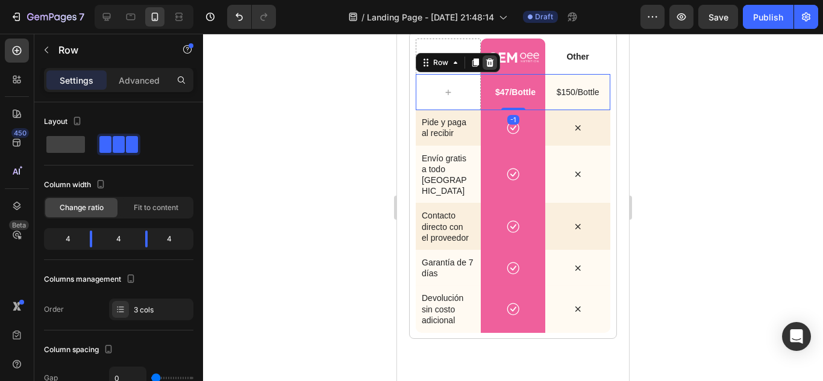
click at [492, 67] on icon at bounding box center [490, 62] width 8 height 8
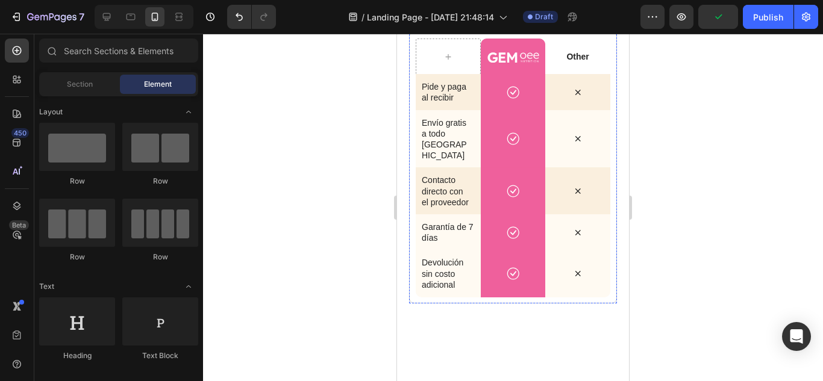
scroll to position [2666, 0]
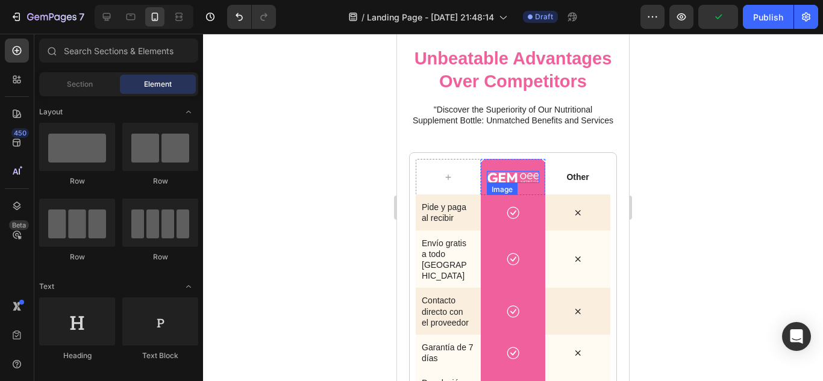
click at [495, 195] on div "Image" at bounding box center [502, 189] width 26 height 11
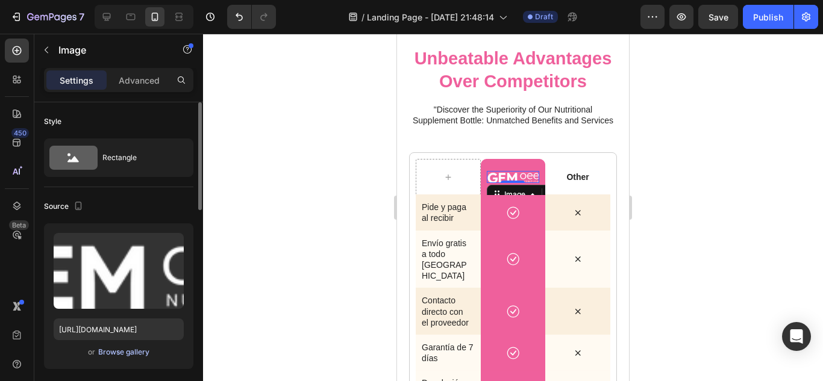
click at [129, 354] on div "Browse gallery" at bounding box center [123, 352] width 51 height 11
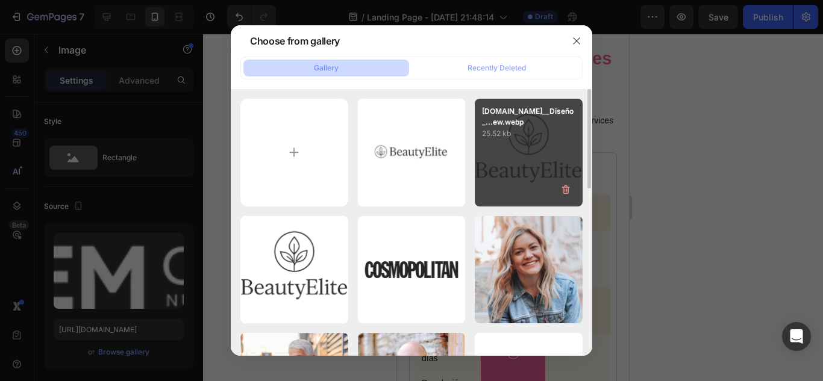
click at [507, 180] on div "[DOMAIN_NAME]__Diseño_...ew.webp 25.52 kb" at bounding box center [529, 153] width 108 height 108
type input "[URL][DOMAIN_NAME]"
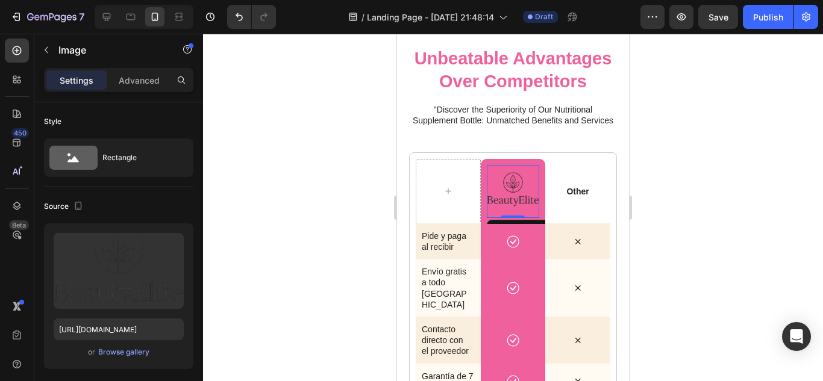
click at [662, 173] on div at bounding box center [513, 208] width 620 height 348
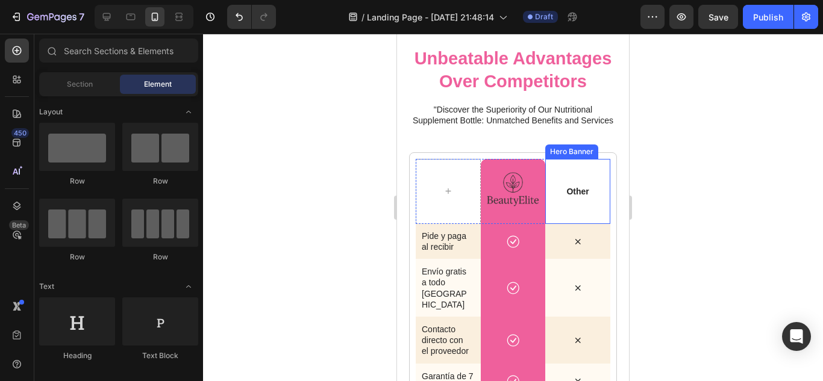
scroll to position [2786, 0]
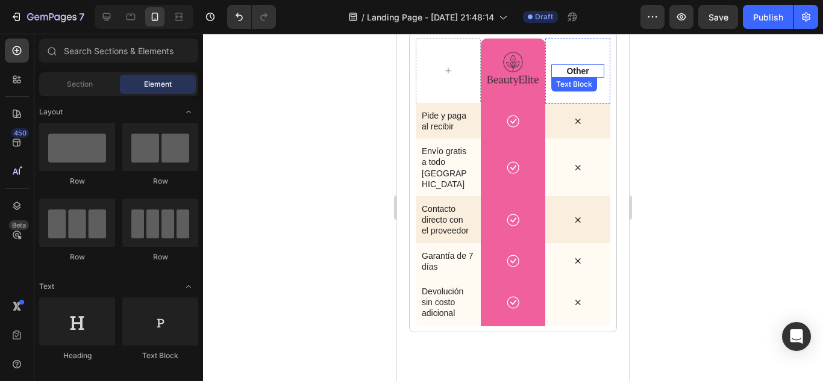
click at [569, 77] on p "Other" at bounding box center [577, 71] width 53 height 11
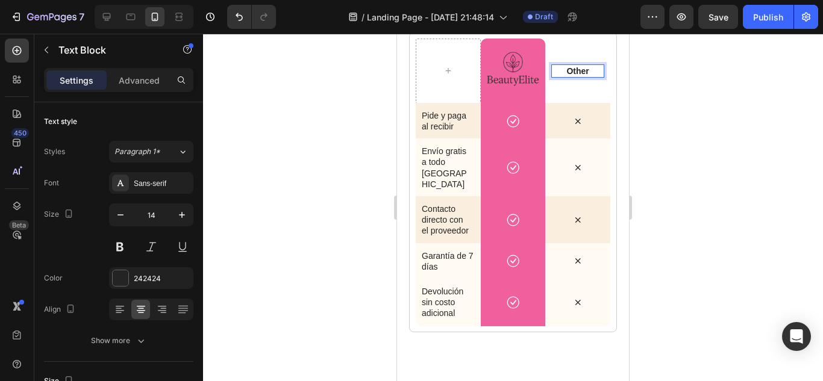
click at [584, 77] on p "Other" at bounding box center [577, 71] width 53 height 11
drag, startPoint x: 580, startPoint y: 102, endPoint x: 553, endPoint y: 102, distance: 27.1
click at [553, 77] on p "Other" at bounding box center [577, 71] width 53 height 11
drag, startPoint x: 692, startPoint y: 105, endPoint x: 703, endPoint y: 103, distance: 11.6
click at [696, 99] on div at bounding box center [513, 208] width 620 height 348
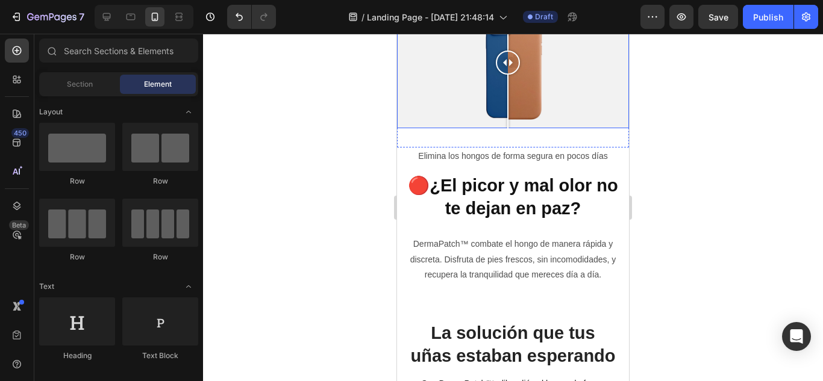
scroll to position [482, 0]
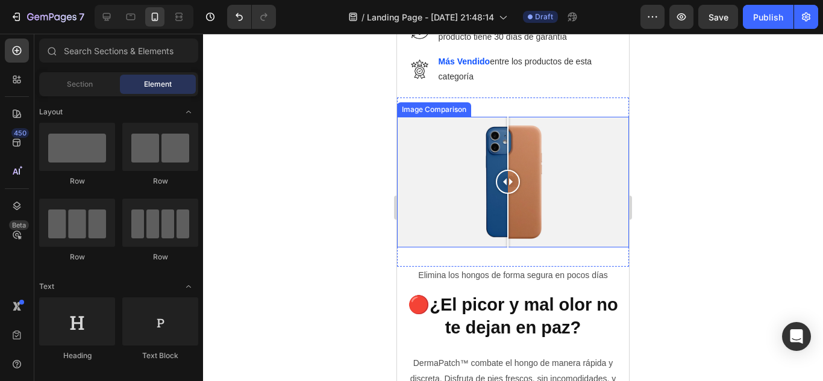
click at [443, 169] on div at bounding box center [513, 182] width 232 height 131
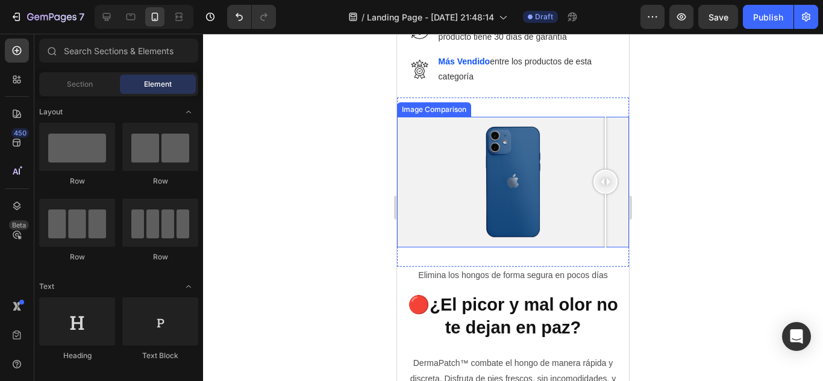
drag, startPoint x: 451, startPoint y: 181, endPoint x: 621, endPoint y: 188, distance: 170.6
click at [433, 171] on div at bounding box center [513, 182] width 232 height 131
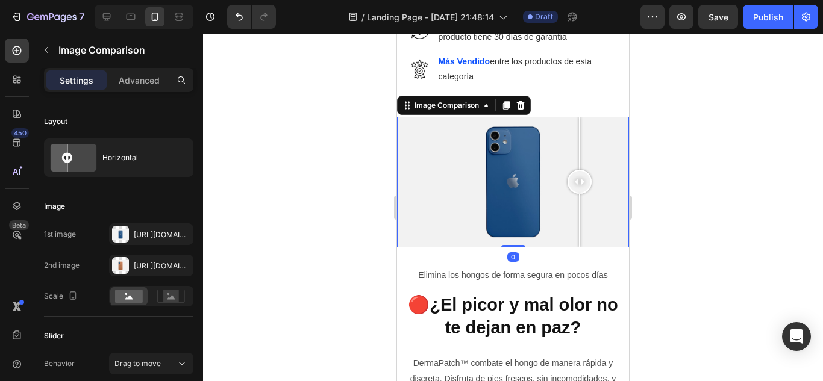
drag, startPoint x: 456, startPoint y: 178, endPoint x: 588, endPoint y: 167, distance: 132.4
click at [581, 170] on div at bounding box center [579, 182] width 24 height 24
click at [122, 230] on div at bounding box center [120, 234] width 17 height 17
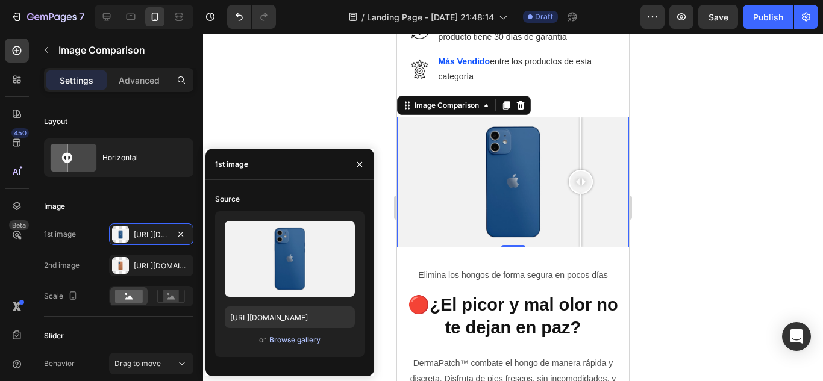
click at [287, 340] on div "Browse gallery" at bounding box center [294, 340] width 51 height 11
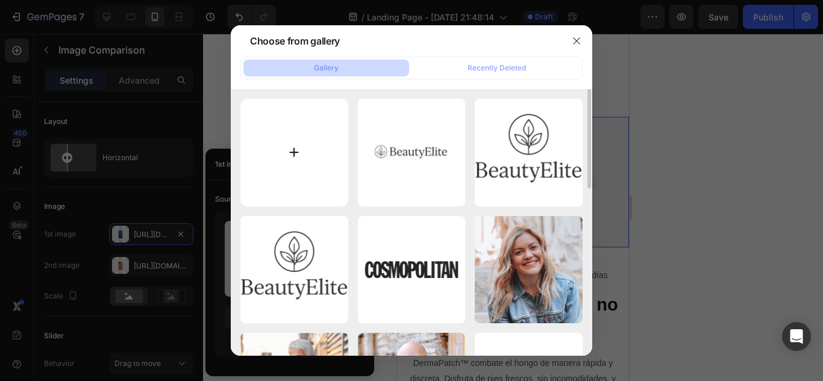
click at [286, 161] on input "file" at bounding box center [294, 153] width 108 height 108
type input "C:\fakepath\AnyConv.com__1 (4).webp"
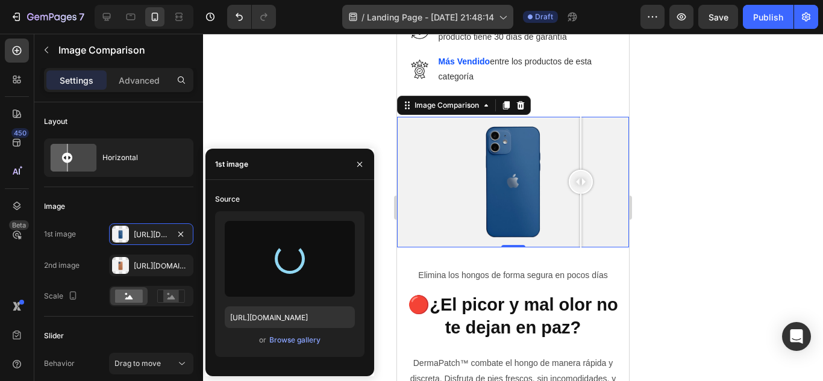
type input "https://cdn.shopify.com/s/files/1/0606/1398/4359/files/gempages_577752019037586…"
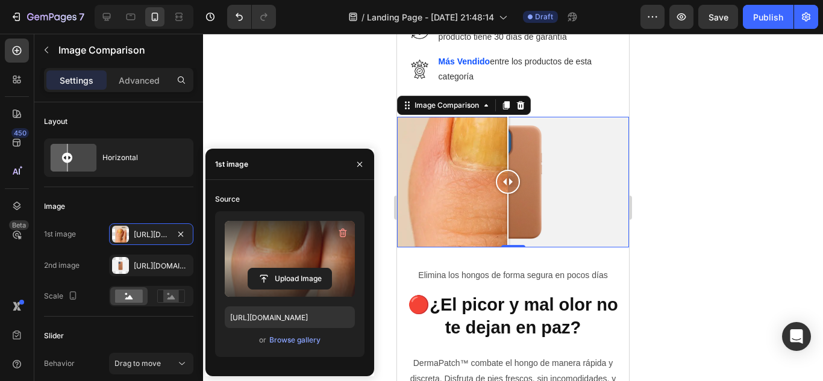
click at [283, 251] on label at bounding box center [290, 259] width 130 height 76
click at [283, 269] on input "file" at bounding box center [289, 279] width 83 height 20
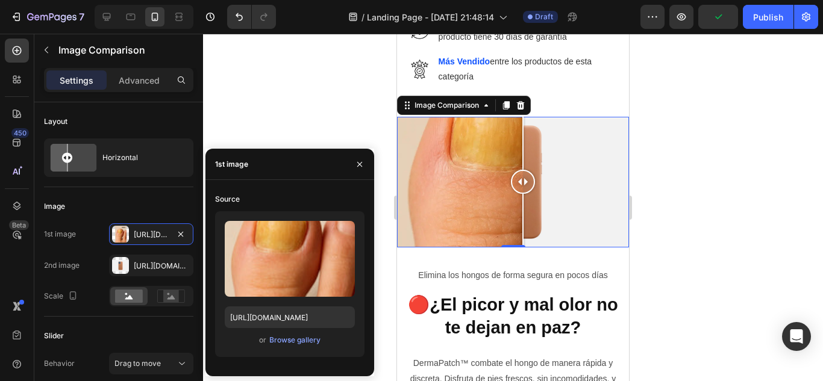
drag, startPoint x: 507, startPoint y: 180, endPoint x: 523, endPoint y: 182, distance: 16.4
click at [523, 182] on div at bounding box center [523, 182] width 24 height 24
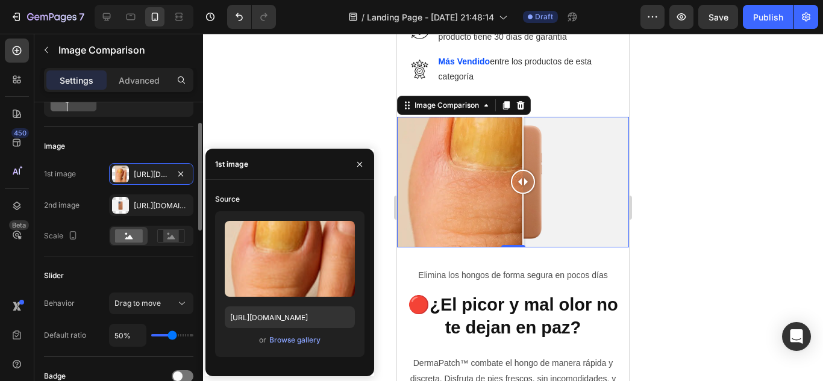
type input "27%"
type input "27"
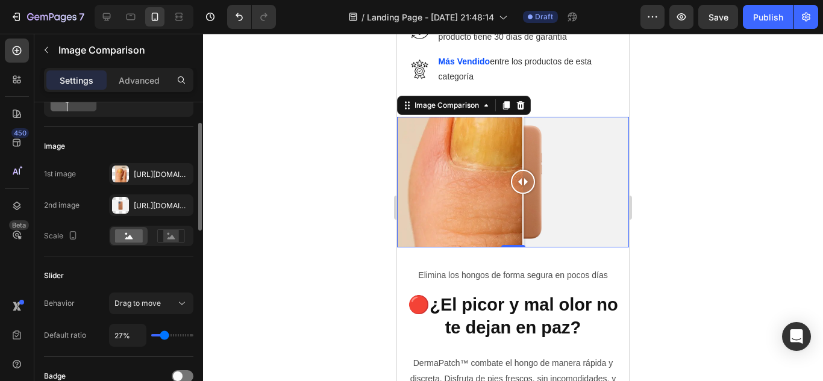
type input "23%"
type input "23"
type input "21%"
type input "21"
type input "17%"
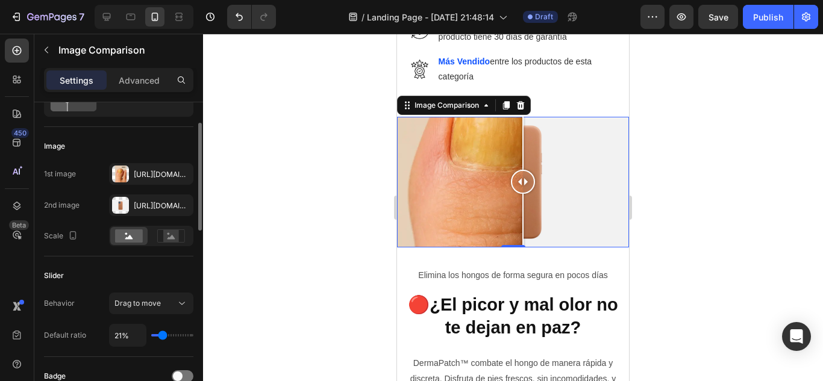
type input "17"
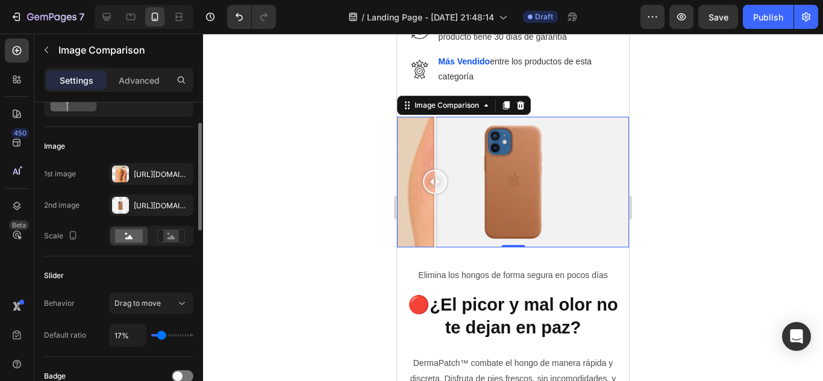
type input "16%"
type input "16"
type input "14%"
type input "14"
type input "10%"
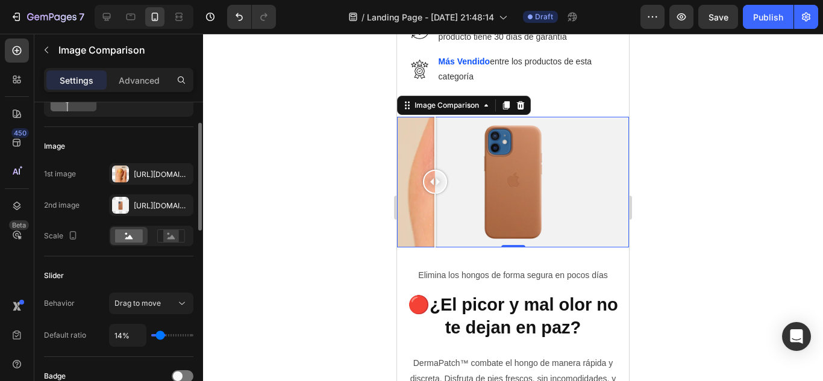
type input "10"
type input "12%"
type input "12"
type input "16%"
type input "16"
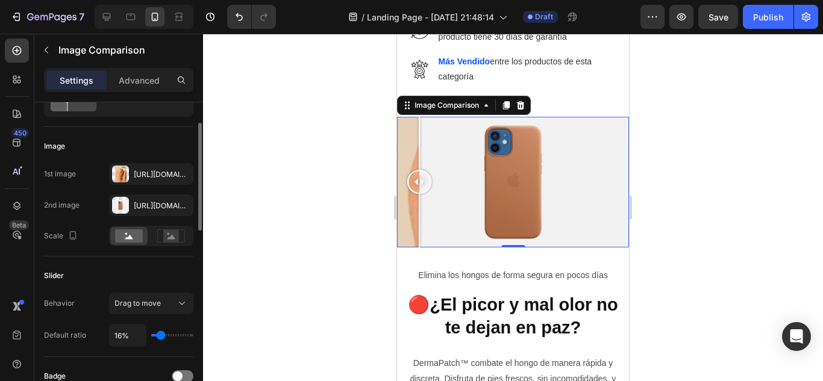
type input "25%"
type input "25"
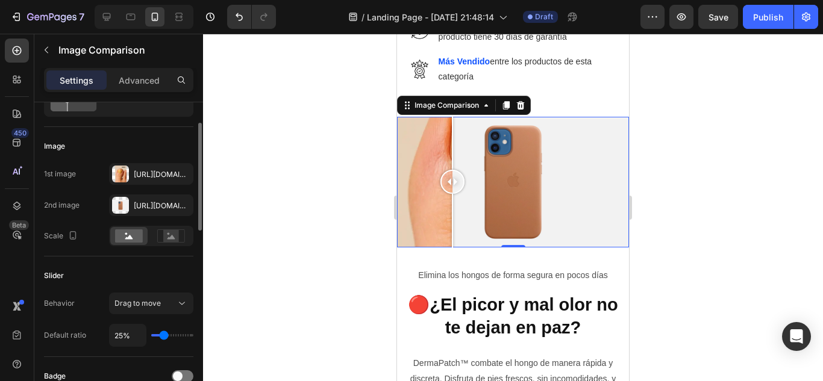
type input "29%"
type input "29"
type input "30%"
type input "30"
type input "36%"
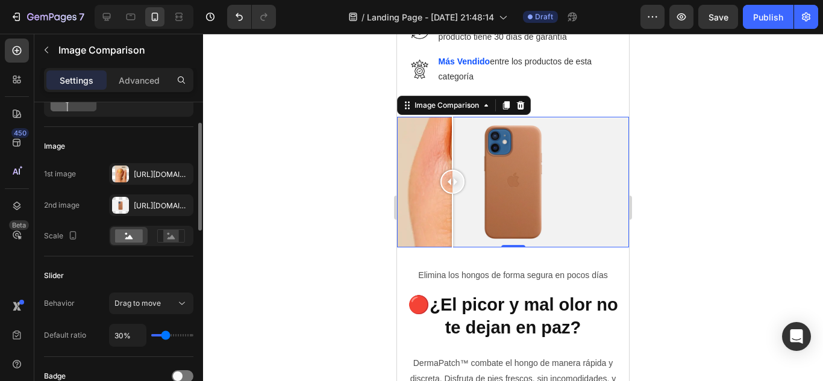
type input "36"
type input "43%"
type input "43"
type input "45%"
type input "45"
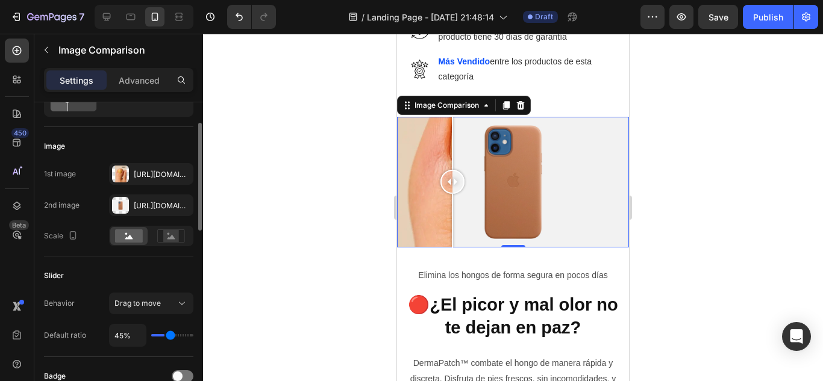
type input "49%"
type input "49"
type input "54%"
type input "54"
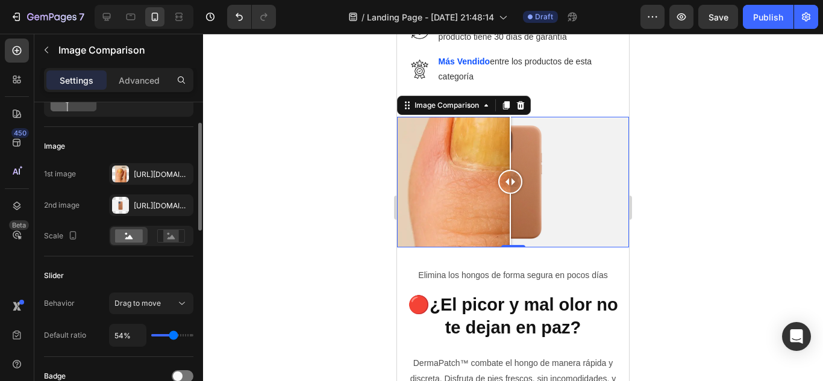
type input "62%"
type input "62"
type input "65%"
type input "65"
type input "69%"
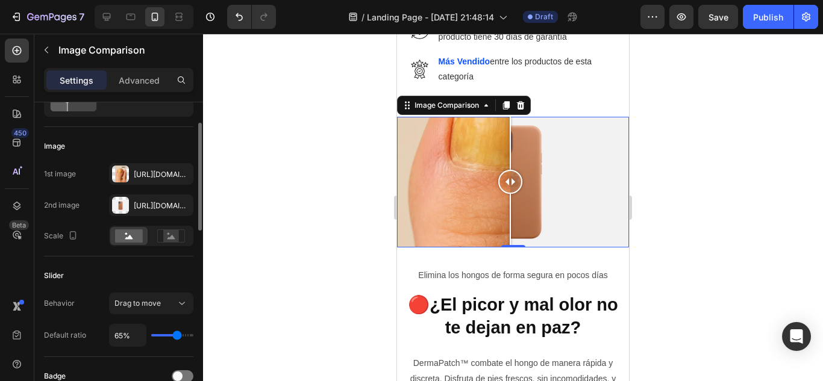
type input "69"
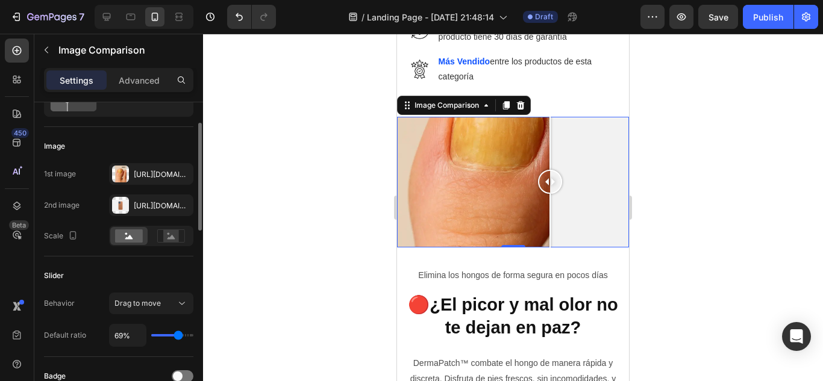
type input "71%"
type input "71"
type input "74%"
type input "74"
type input "76%"
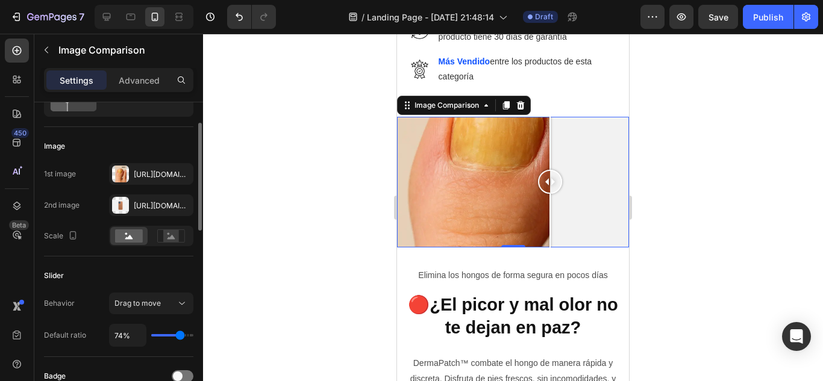
type input "76"
type input "78%"
type input "78"
type input "80%"
type input "80"
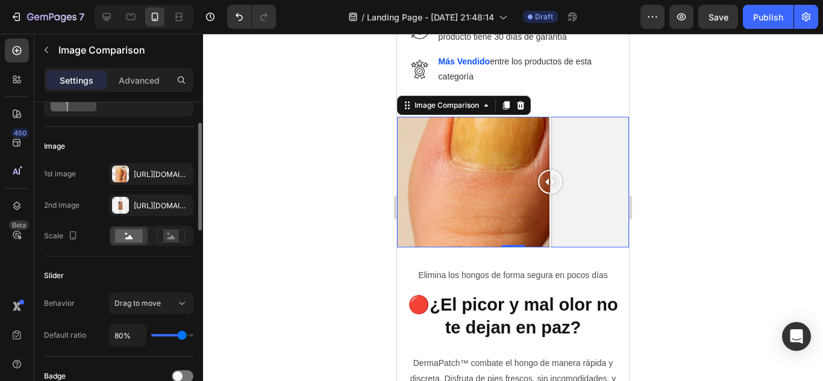
type input "84%"
type input "84"
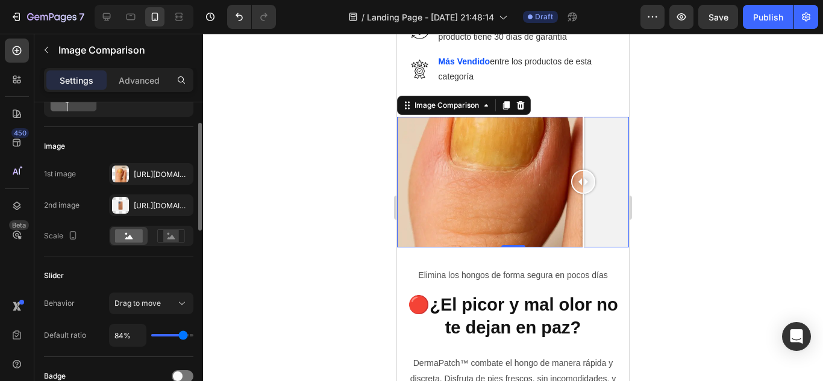
type input "85%"
type input "85"
type input "89%"
type input "89"
type input "91%"
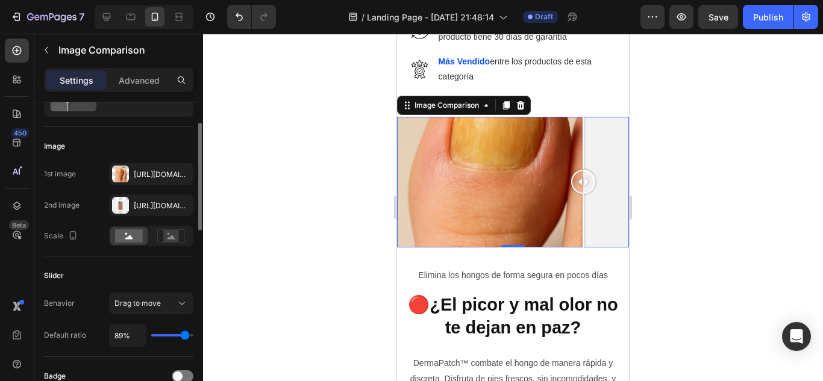
type input "91"
type input "94%"
type input "94"
type input "96%"
type input "96"
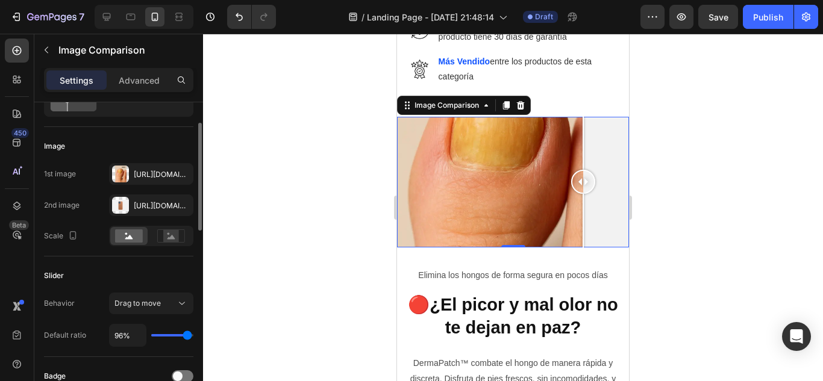
type input "98%"
type input "98"
type input "100%"
type input "100"
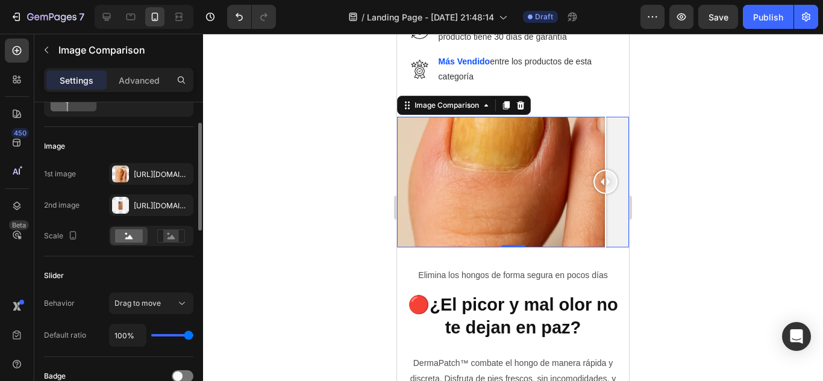
type input "98%"
type input "98"
type input "96%"
type input "96"
type input "94%"
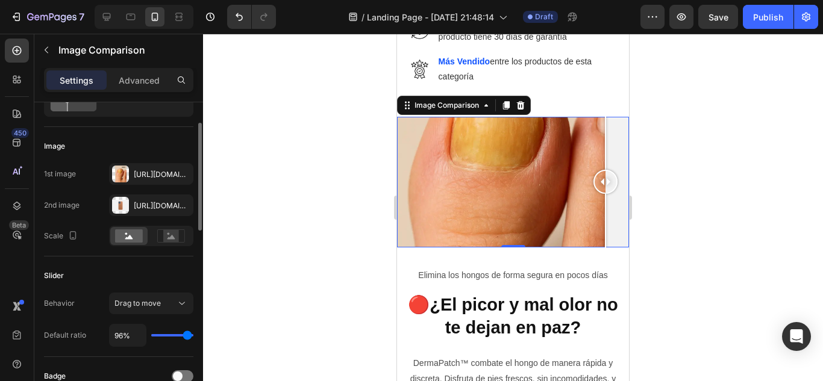
type input "94"
type input "91%"
type input "91"
type input "89%"
type input "89"
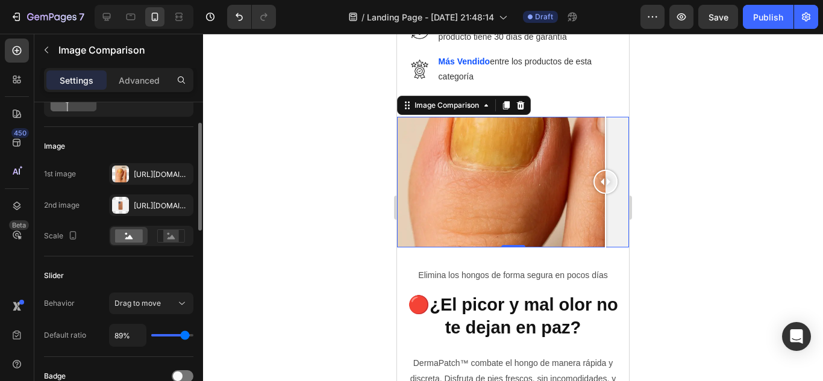
type input "87%"
type input "87"
type input "85%"
type input "85"
type input "82%"
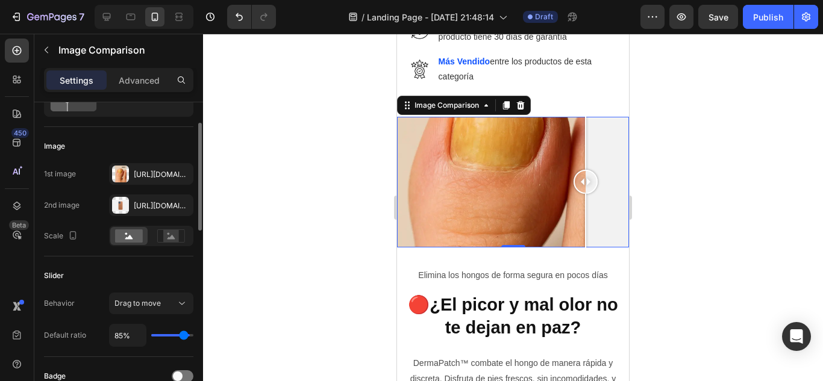
type input "82"
type input "80%"
type input "80"
type input "78%"
type input "78"
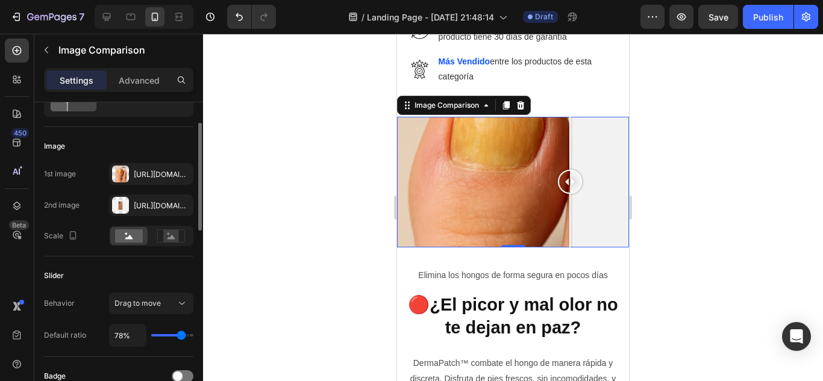
type input "76%"
type input "76"
type input "74%"
type input "74"
type input "72%"
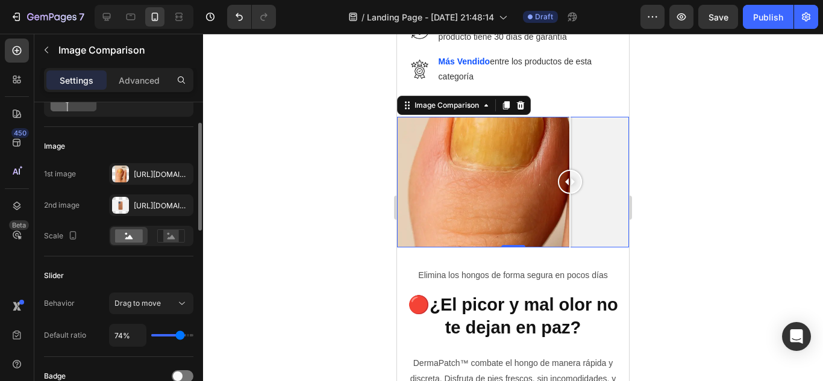
type input "72"
type input "71%"
type input "71"
type input "69%"
type input "69"
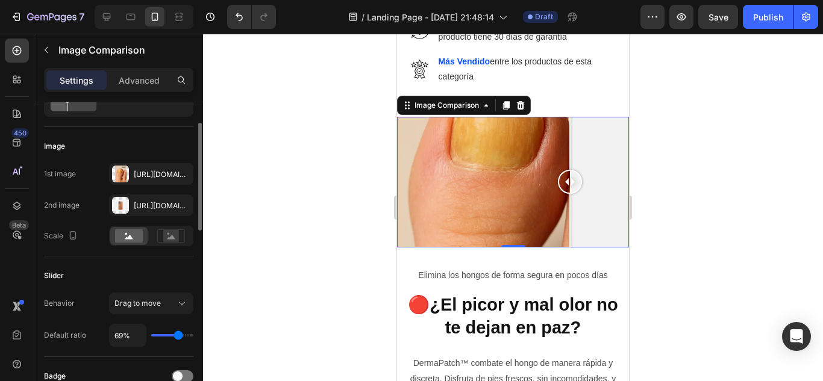
type input "67%"
type input "67"
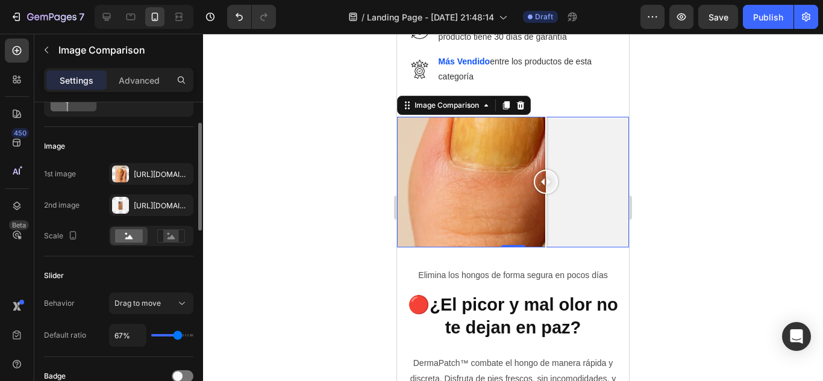
type input "65%"
type input "65"
type input "63%"
type input "63"
type input "62%"
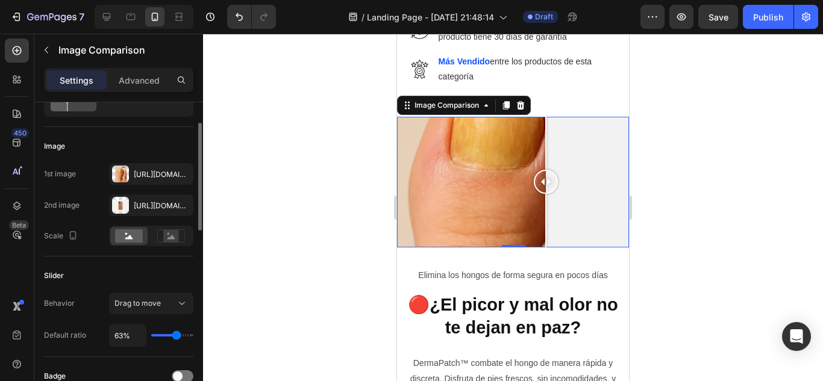
type input "62"
type input "60%"
drag, startPoint x: 164, startPoint y: 334, endPoint x: 175, endPoint y: 342, distance: 13.0
type input "60"
click at [175, 337] on input "range" at bounding box center [172, 335] width 42 height 2
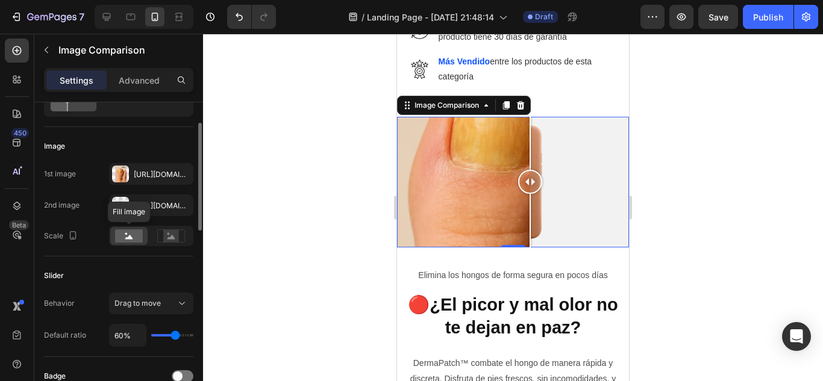
click at [130, 242] on rect at bounding box center [129, 236] width 28 height 13
click at [173, 235] on rect at bounding box center [171, 236] width 16 height 12
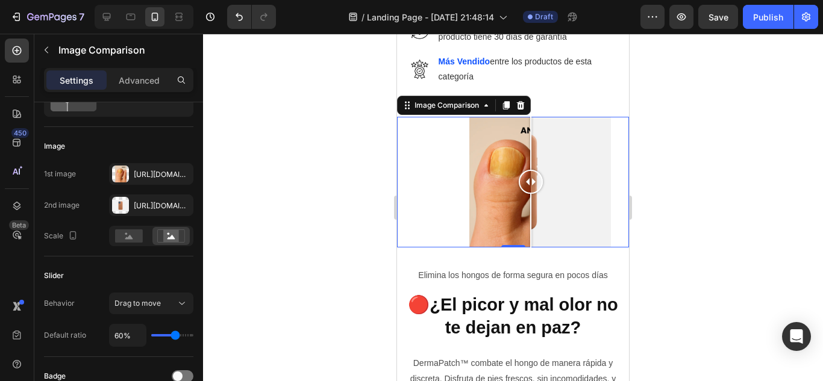
drag, startPoint x: 531, startPoint y: 181, endPoint x: 425, endPoint y: 222, distance: 114.4
click at [526, 217] on div at bounding box center [531, 182] width 24 height 131
click at [134, 239] on rect at bounding box center [129, 236] width 28 height 13
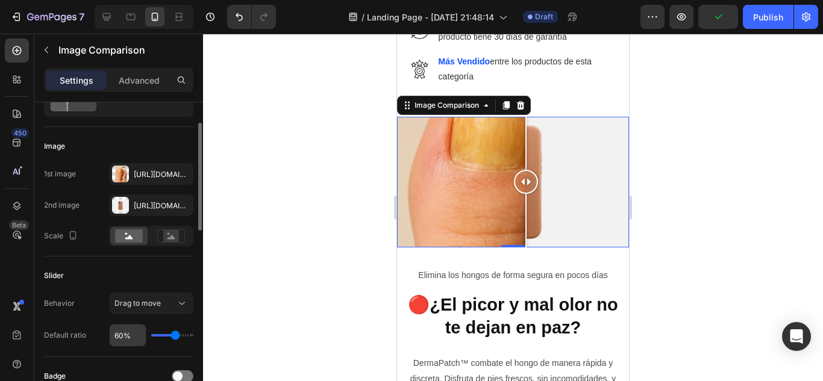
scroll to position [181, 0]
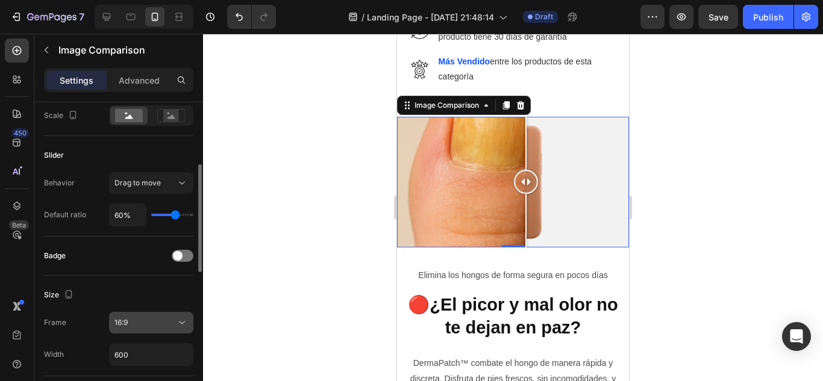
click at [151, 315] on button "16:9" at bounding box center [151, 323] width 84 height 22
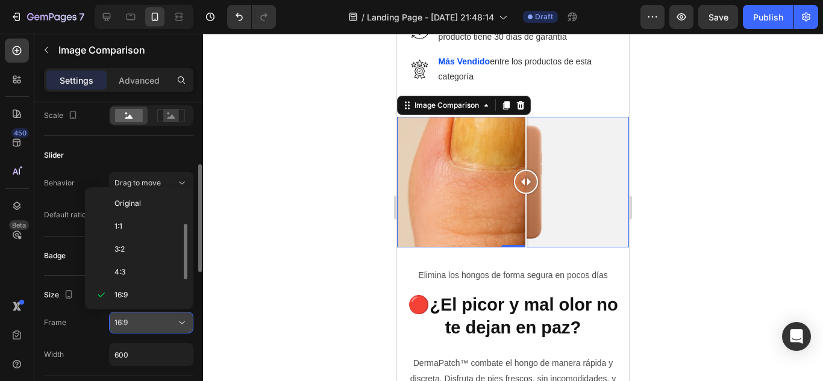
scroll to position [22, 0]
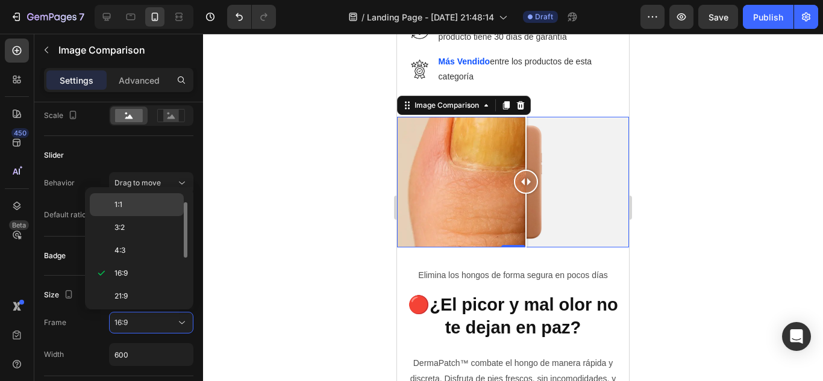
click at [139, 204] on p "1:1" at bounding box center [146, 204] width 64 height 11
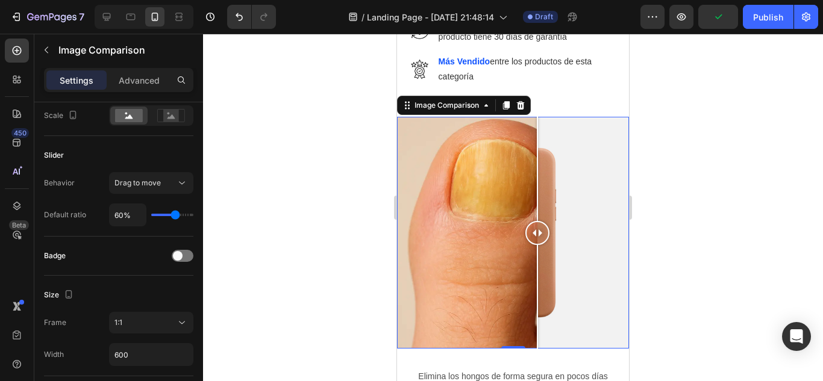
drag, startPoint x: 535, startPoint y: 226, endPoint x: 537, endPoint y: 251, distance: 25.4
click at [537, 251] on div at bounding box center [537, 233] width 24 height 232
click at [160, 322] on div "1:1" at bounding box center [144, 322] width 61 height 11
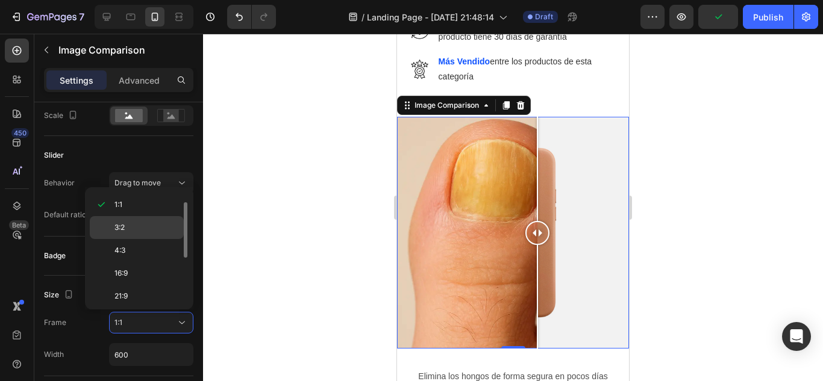
click at [134, 227] on p "3:2" at bounding box center [146, 227] width 64 height 11
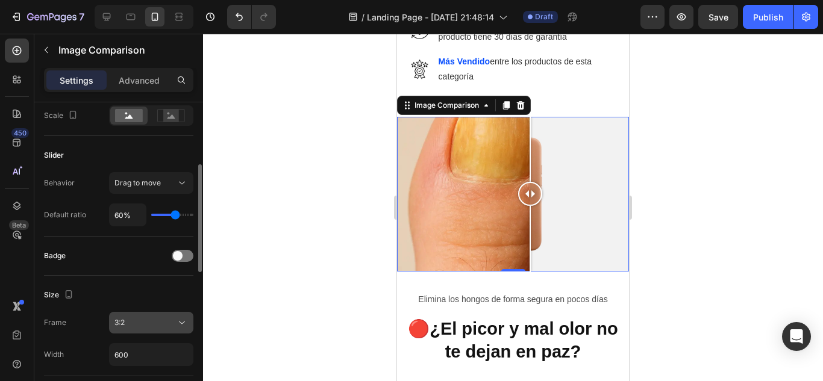
click at [148, 325] on div "3:2" at bounding box center [144, 322] width 61 height 11
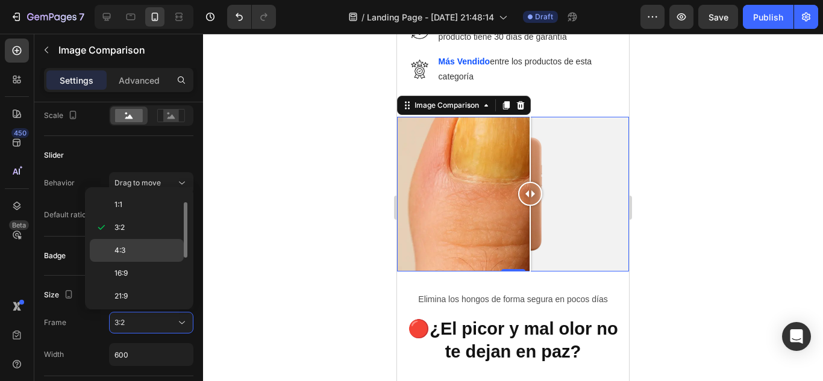
click at [122, 247] on span "4:3" at bounding box center [119, 250] width 11 height 11
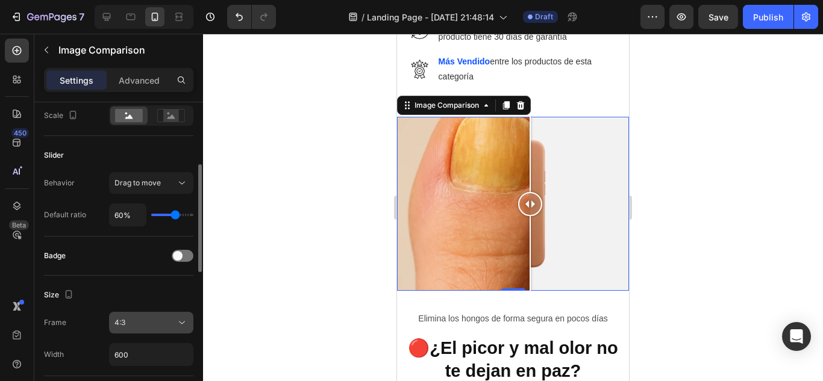
click at [144, 328] on div "4:3" at bounding box center [144, 322] width 61 height 11
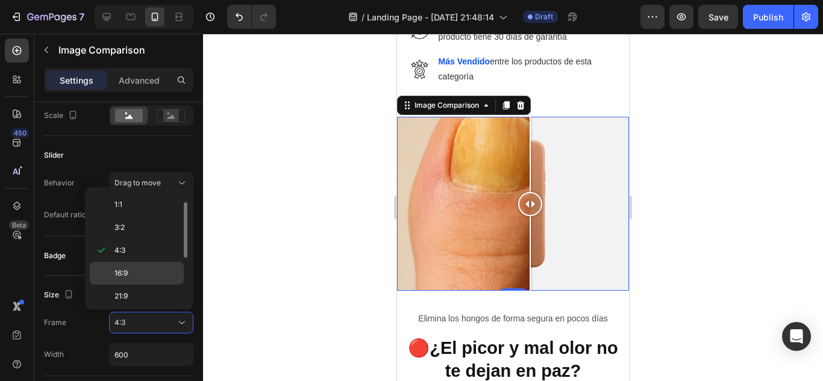
click at [130, 273] on p "16:9" at bounding box center [146, 273] width 64 height 11
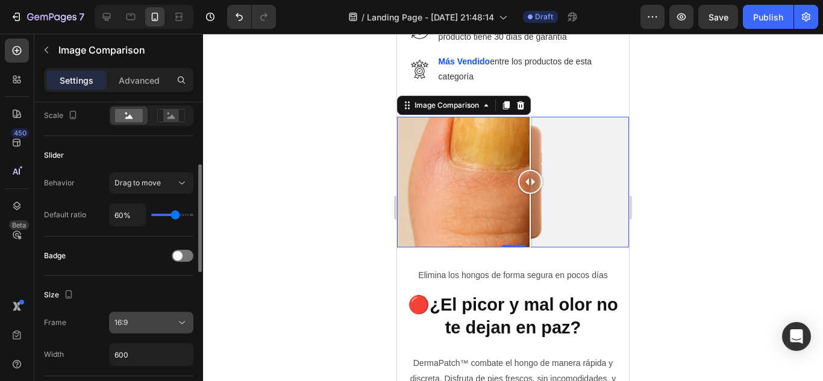
click at [148, 325] on div "16:9" at bounding box center [144, 322] width 61 height 11
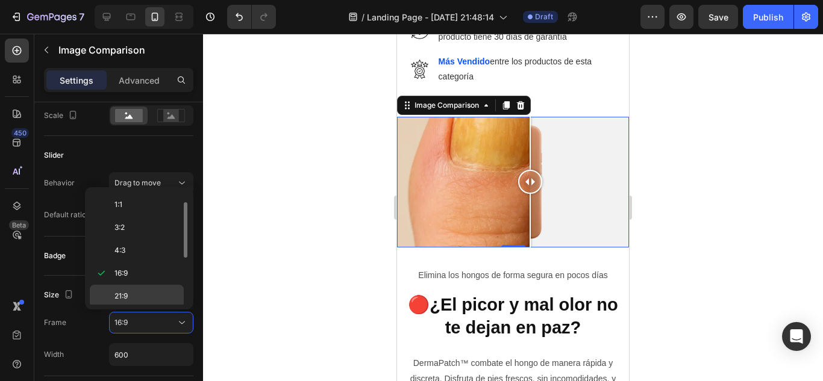
click at [144, 297] on p "21:9" at bounding box center [146, 296] width 64 height 11
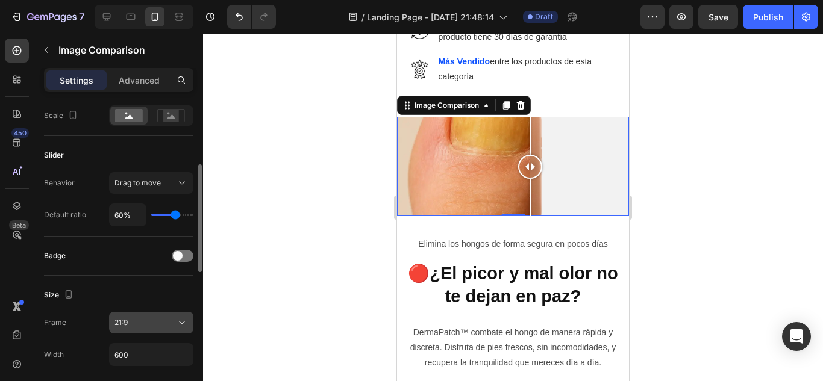
click at [149, 325] on div "21:9" at bounding box center [144, 322] width 61 height 11
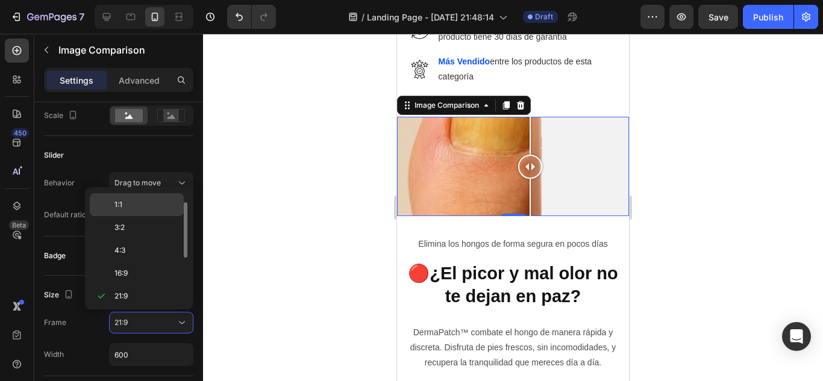
click at [141, 209] on p "1:1" at bounding box center [146, 204] width 64 height 11
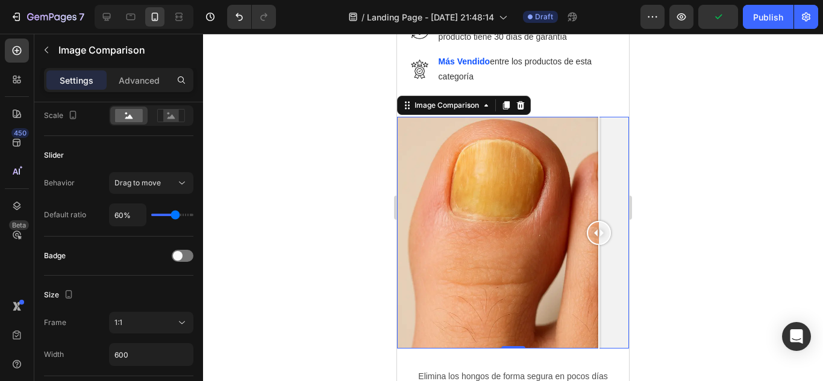
drag, startPoint x: 528, startPoint y: 223, endPoint x: 599, endPoint y: 243, distance: 73.1
click at [599, 243] on div at bounding box center [599, 233] width 24 height 232
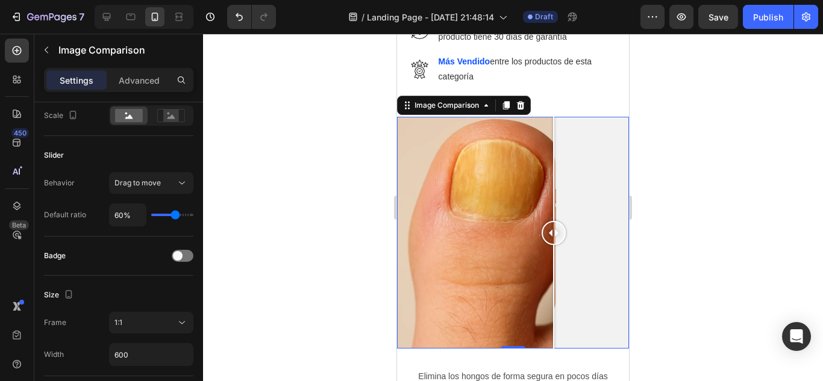
drag, startPoint x: 599, startPoint y: 230, endPoint x: 553, endPoint y: 249, distance: 50.2
click at [553, 248] on div at bounding box center [554, 233] width 24 height 232
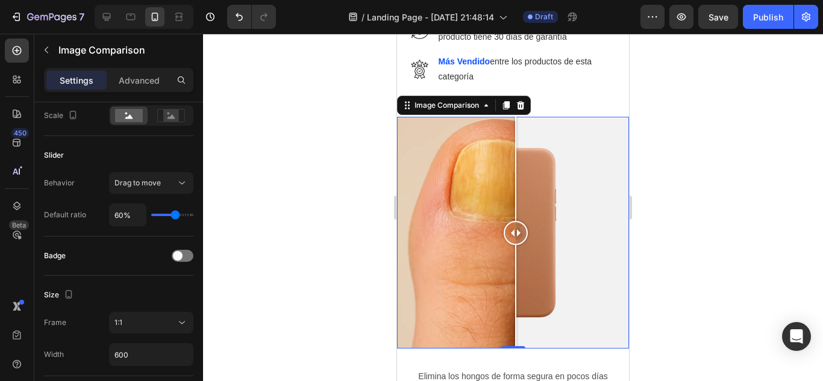
drag, startPoint x: 546, startPoint y: 228, endPoint x: 516, endPoint y: 229, distance: 30.7
click at [516, 229] on div at bounding box center [516, 233] width 24 height 24
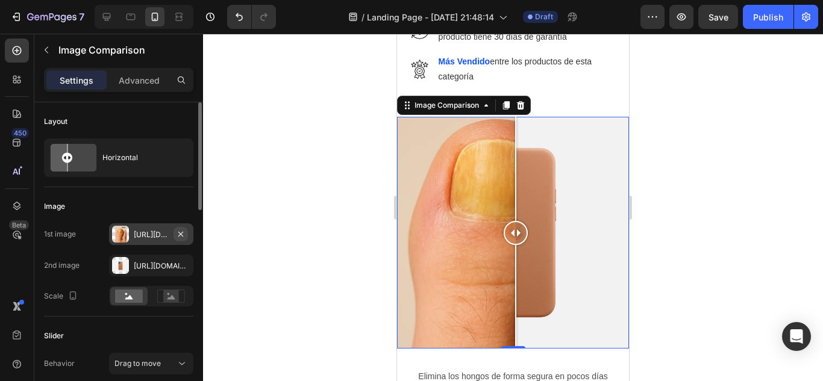
click at [181, 236] on icon "button" at bounding box center [181, 235] width 10 height 10
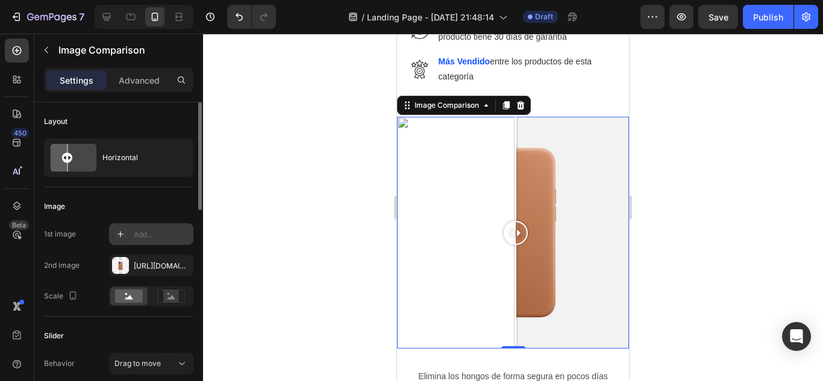
click at [140, 235] on div "Add..." at bounding box center [162, 235] width 57 height 11
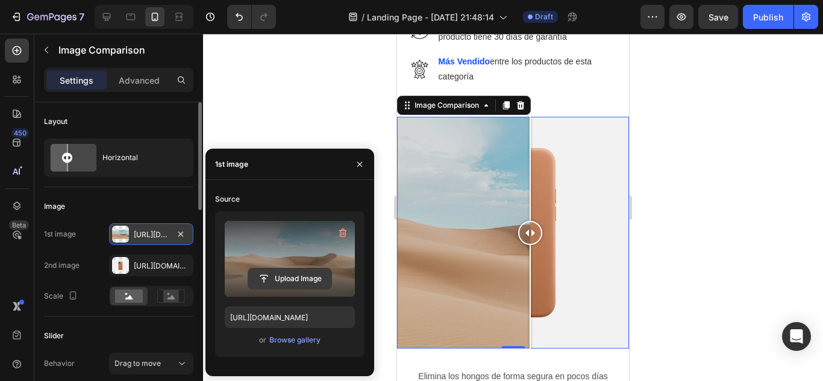
click at [281, 275] on input "file" at bounding box center [289, 279] width 83 height 20
click at [266, 278] on input "file" at bounding box center [289, 279] width 83 height 20
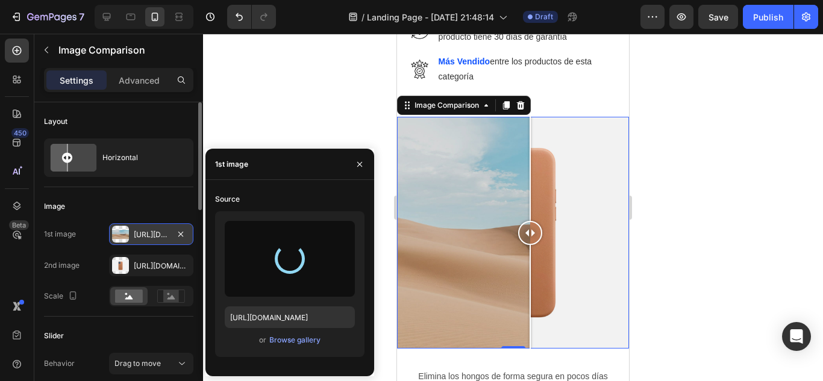
type input "https://cdn.shopify.com/s/files/1/0606/1398/4359/files/gempages_577752019037586…"
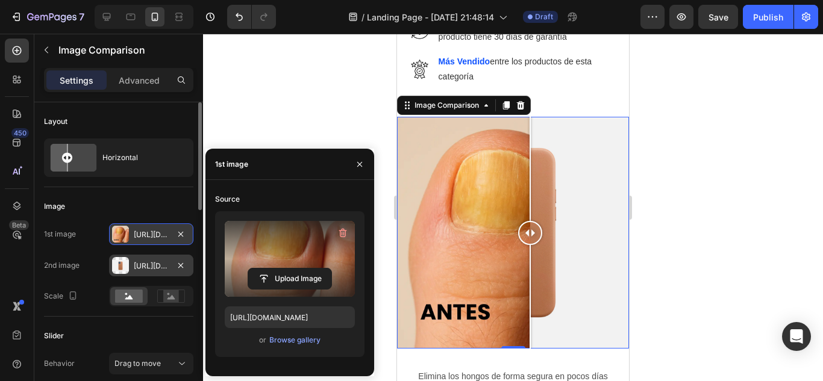
click at [151, 269] on div "[URL][DOMAIN_NAME]" at bounding box center [151, 266] width 35 height 11
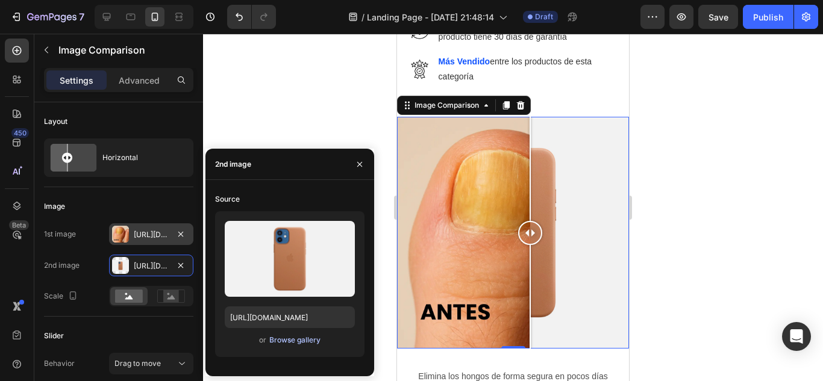
click at [284, 342] on div "Browse gallery" at bounding box center [294, 340] width 51 height 11
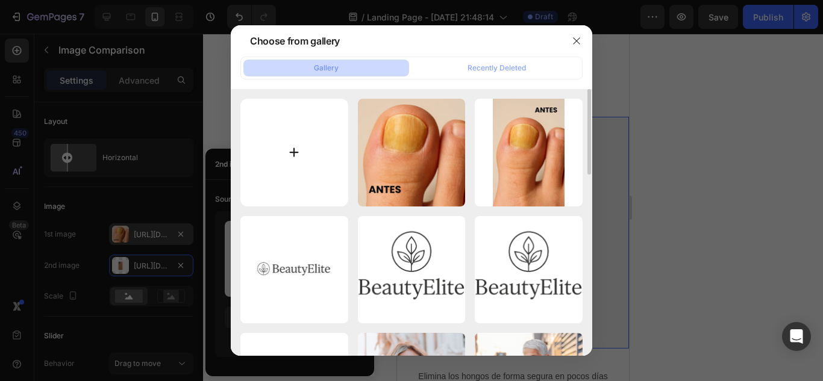
click at [302, 153] on input "file" at bounding box center [294, 153] width 108 height 108
type input "C:\fakepath\AnyConv.com__2 (5).webp"
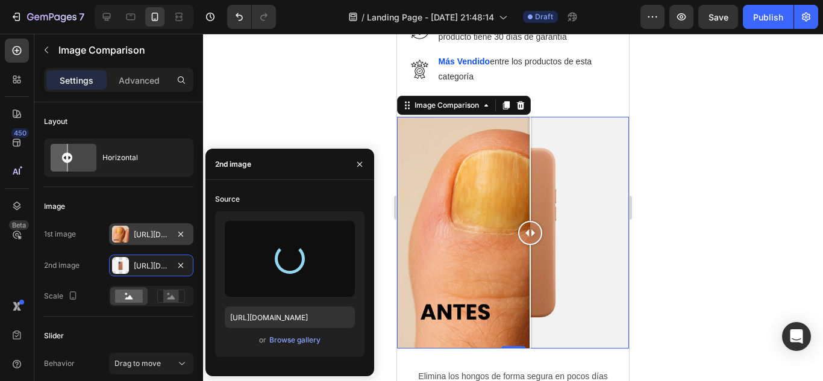
type input "https://cdn.shopify.com/s/files/1/0606/1398/4359/files/gempages_577752019037586…"
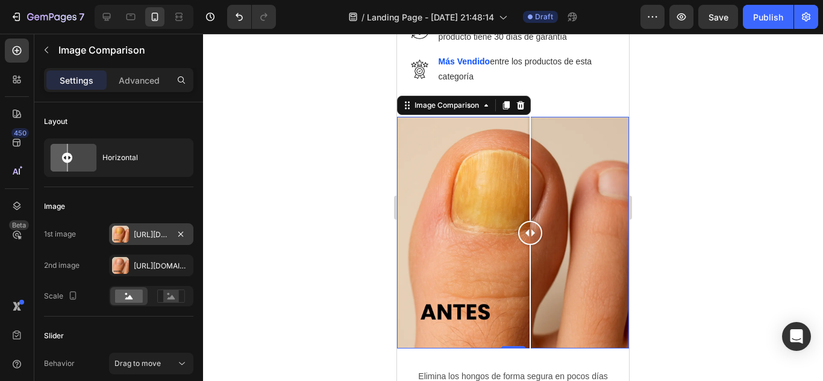
click at [711, 148] on div at bounding box center [513, 208] width 620 height 348
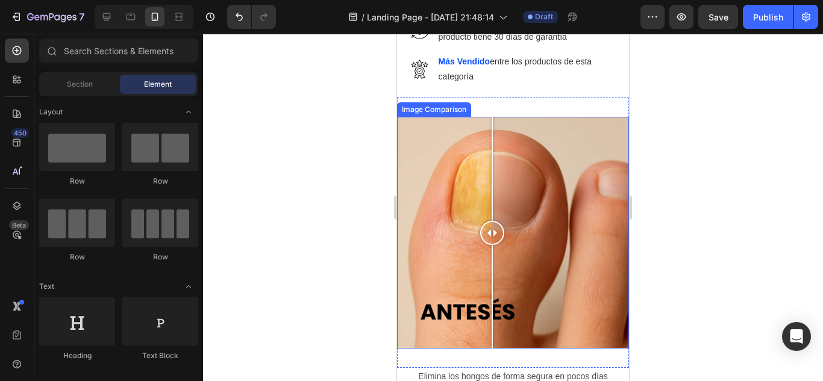
drag, startPoint x: 533, startPoint y: 229, endPoint x: 487, endPoint y: 234, distance: 46.0
click at [487, 234] on div at bounding box center [492, 233] width 24 height 24
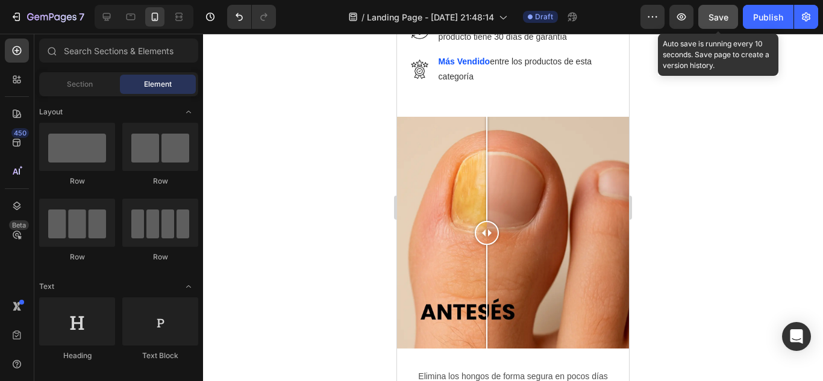
click at [707, 19] on button "Save" at bounding box center [718, 17] width 40 height 24
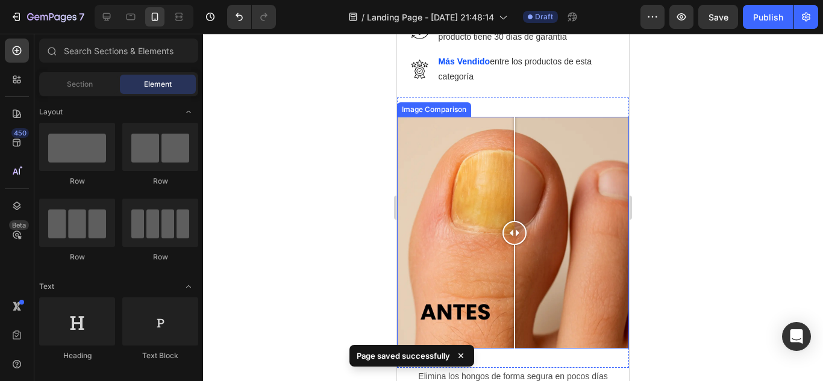
drag, startPoint x: 487, startPoint y: 220, endPoint x: 514, endPoint y: 228, distance: 28.4
click at [514, 228] on div at bounding box center [514, 233] width 24 height 24
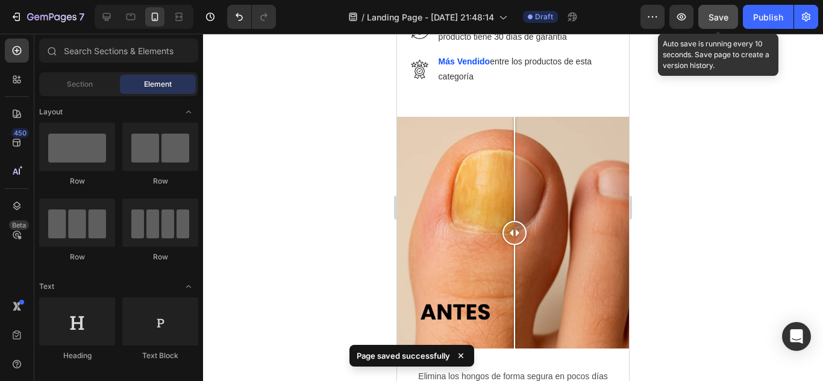
click at [721, 9] on button "Save" at bounding box center [718, 17] width 40 height 24
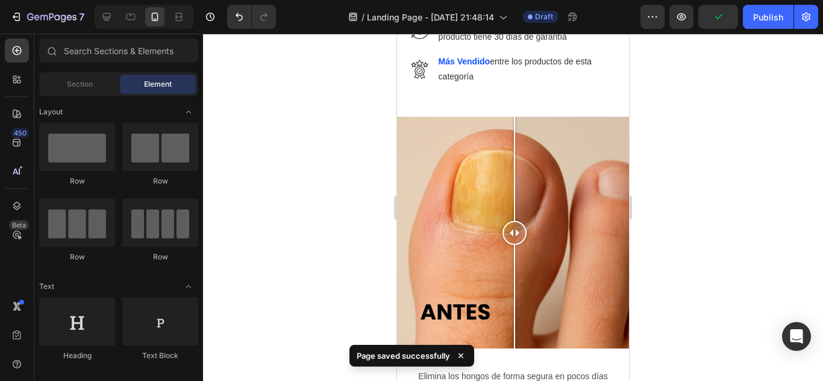
click at [276, 206] on div at bounding box center [513, 208] width 620 height 348
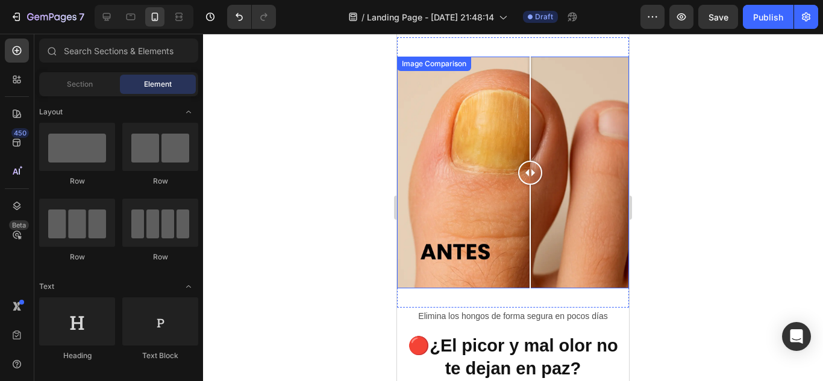
scroll to position [663, 0]
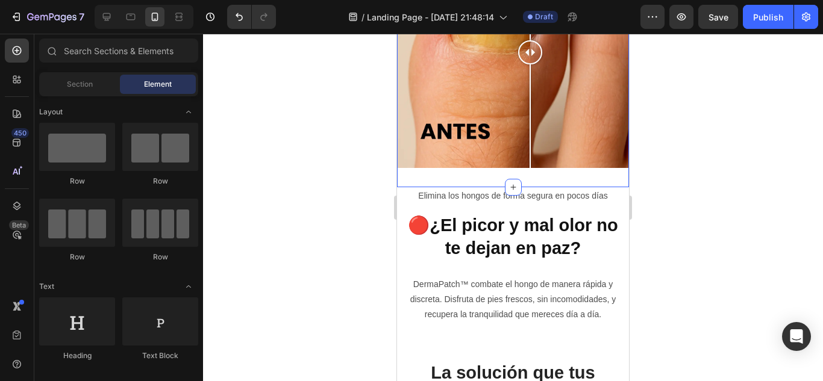
click at [543, 170] on div "Image Comparison Section 2" at bounding box center [513, 52] width 232 height 270
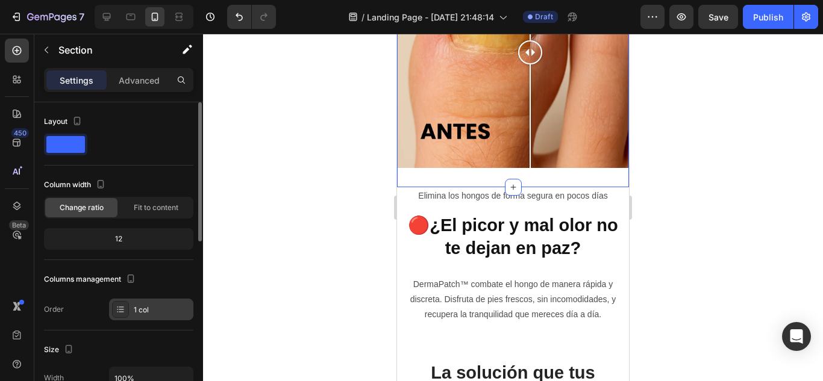
scroll to position [120, 0]
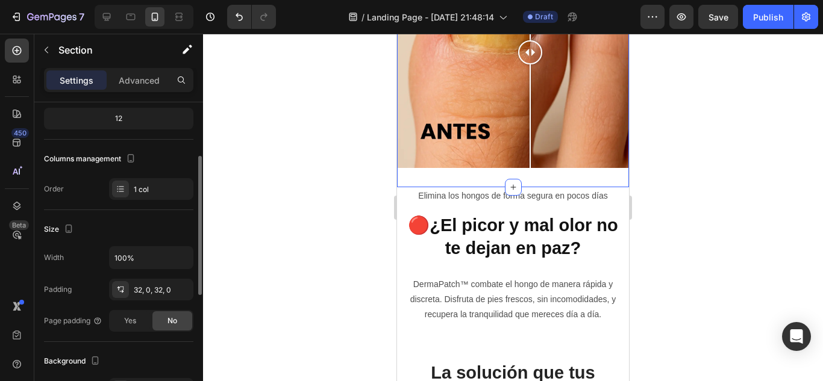
click at [280, 172] on div at bounding box center [513, 208] width 620 height 348
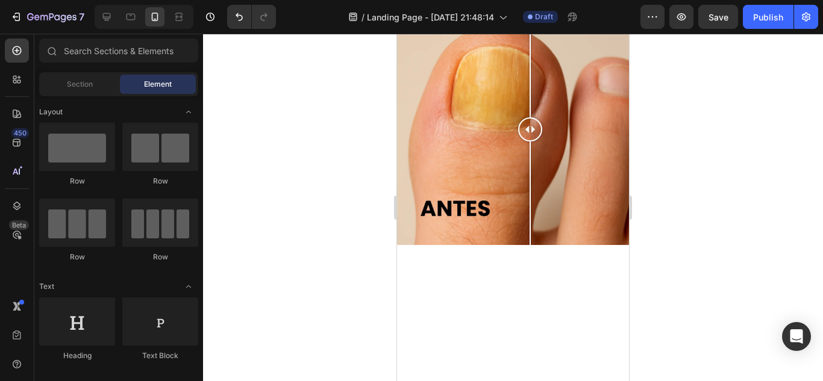
scroll to position [398, 0]
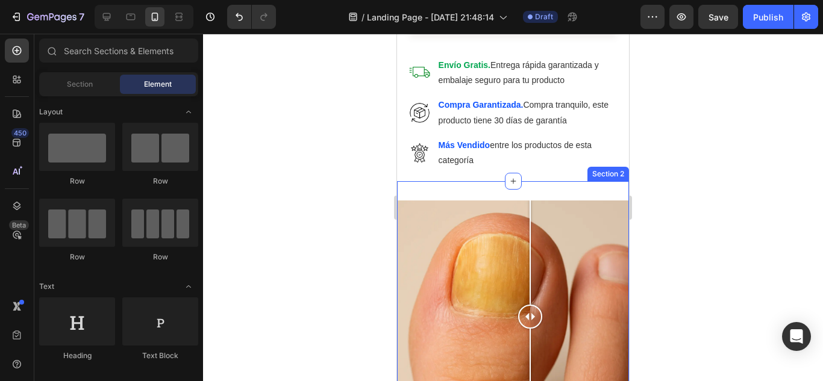
click at [481, 187] on div "Image Comparison Section 2" at bounding box center [513, 316] width 232 height 270
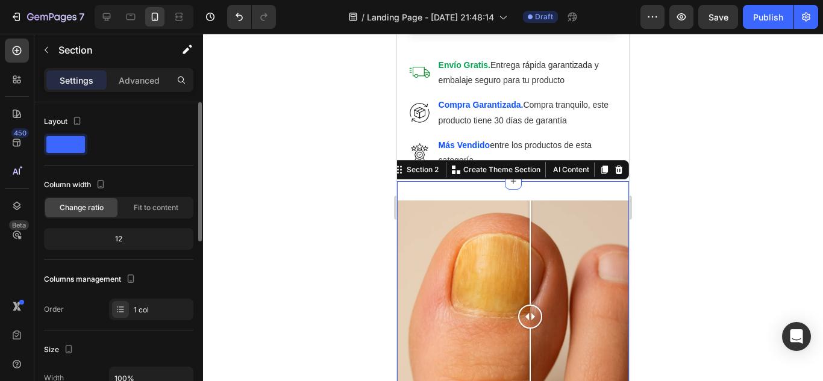
scroll to position [120, 0]
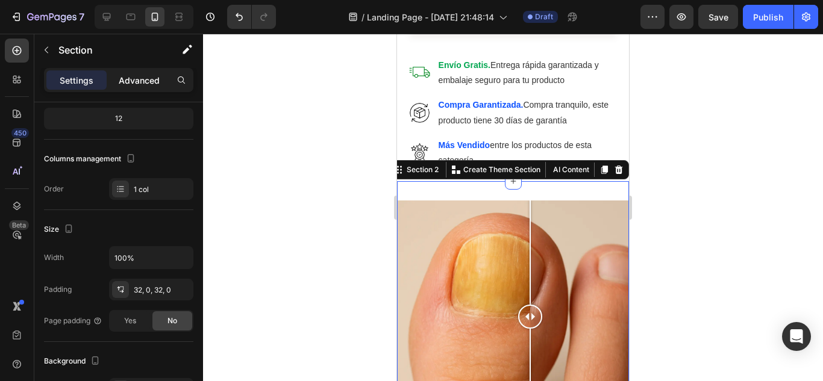
drag, startPoint x: 139, startPoint y: 83, endPoint x: 143, endPoint y: 89, distance: 6.9
click at [140, 83] on p "Advanced" at bounding box center [139, 80] width 41 height 13
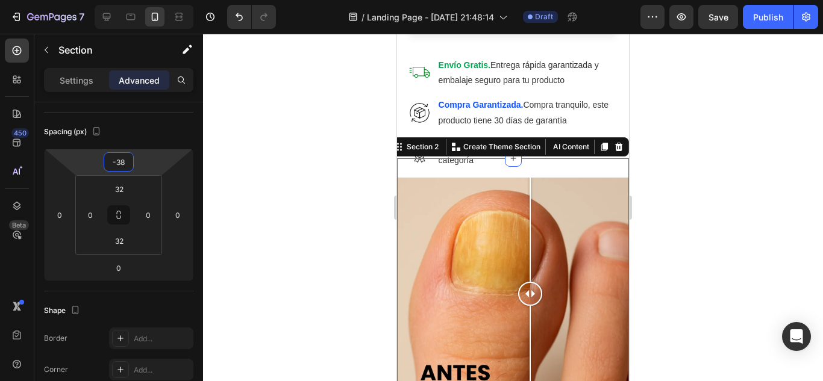
drag, startPoint x: 138, startPoint y: 161, endPoint x: 322, endPoint y: 148, distance: 184.2
click at [137, 0] on html "7 / Landing Page - Aug 11, 21:48:14 Draft Preview Save Publish 450 Beta Section…" at bounding box center [411, 0] width 823 height 0
type input "-36"
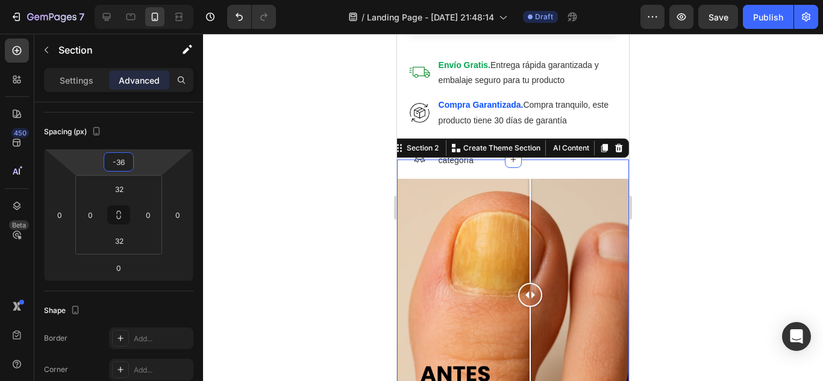
click at [748, 113] on div at bounding box center [513, 208] width 620 height 348
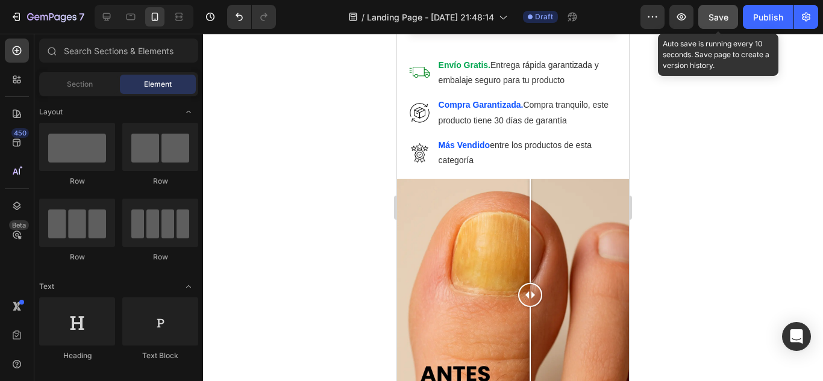
click at [718, 13] on span "Save" at bounding box center [718, 17] width 20 height 10
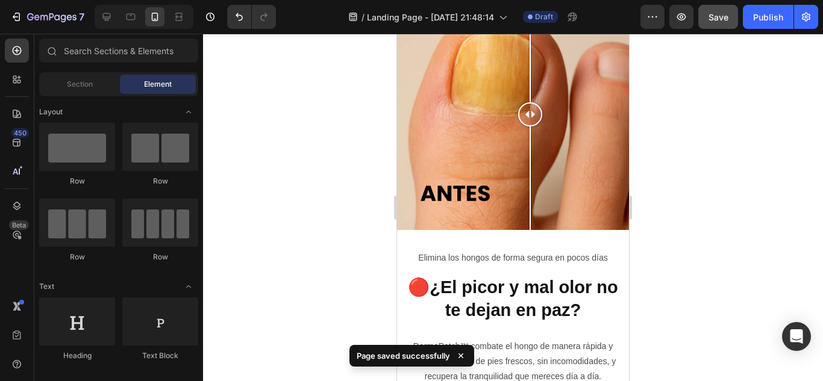
scroll to position [699, 0]
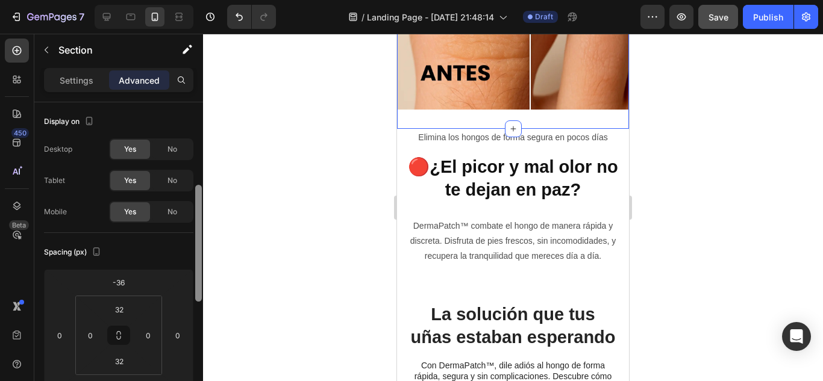
scroll to position [60, 0]
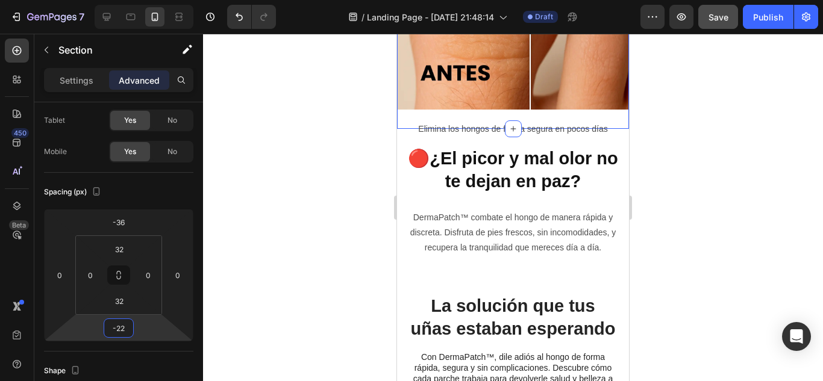
type input "-24"
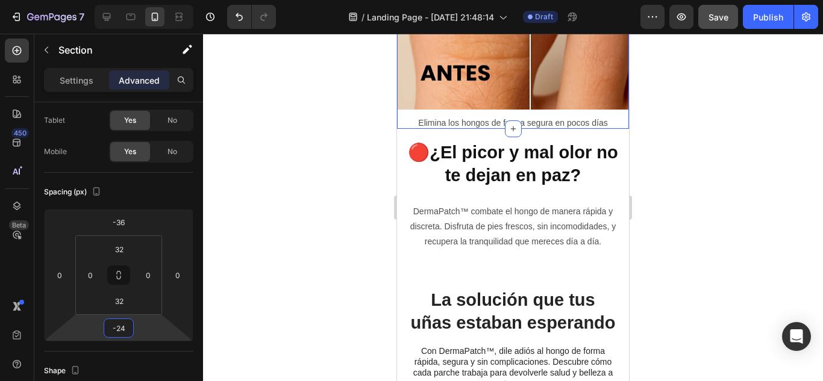
drag, startPoint x: 138, startPoint y: 326, endPoint x: 137, endPoint y: 334, distance: 7.3
click at [137, 0] on html "7 / Landing Page - Aug 11, 21:48:14 Draft Preview Save Publish 450 Beta Section…" at bounding box center [411, 0] width 823 height 0
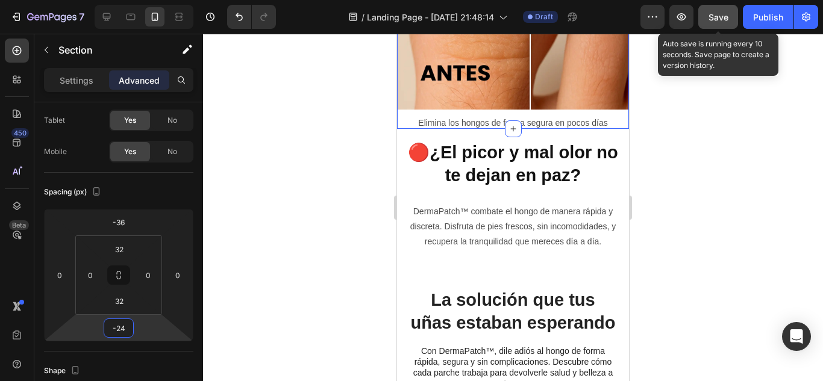
click at [715, 15] on span "Save" at bounding box center [718, 17] width 20 height 10
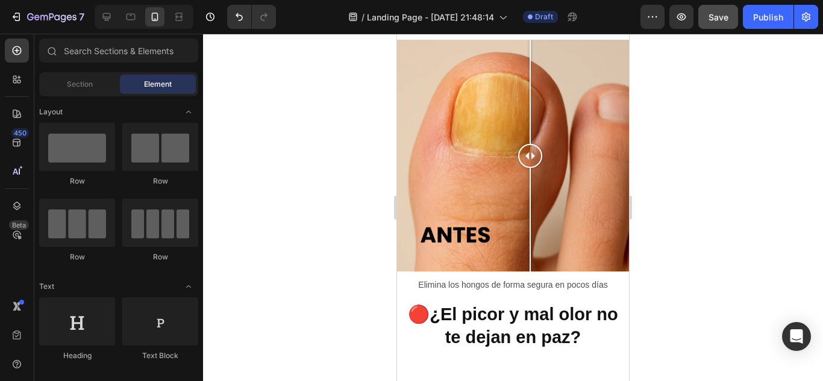
scroll to position [464, 0]
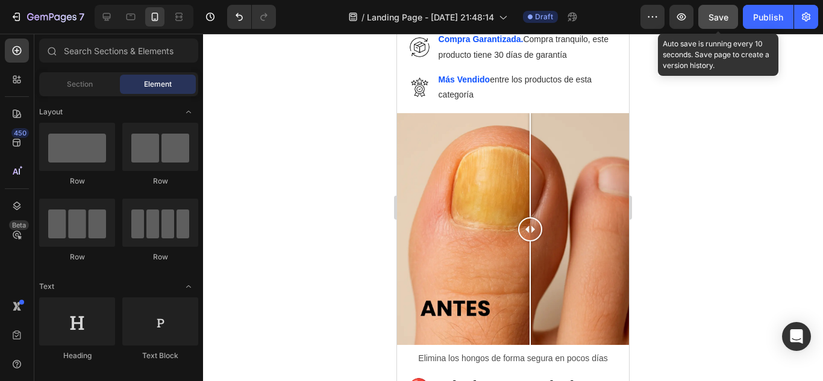
click at [722, 7] on button "Save" at bounding box center [718, 17] width 40 height 24
